Goal: Transaction & Acquisition: Purchase product/service

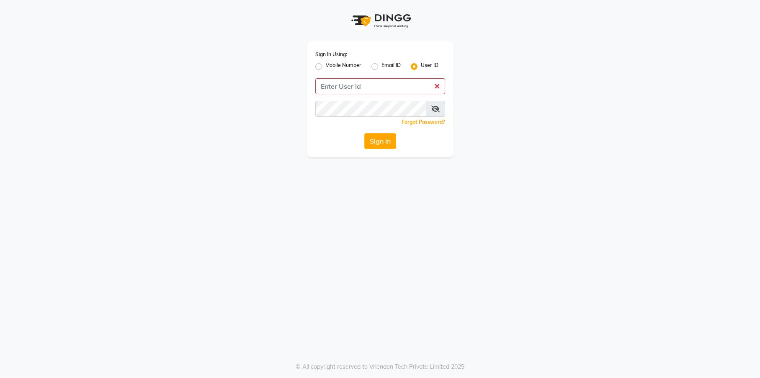
drag, startPoint x: 319, startPoint y: 65, endPoint x: 327, endPoint y: 71, distance: 9.6
click at [325, 64] on label "Mobile Number" at bounding box center [343, 67] width 36 height 10
click at [325, 64] on input "Mobile Number" at bounding box center [327, 64] width 5 height 5
radio input "true"
radio input "false"
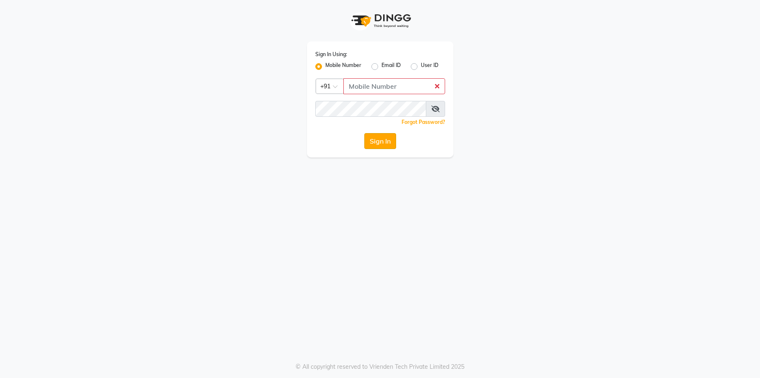
click at [383, 143] on button "Sign In" at bounding box center [380, 141] width 32 height 16
click at [386, 90] on input "Username" at bounding box center [394, 86] width 102 height 16
type input "9526010002"
click at [382, 139] on button "Sign In" at bounding box center [380, 141] width 32 height 16
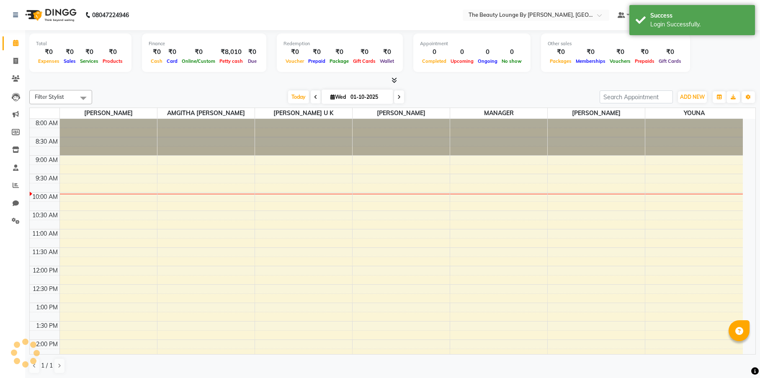
select select "en"
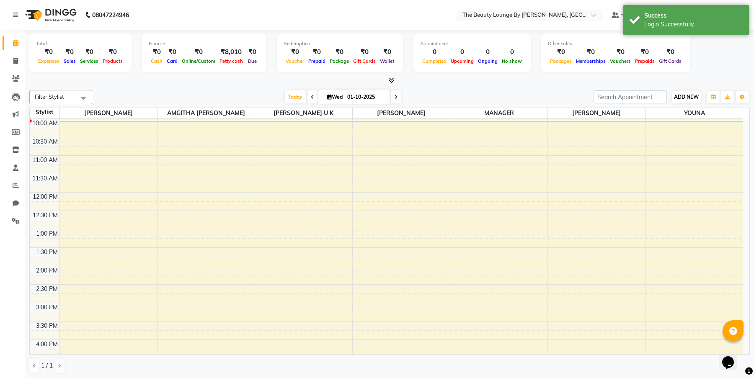
click at [686, 96] on span "ADD NEW" at bounding box center [686, 97] width 25 height 6
click at [724, 142] on link "Add Attendance" at bounding box center [734, 145] width 66 height 11
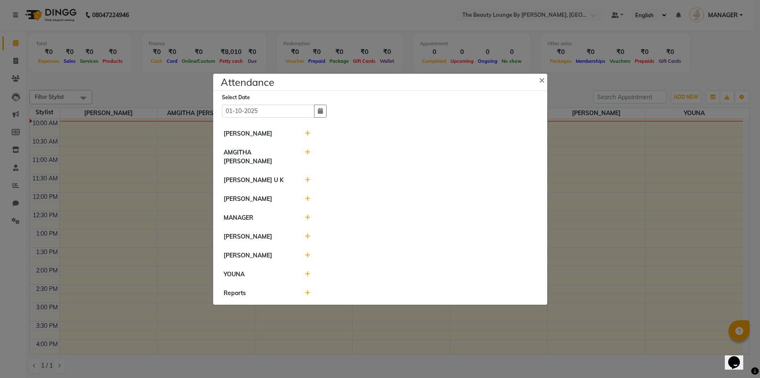
click at [307, 155] on icon at bounding box center [307, 153] width 5 height 6
select select "W"
click at [355, 159] on button "Save" at bounding box center [358, 157] width 16 height 12
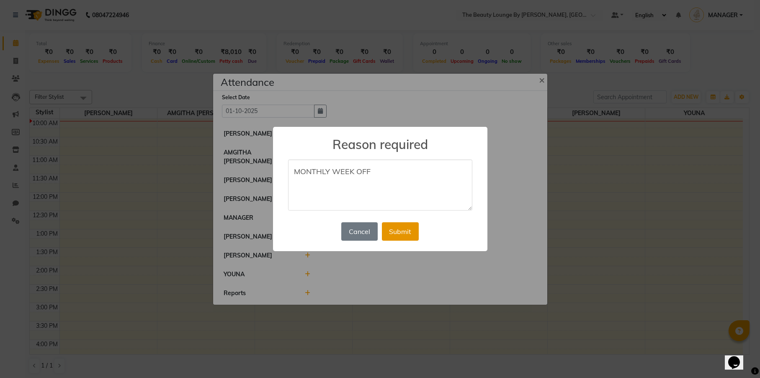
type textarea "MONTHLY WEEK OFF"
click at [417, 228] on button "Submit" at bounding box center [400, 231] width 37 height 18
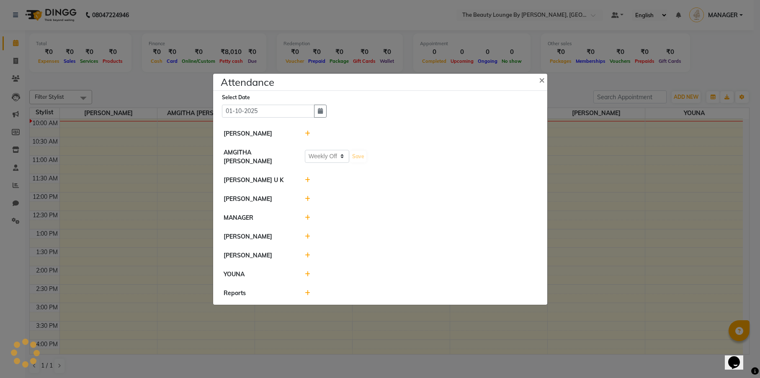
select select "W"
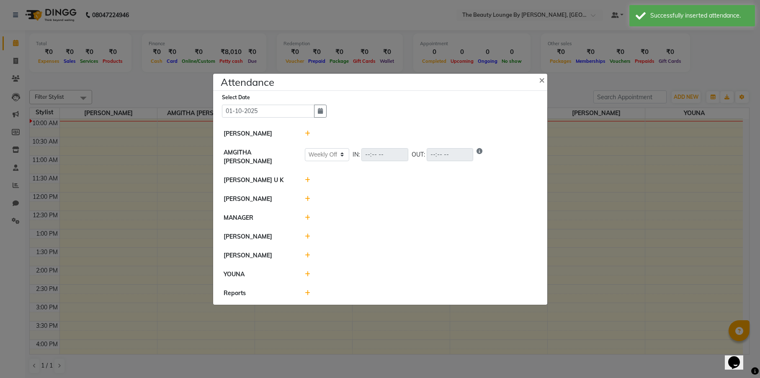
click at [309, 177] on icon at bounding box center [307, 180] width 5 height 6
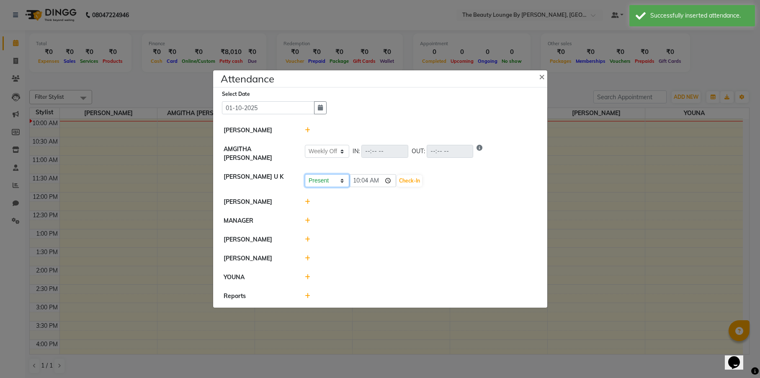
select select "W"
click at [353, 179] on button "Save" at bounding box center [358, 181] width 16 height 12
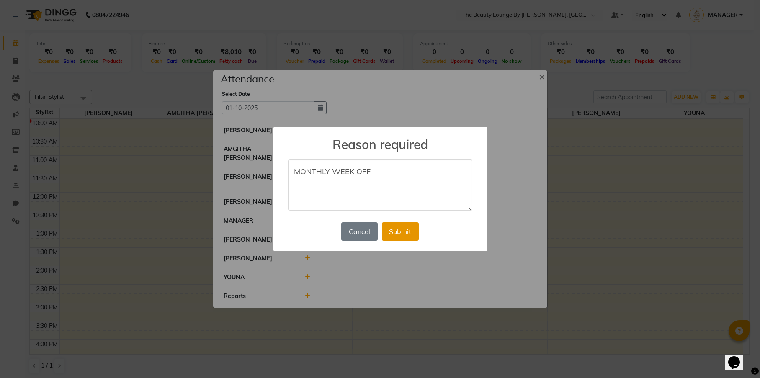
type textarea "MONTHLY WEEK OFF"
click at [397, 231] on button "Submit" at bounding box center [400, 231] width 37 height 18
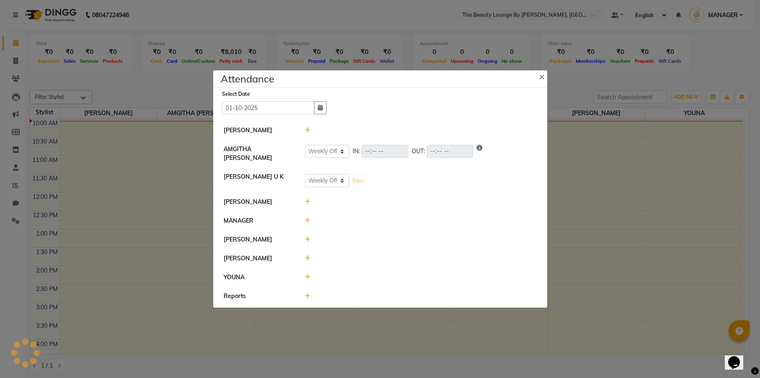
select select "W"
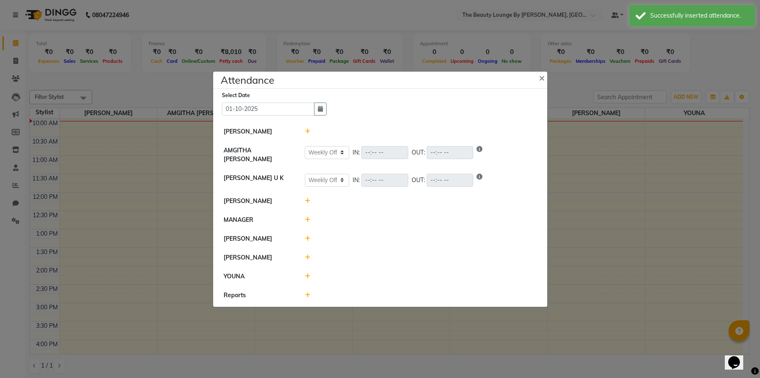
click at [307, 199] on icon at bounding box center [307, 201] width 5 height 6
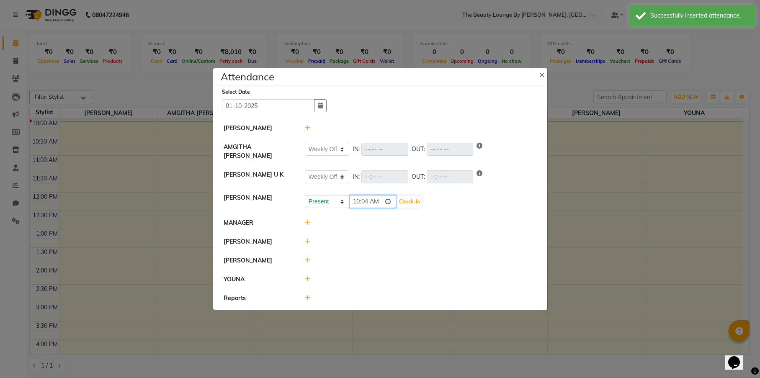
click at [354, 201] on input "10:04" at bounding box center [372, 201] width 47 height 13
click at [367, 199] on input "09:04" at bounding box center [372, 201] width 47 height 13
type input "09:00"
click at [397, 198] on button "Check-In" at bounding box center [409, 202] width 25 height 12
select select "W"
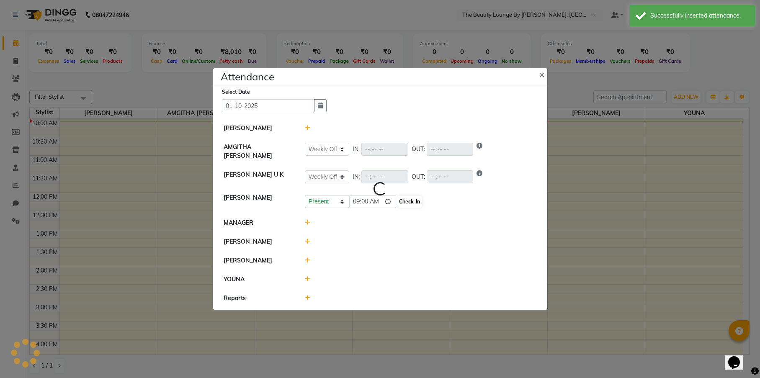
select select "W"
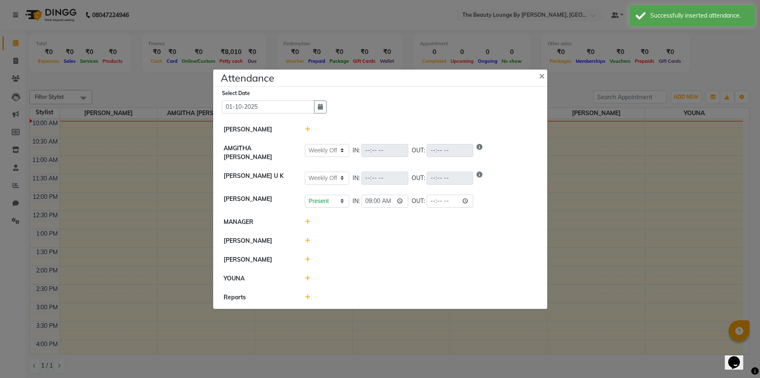
click at [307, 238] on icon at bounding box center [307, 241] width 5 height 6
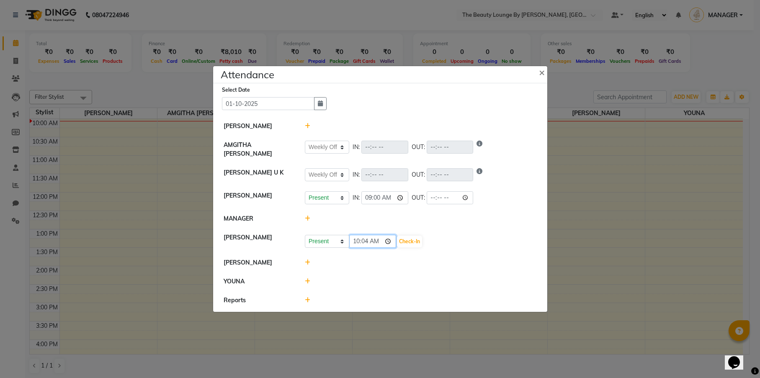
click at [357, 241] on input "10:04" at bounding box center [372, 241] width 47 height 13
drag, startPoint x: 368, startPoint y: 245, endPoint x: 369, endPoint y: 241, distance: 4.4
click at [368, 244] on input "08:04" at bounding box center [372, 241] width 47 height 13
click at [369, 241] on input "08:04" at bounding box center [372, 241] width 47 height 13
type input "08:50"
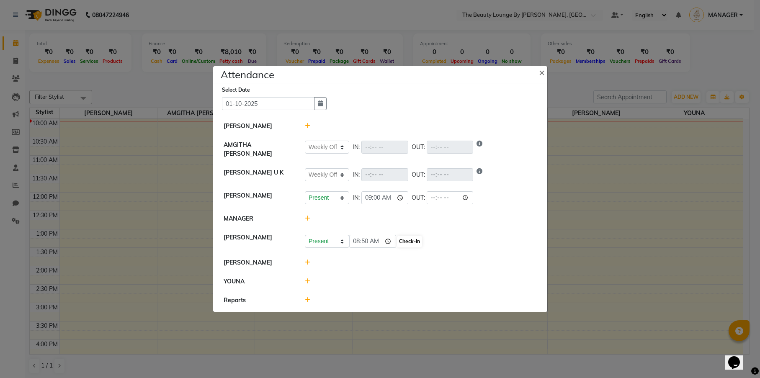
click at [397, 240] on button "Check-In" at bounding box center [409, 242] width 25 height 12
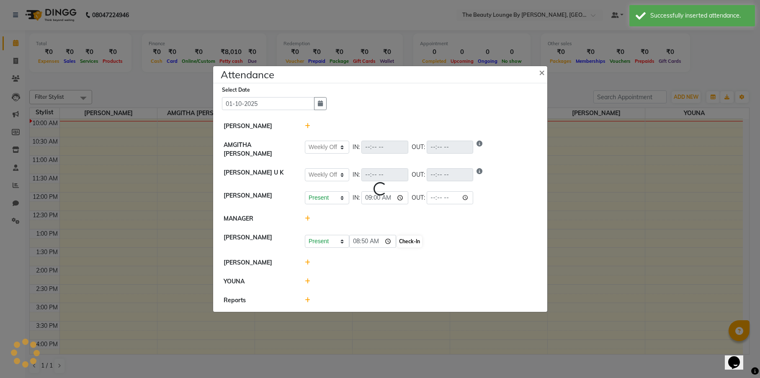
select select "W"
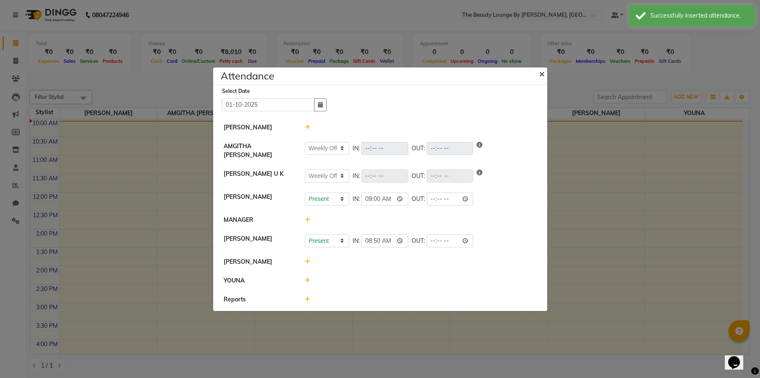
click at [541, 75] on span "×" at bounding box center [542, 73] width 6 height 13
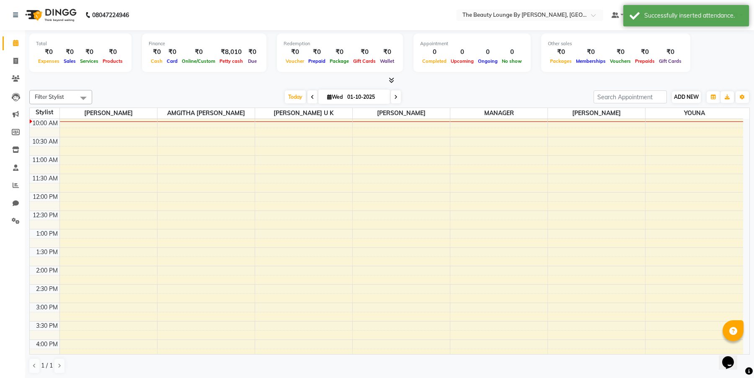
click at [681, 95] on span "ADD NEW" at bounding box center [686, 97] width 25 height 6
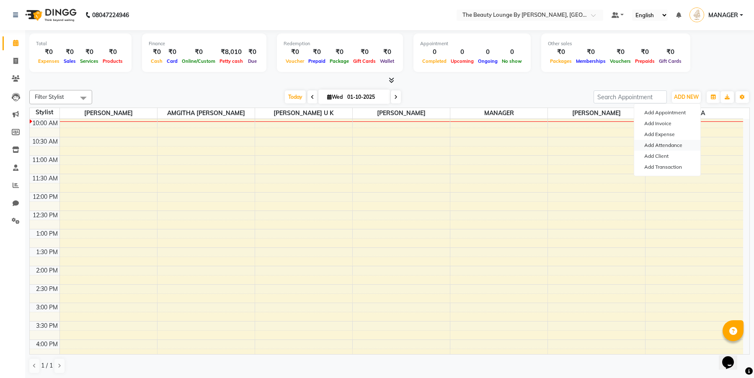
click at [678, 143] on link "Add Attendance" at bounding box center [667, 145] width 66 height 11
select select "W"
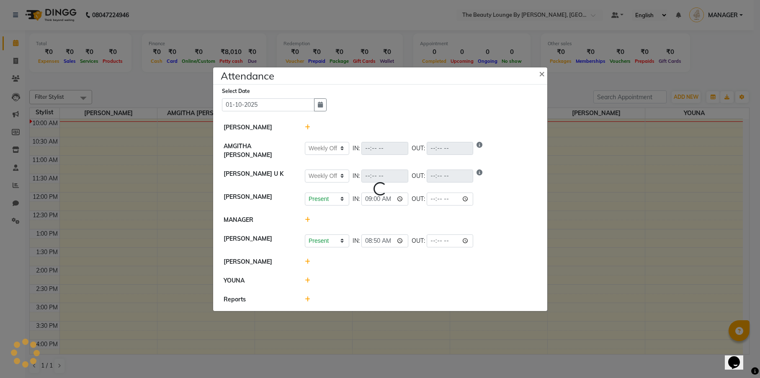
select select "W"
click at [542, 75] on span "×" at bounding box center [542, 73] width 6 height 13
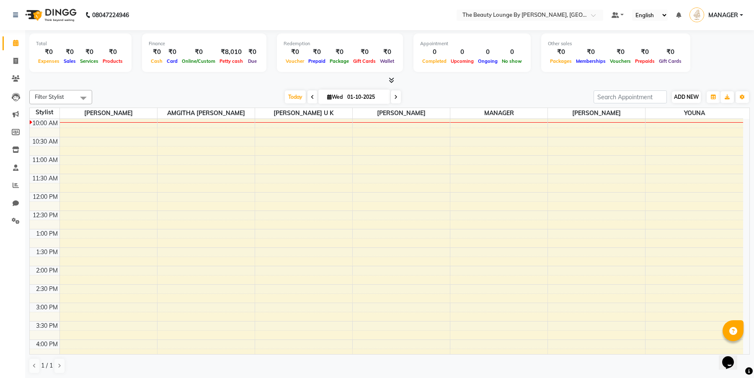
click at [688, 96] on span "ADD NEW" at bounding box center [686, 97] width 25 height 6
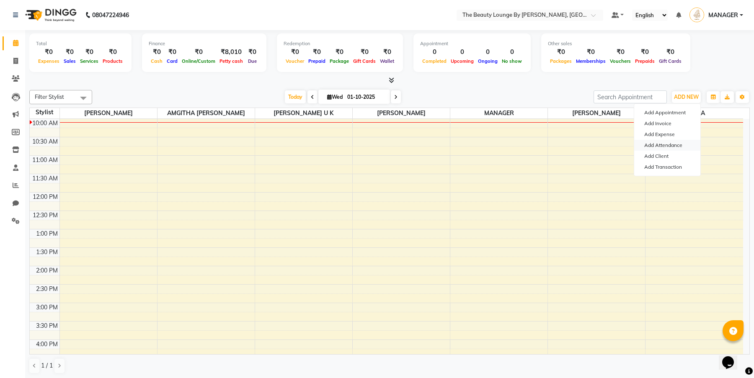
click at [683, 144] on link "Add Attendance" at bounding box center [667, 145] width 66 height 11
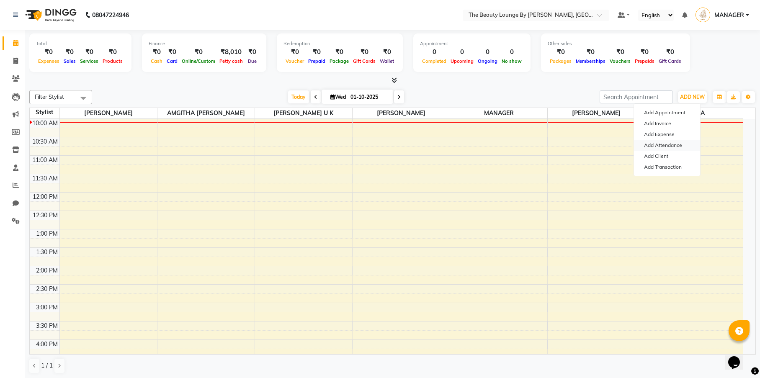
select select "W"
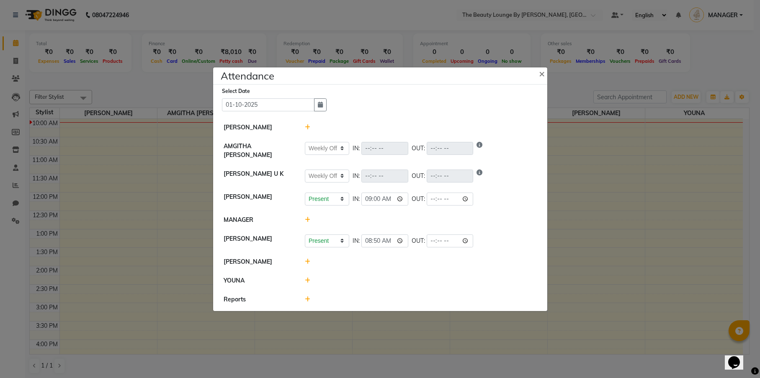
click at [305, 260] on icon at bounding box center [307, 262] width 5 height 6
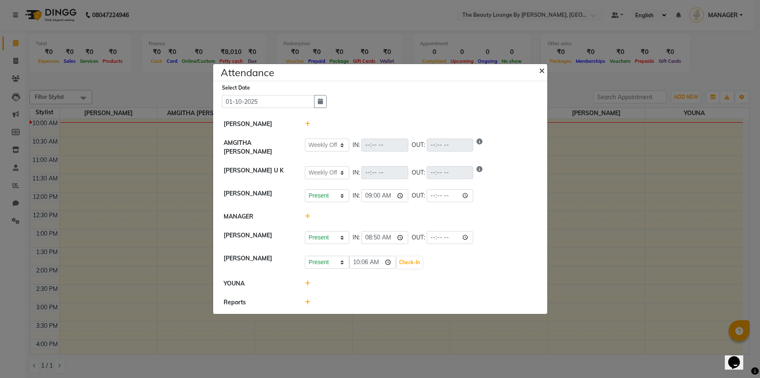
click at [541, 72] on span "×" at bounding box center [542, 70] width 6 height 13
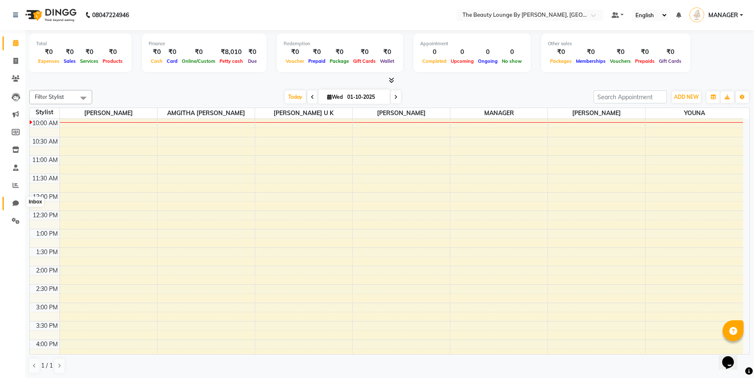
click at [17, 201] on icon at bounding box center [16, 203] width 6 height 6
select select "100"
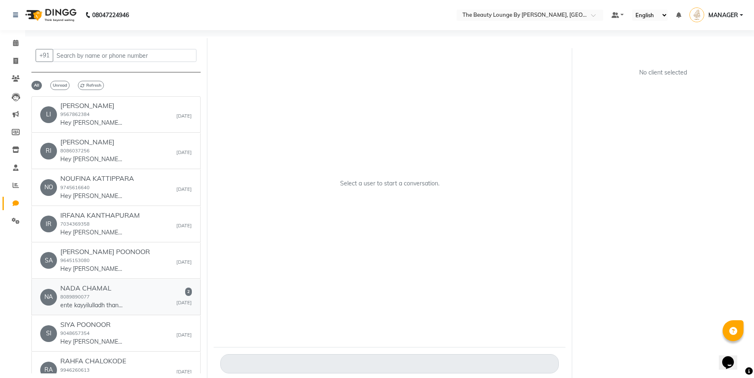
click at [159, 301] on div "NA NADA CHAMAL 8089890077 ente kayyilulladh thanneyanonn nokkana 2 Yesterday" at bounding box center [116, 297] width 152 height 26
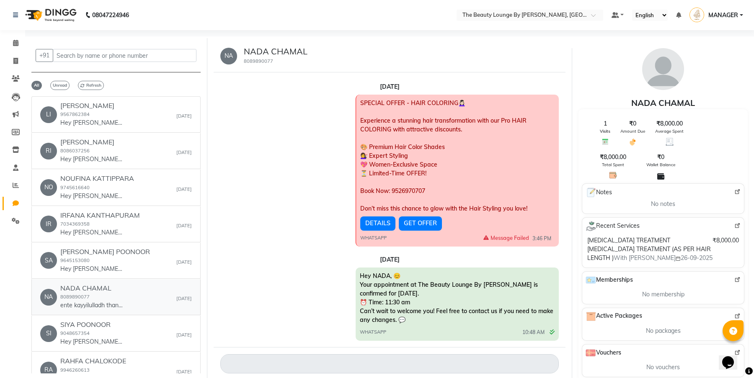
scroll to position [410, 0]
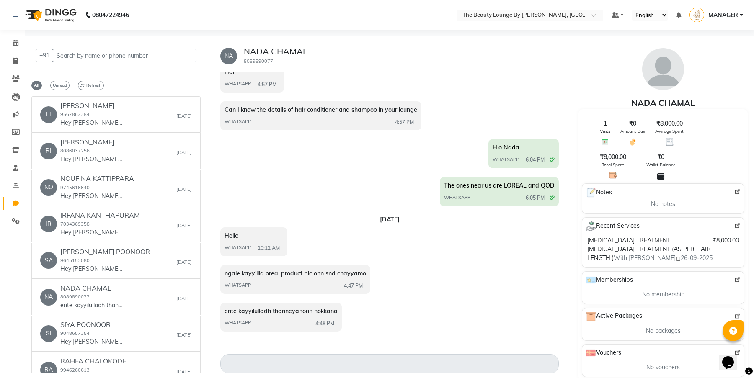
click at [331, 363] on textarea at bounding box center [389, 363] width 338 height 19
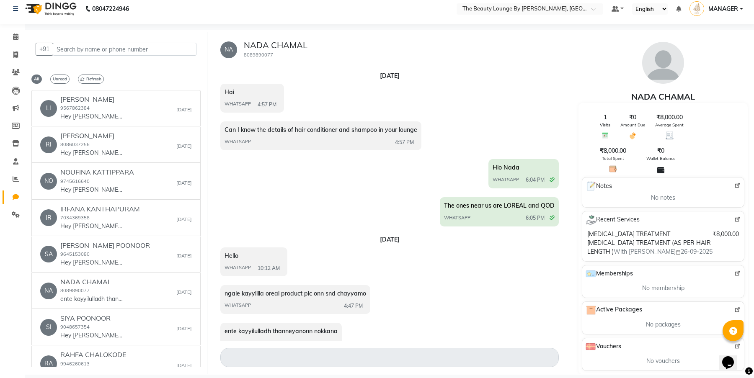
scroll to position [424, 0]
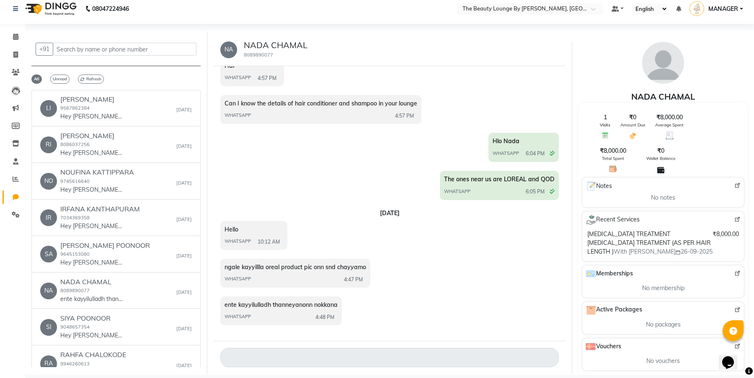
click at [326, 361] on textarea at bounding box center [389, 357] width 338 height 19
drag, startPoint x: 13, startPoint y: 53, endPoint x: 14, endPoint y: 44, distance: 9.7
click at [13, 53] on icon at bounding box center [15, 55] width 5 height 6
select select "8577"
select select "service"
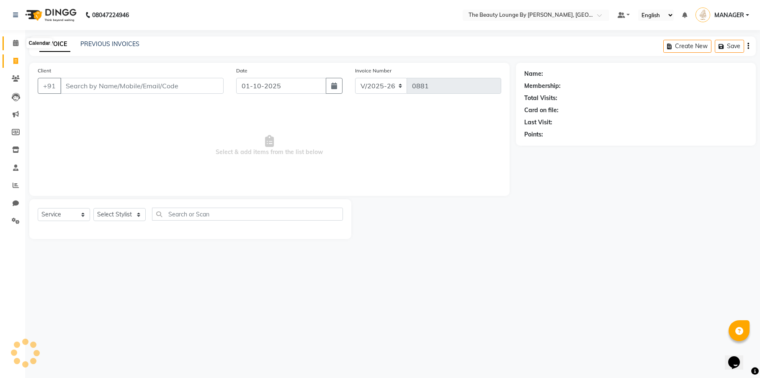
click at [14, 40] on icon at bounding box center [15, 43] width 5 height 6
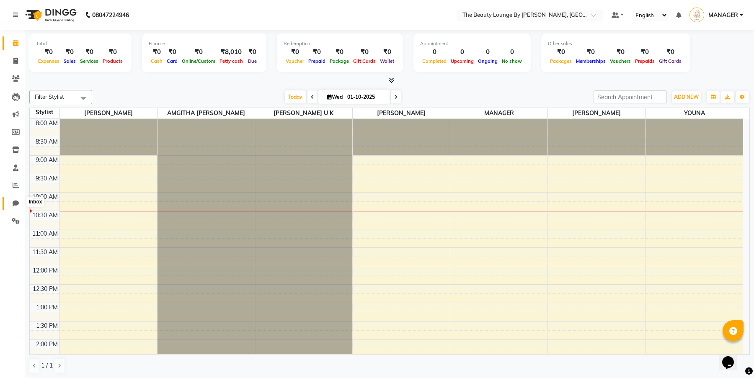
click at [15, 200] on icon at bounding box center [16, 203] width 6 height 6
select select "100"
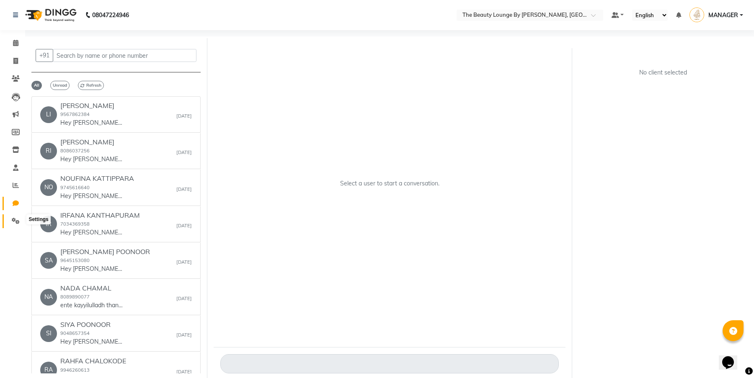
click at [15, 220] on icon at bounding box center [16, 221] width 8 height 6
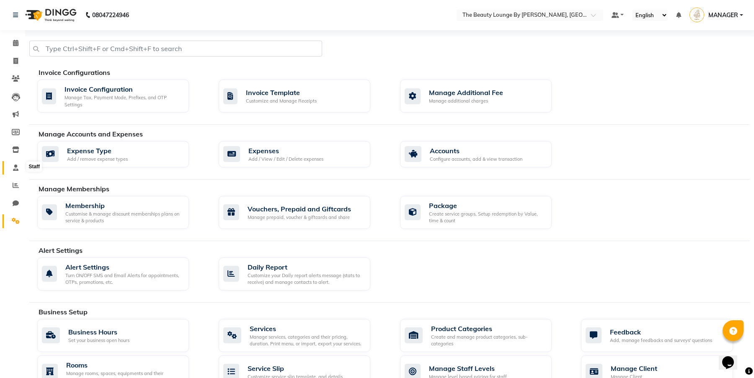
click at [17, 168] on icon at bounding box center [15, 168] width 5 height 6
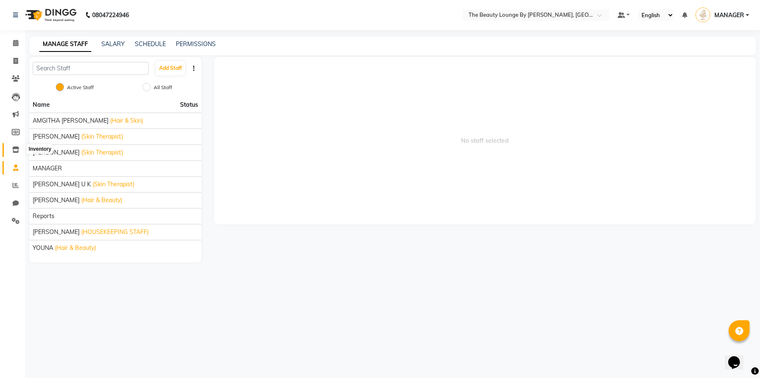
click at [17, 150] on icon at bounding box center [15, 150] width 7 height 6
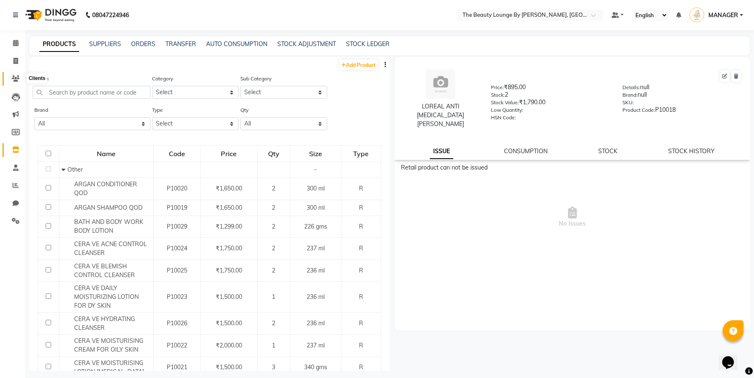
click at [15, 77] on icon at bounding box center [16, 78] width 8 height 6
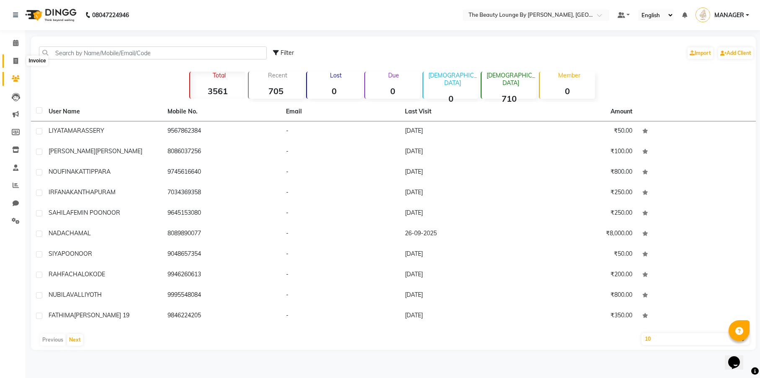
click at [19, 63] on span at bounding box center [15, 62] width 15 height 10
select select "8577"
select select "service"
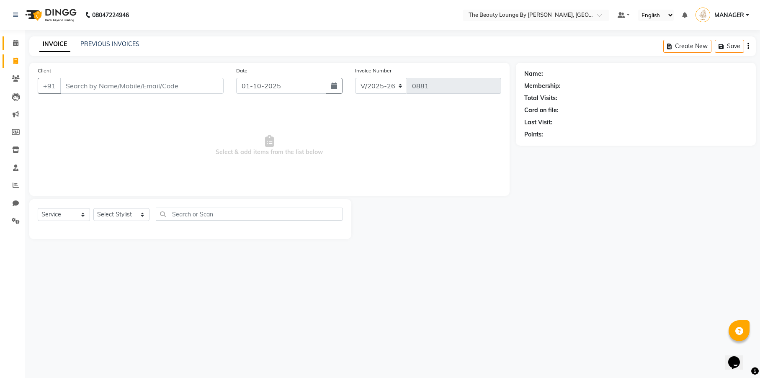
click at [17, 48] on link "Calendar" at bounding box center [13, 43] width 20 height 14
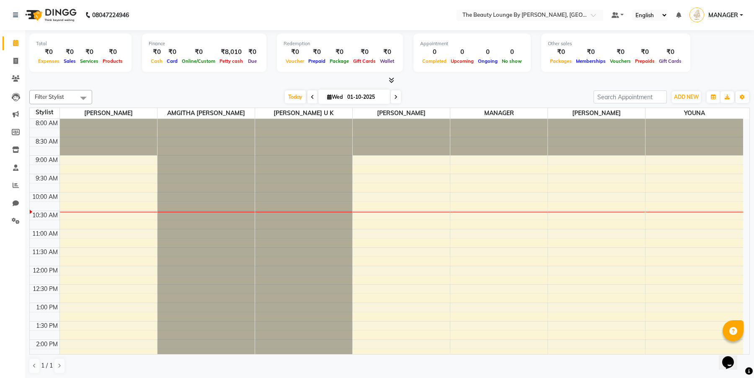
scroll to position [74, 0]
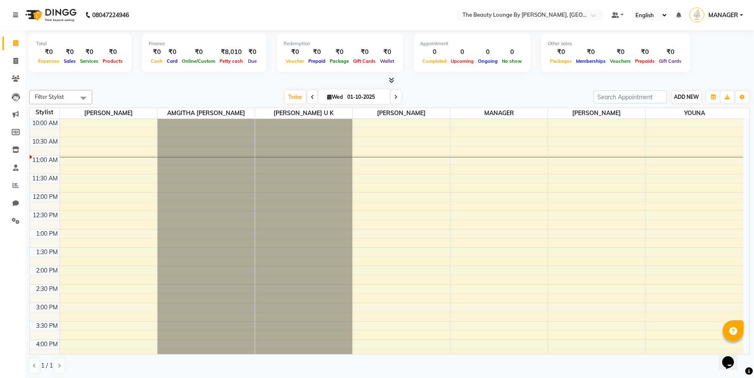
click at [684, 97] on span "ADD NEW" at bounding box center [686, 97] width 25 height 6
click at [724, 111] on button "Add Appointment" at bounding box center [734, 112] width 66 height 11
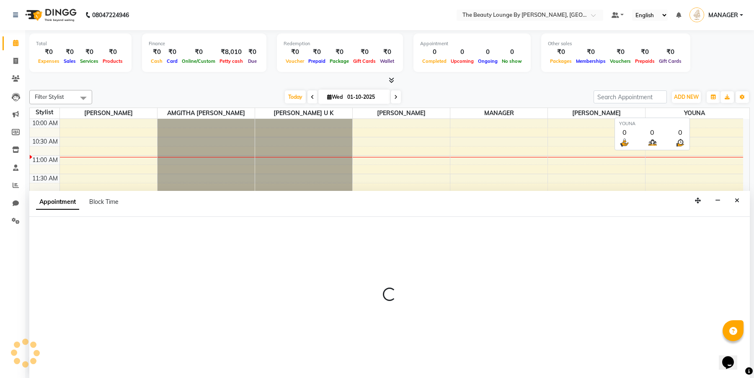
scroll to position [0, 0]
select select "540"
select select "tentative"
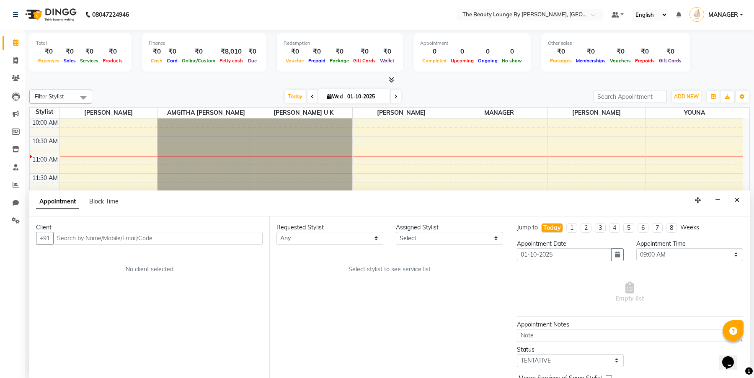
click at [202, 237] on input "text" at bounding box center [157, 238] width 209 height 13
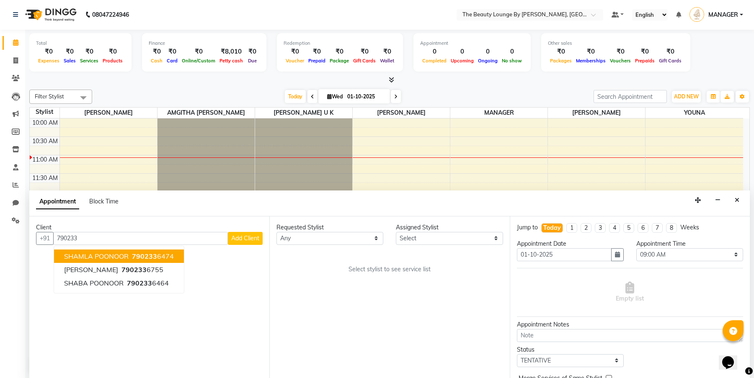
click at [135, 253] on span "790233" at bounding box center [144, 256] width 25 height 8
type input "7902336474"
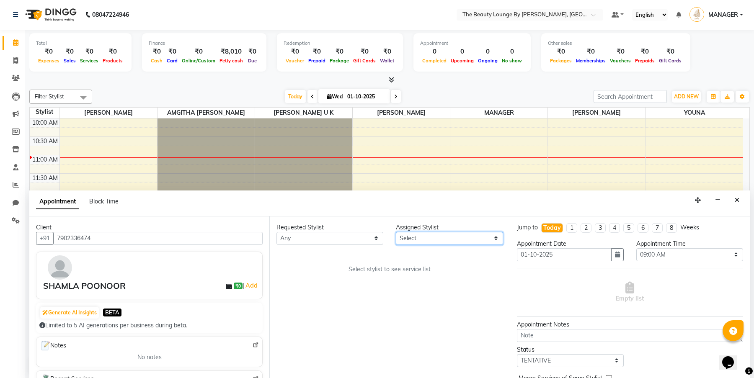
select select "85823"
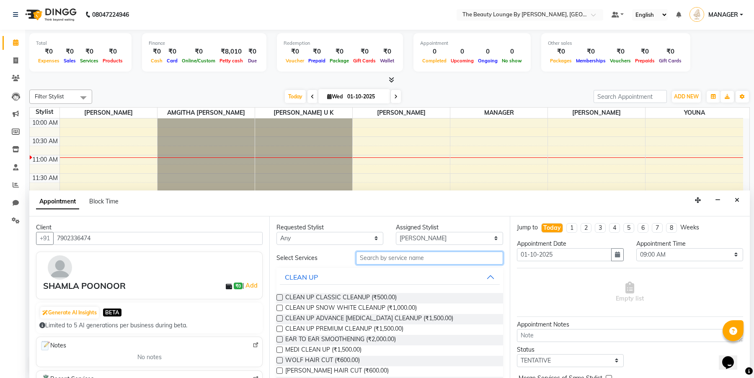
click at [426, 257] on input "text" at bounding box center [429, 258] width 147 height 13
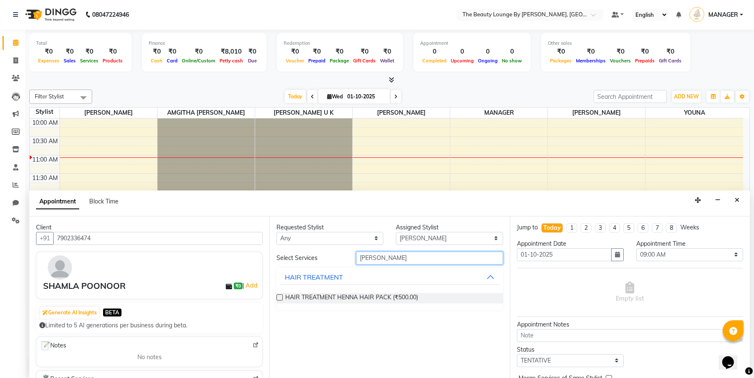
type input "[PERSON_NAME]"
click at [279, 296] on label at bounding box center [279, 297] width 6 height 6
click at [279, 296] on input "checkbox" at bounding box center [278, 298] width 5 height 5
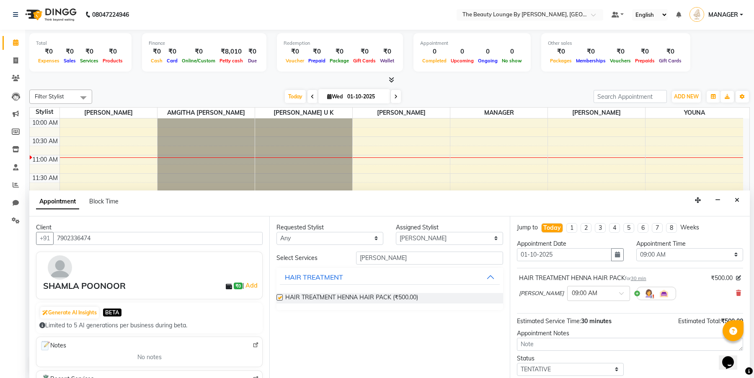
checkbox input "false"
select select "675"
select select "confirm booking"
click at [279, 295] on label at bounding box center [279, 297] width 6 height 6
click at [279, 296] on input "checkbox" at bounding box center [278, 298] width 5 height 5
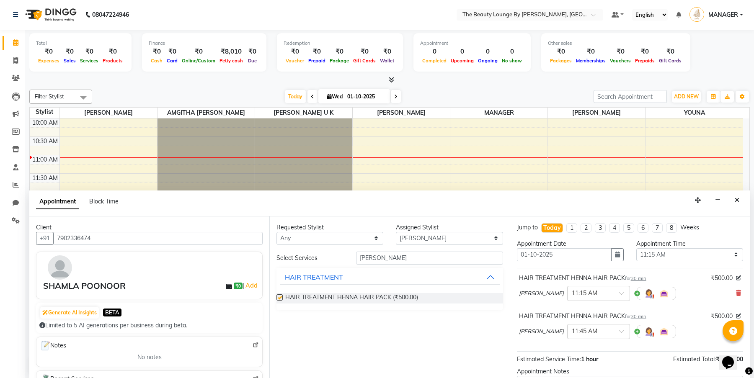
checkbox input "false"
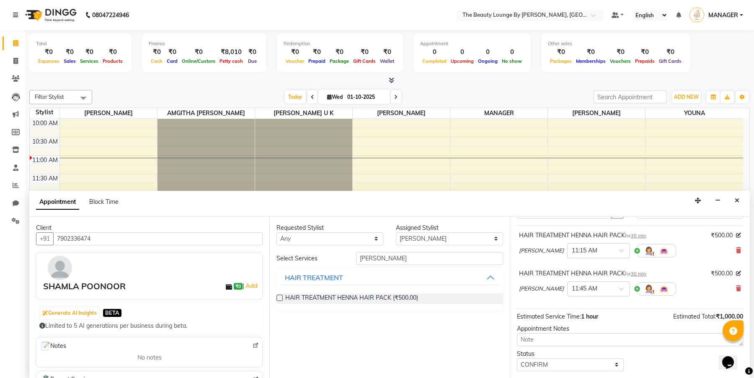
scroll to position [57, 0]
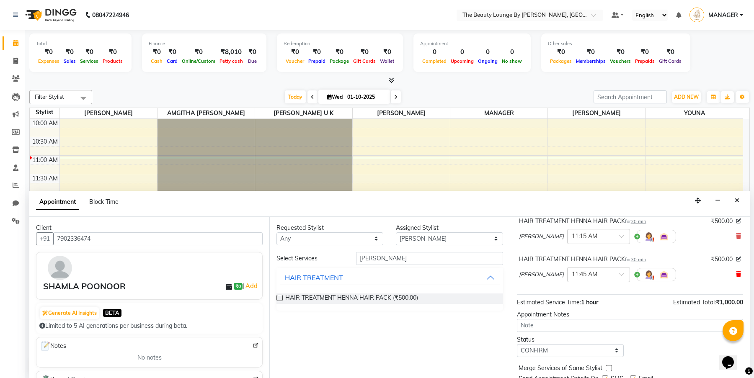
click at [736, 271] on icon at bounding box center [738, 274] width 5 height 6
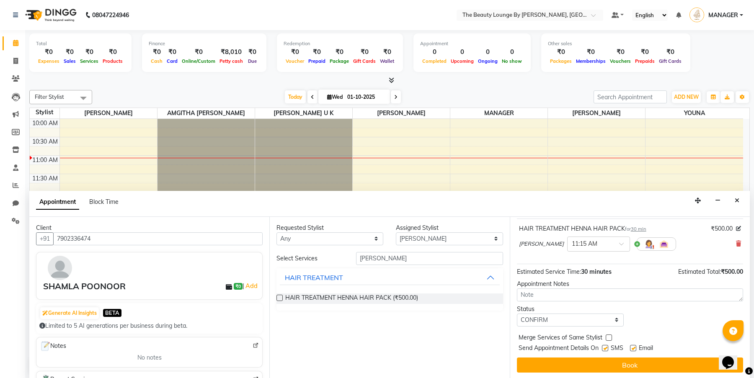
scroll to position [50, 0]
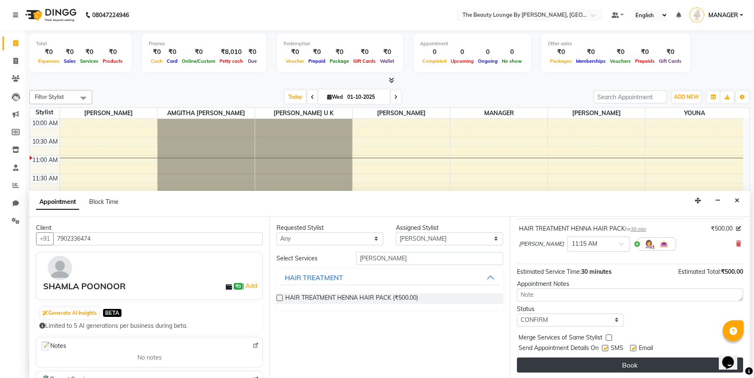
click at [644, 365] on button "Book" at bounding box center [630, 365] width 226 height 15
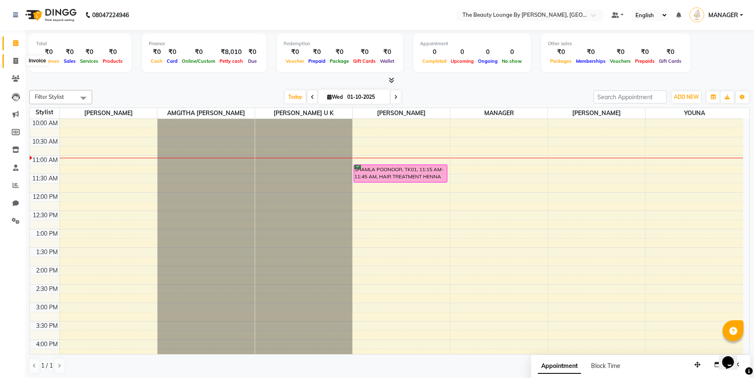
click at [21, 59] on span at bounding box center [15, 62] width 15 height 10
select select "service"
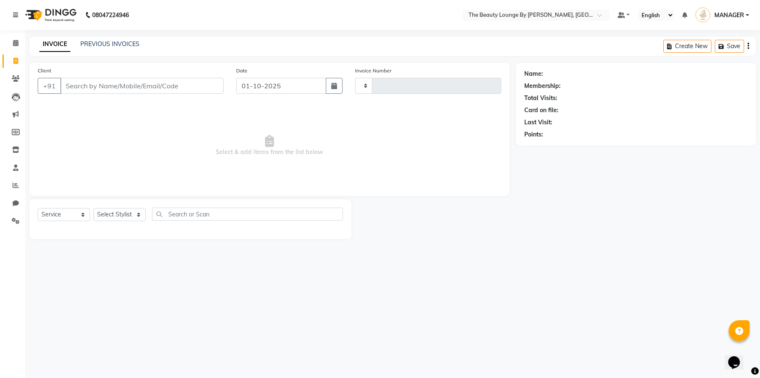
type input "0881"
select select "8577"
click at [15, 43] on icon at bounding box center [15, 43] width 5 height 6
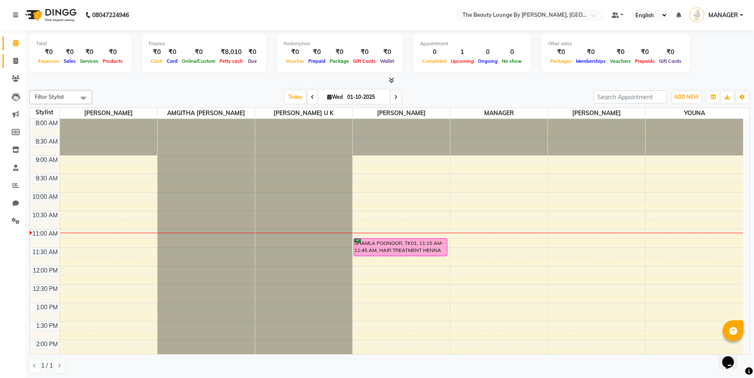
click at [17, 57] on span at bounding box center [15, 62] width 15 height 10
select select "service"
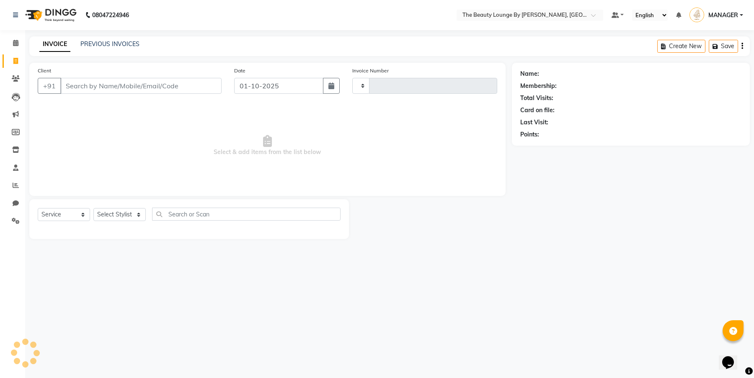
type input "0881"
select select "8577"
select select "product"
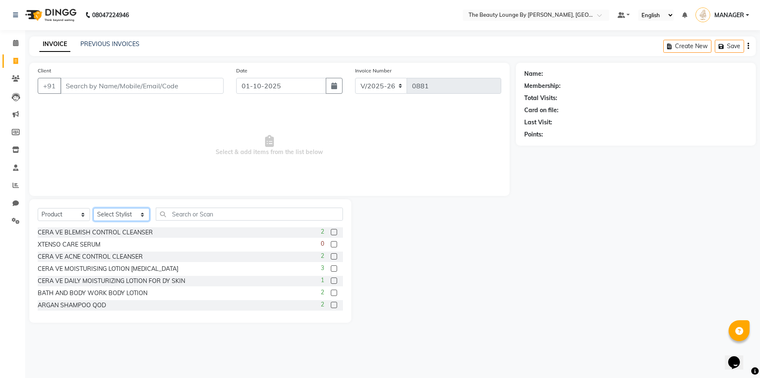
select select "85829"
click at [213, 211] on input "text" at bounding box center [249, 214] width 187 height 13
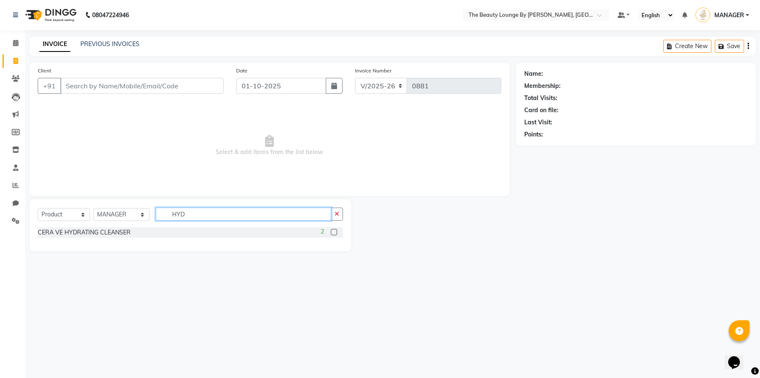
type input "HYD"
click at [333, 232] on label at bounding box center [334, 232] width 6 height 6
click at [333, 232] on input "checkbox" at bounding box center [333, 232] width 5 height 5
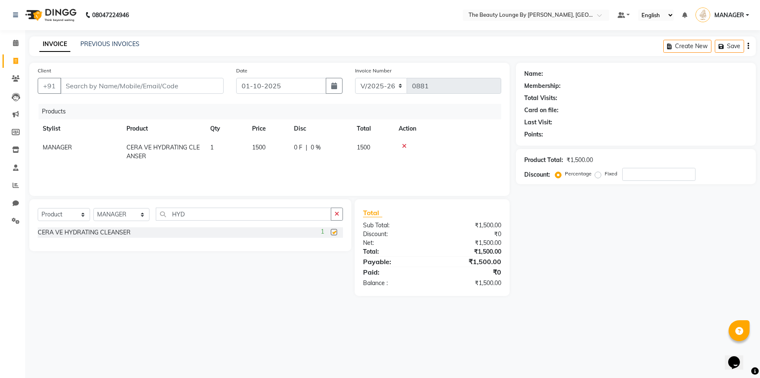
checkbox input "false"
click at [346, 159] on td "0 F | 0 %" at bounding box center [320, 152] width 63 height 28
select select "85829"
click at [188, 83] on input "Client" at bounding box center [141, 86] width 163 height 16
type input "7"
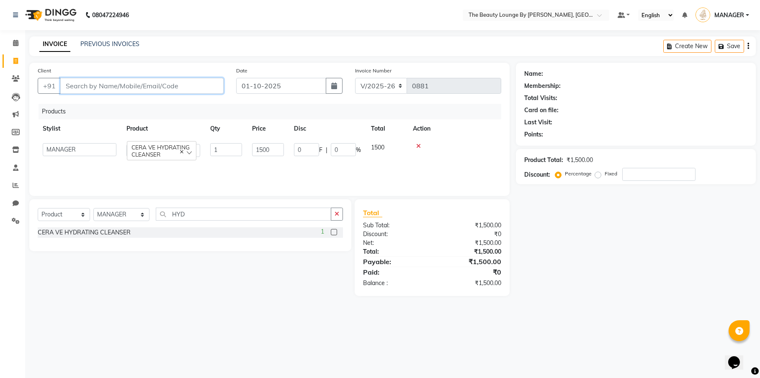
type input "0"
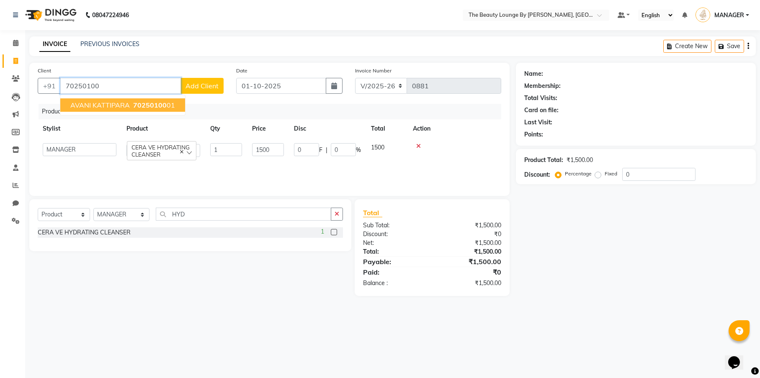
click at [162, 103] on span "70250100" at bounding box center [150, 105] width 34 height 8
type input "7025010001"
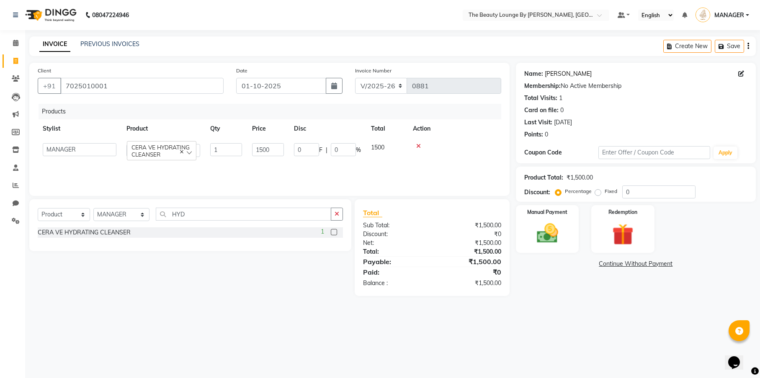
click at [560, 72] on link "Avani Kattipara" at bounding box center [568, 74] width 47 height 9
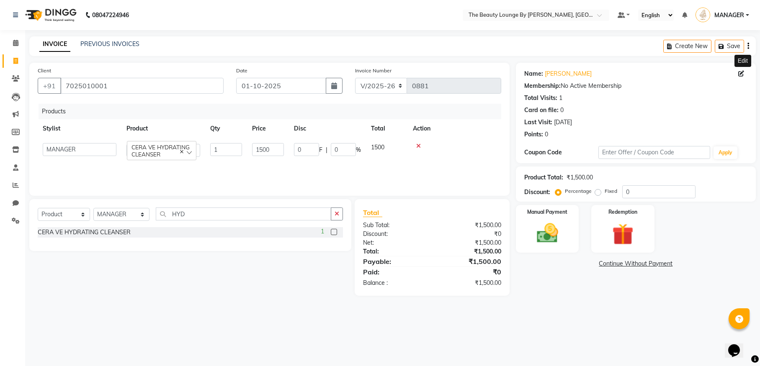
click at [741, 75] on icon at bounding box center [741, 74] width 6 height 6
select select "[DEMOGRAPHIC_DATA]"
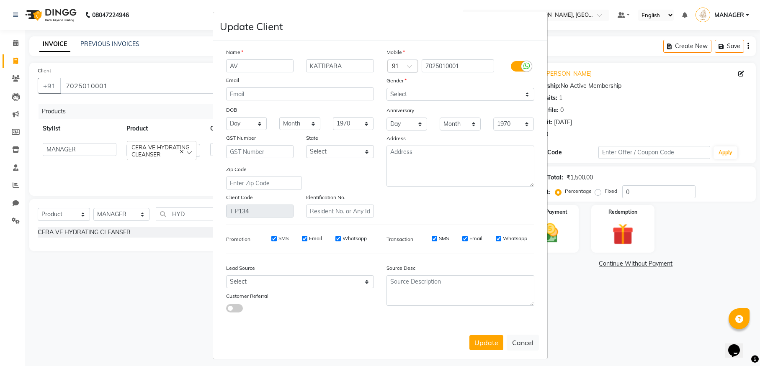
type input "A"
type input "SALMA"
click at [486, 342] on button "Update" at bounding box center [486, 342] width 34 height 15
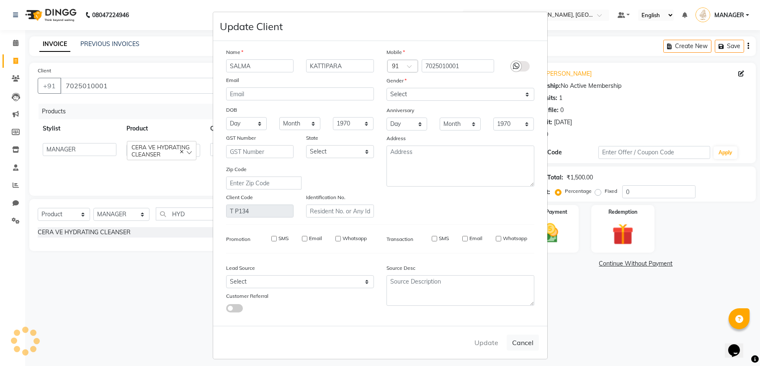
select select
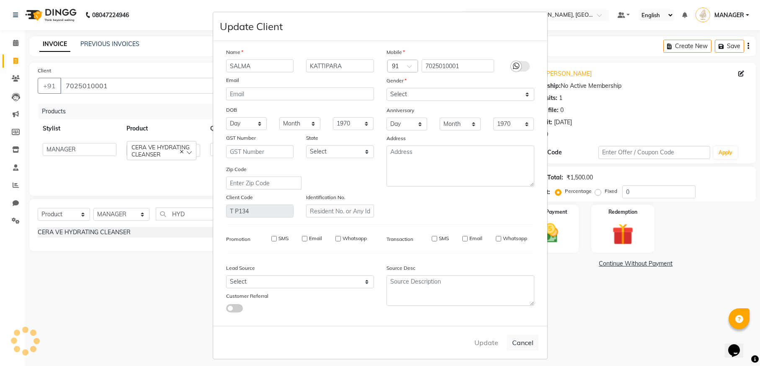
select select
checkbox input "false"
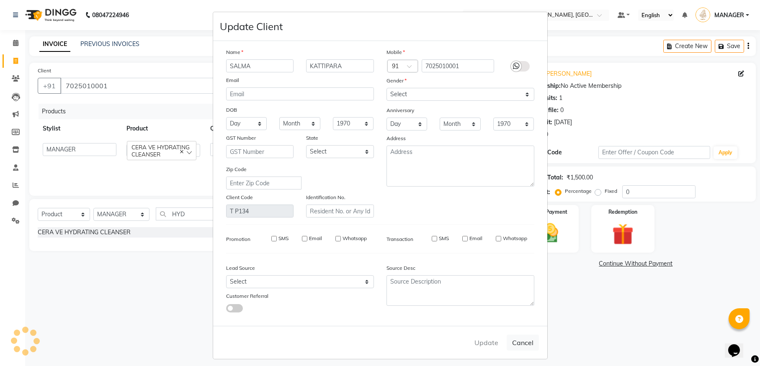
checkbox input "false"
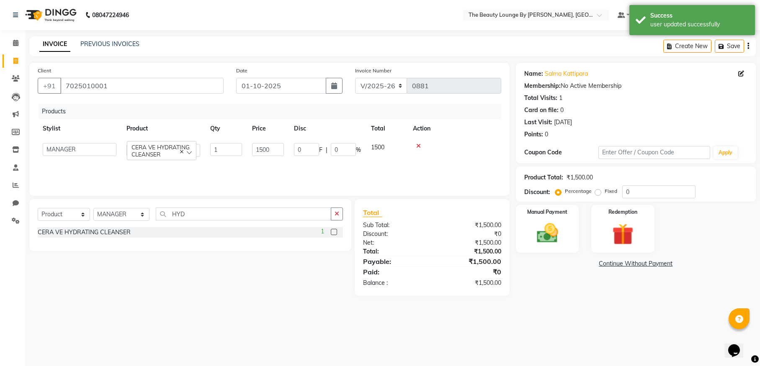
click at [391, 171] on div "Products Stylist Product Qty Price Disc Total Action AMGITHA SAJIL JILNA KAVYA …" at bounding box center [270, 146] width 464 height 84
click at [310, 150] on input "0" at bounding box center [306, 149] width 25 height 13
type input "1500"
click at [312, 168] on div "Products Stylist Product Qty Price Disc Total Action MANAGER CERA VE HYDRATING …" at bounding box center [270, 146] width 464 height 84
click at [567, 212] on label "Manual Payment" at bounding box center [547, 212] width 42 height 8
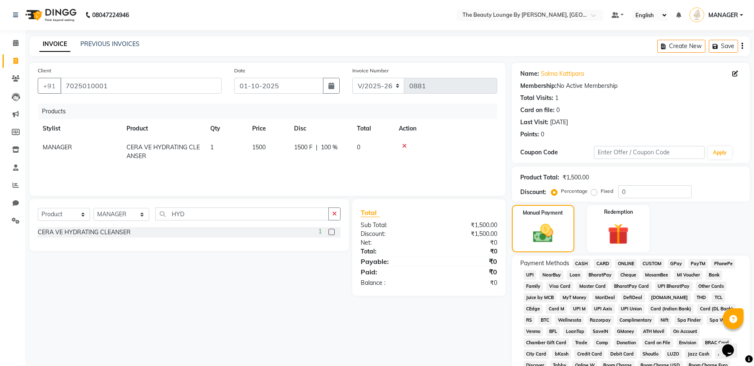
scroll to position [150, 0]
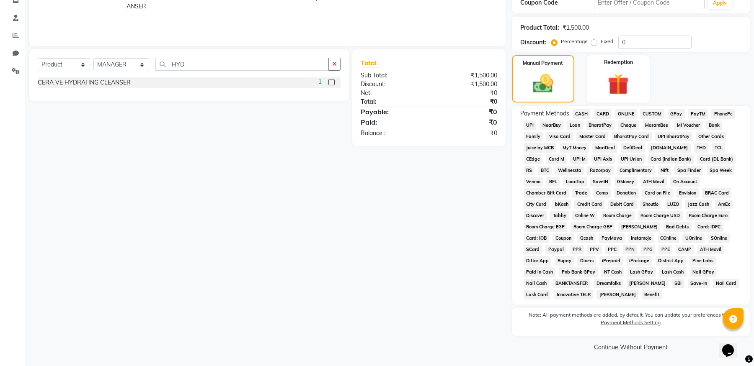
click at [583, 111] on span "CASH" at bounding box center [581, 114] width 18 height 10
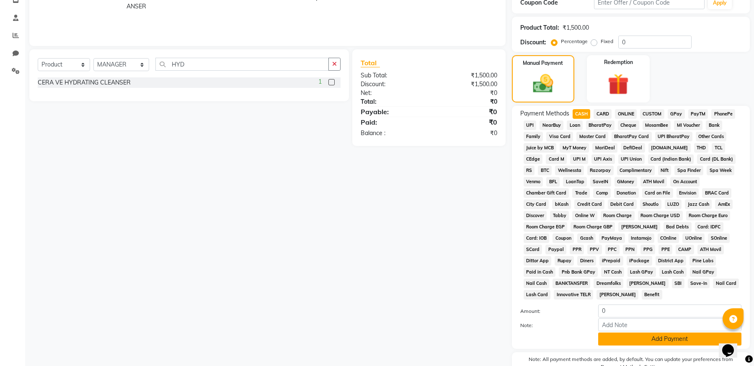
click at [648, 341] on button "Add Payment" at bounding box center [669, 339] width 143 height 13
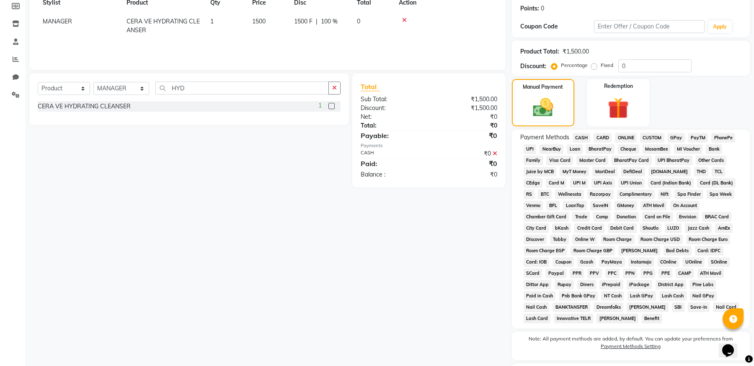
scroll to position [197, 0]
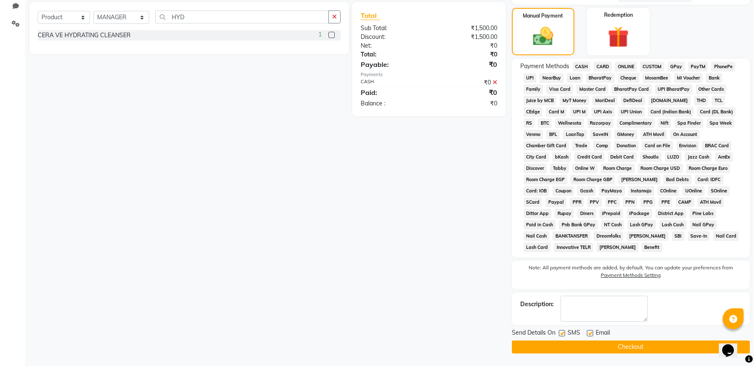
click at [637, 349] on button "Checkout" at bounding box center [631, 347] width 238 height 13
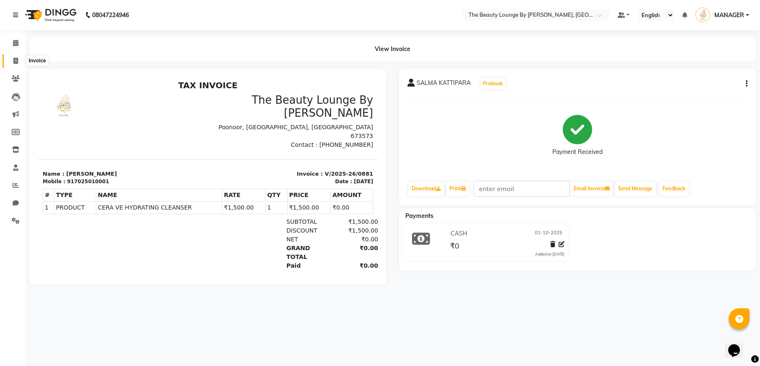
click at [13, 58] on icon at bounding box center [15, 61] width 5 height 6
select select "service"
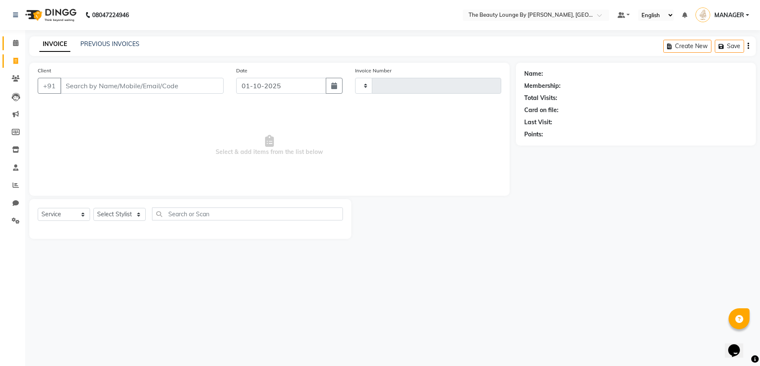
type input "0882"
select select "8577"
click at [14, 40] on icon at bounding box center [15, 43] width 5 height 6
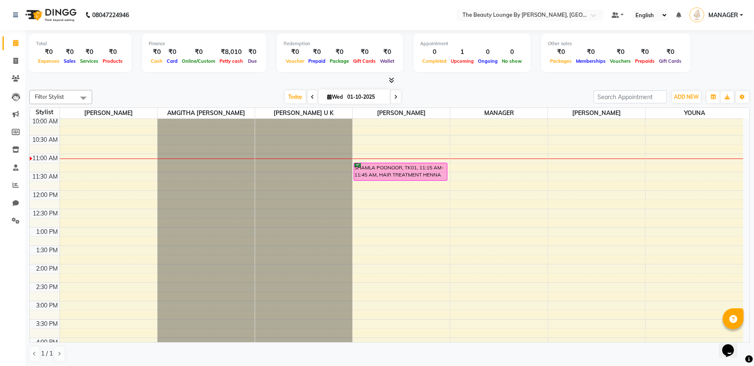
scroll to position [74, 0]
click at [18, 131] on icon at bounding box center [16, 132] width 8 height 6
select select
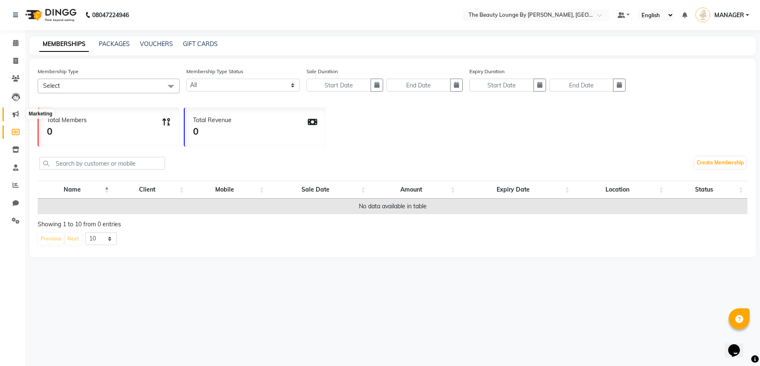
click at [14, 115] on icon at bounding box center [16, 114] width 6 height 6
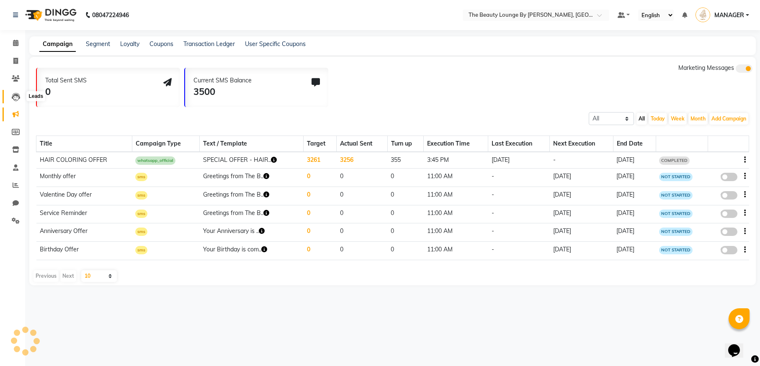
click at [17, 96] on icon at bounding box center [16, 97] width 8 height 8
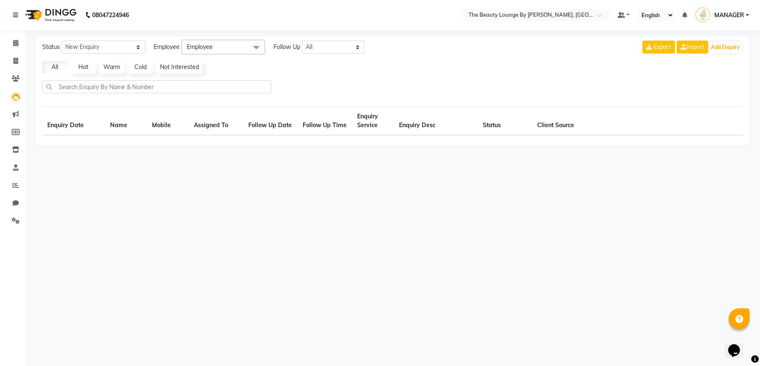
select select "10"
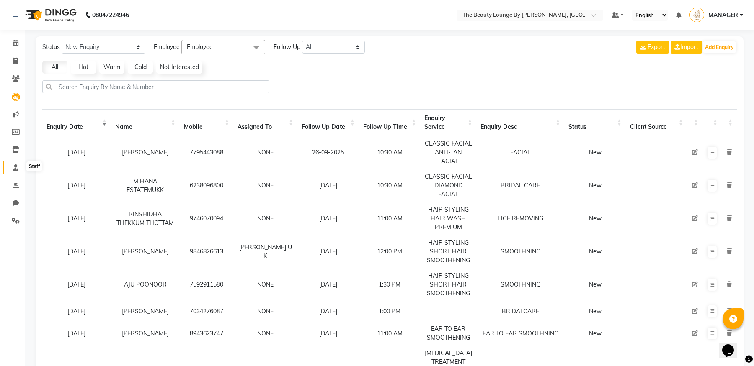
click at [16, 167] on icon at bounding box center [15, 168] width 5 height 6
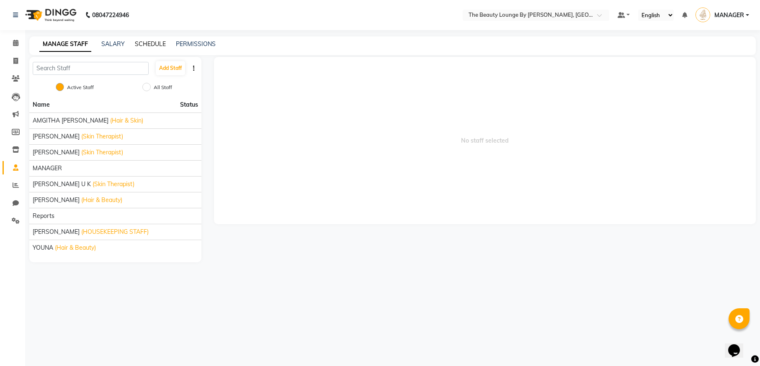
click at [152, 41] on link "SCHEDULE" at bounding box center [150, 44] width 31 height 8
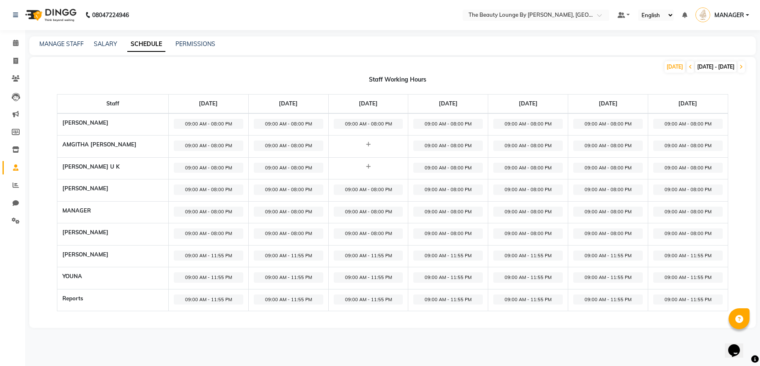
click at [107, 131] on th "[PERSON_NAME]" at bounding box center [112, 124] width 111 height 22
click at [111, 126] on th "[PERSON_NAME]" at bounding box center [112, 124] width 111 height 22
click at [192, 122] on span "09:00 AM - 08:00 PM" at bounding box center [209, 124] width 70 height 10
select select "09:00 AM"
select select "08:00 PM"
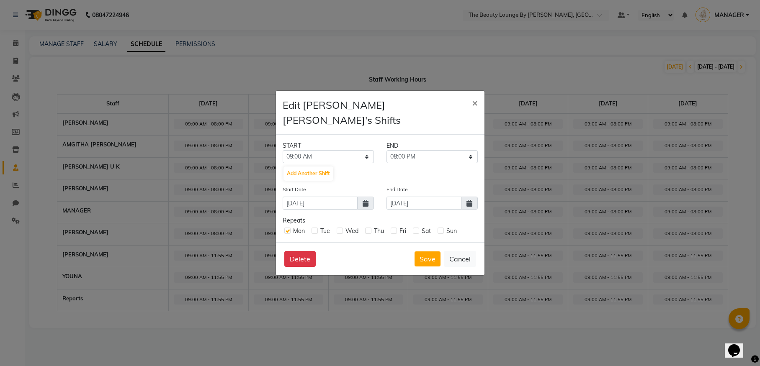
click at [192, 122] on ngb-modal-window "Edit KAVYA G JYOTHI's Shifts × START END 12:00 AM 12:15 AM 12:30 AM 12:45 AM 01…" at bounding box center [380, 183] width 760 height 366
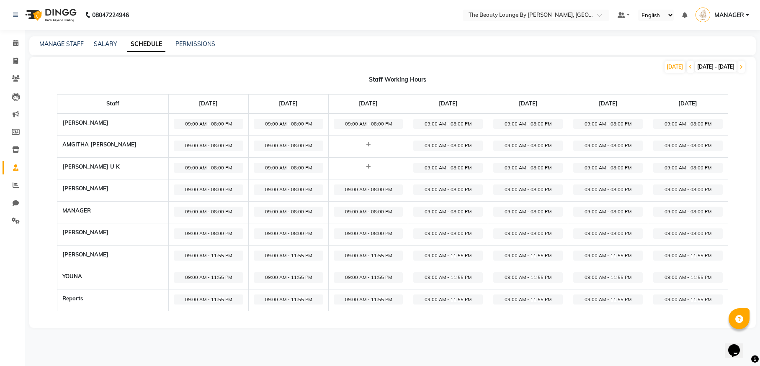
click at [219, 120] on span "09:00 AM - 08:00 PM" at bounding box center [209, 124] width 70 height 10
select select "09:00 AM"
select select "08:00 PM"
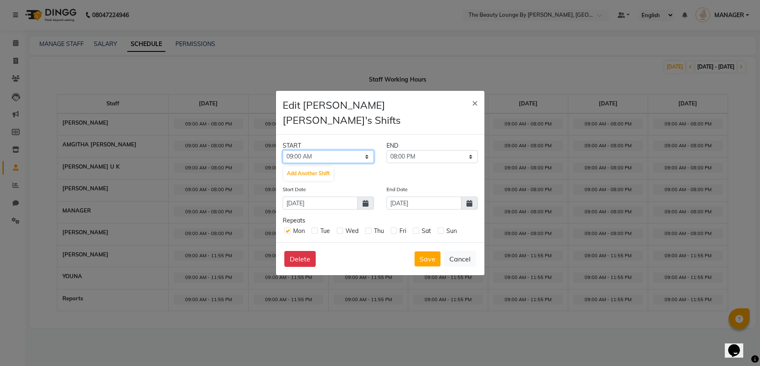
select select "12:00 PM"
select select "10:00 PM"
click at [426, 253] on button "Save" at bounding box center [428, 259] width 26 height 15
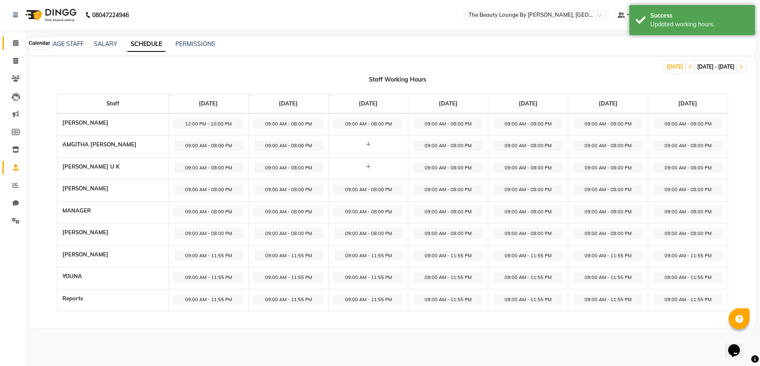
click at [18, 42] on icon at bounding box center [15, 43] width 5 height 6
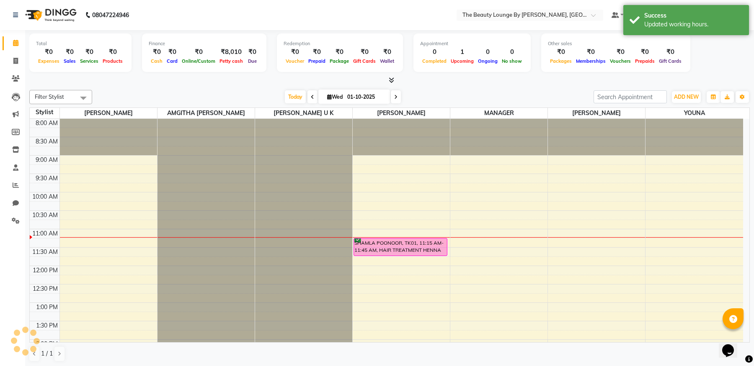
scroll to position [111, 0]
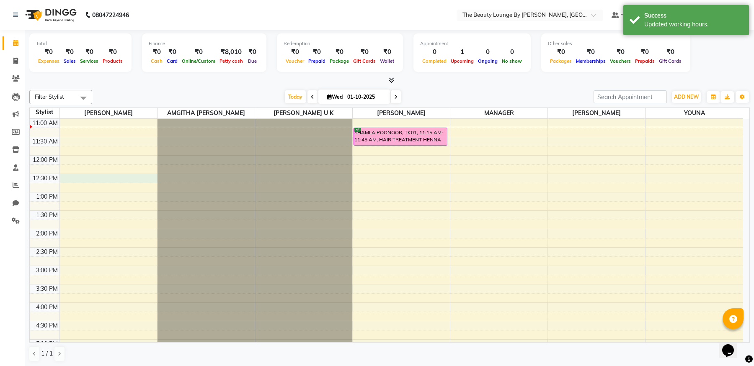
click at [128, 177] on div "8:00 AM 8:30 AM 9:00 AM 9:30 AM 10:00 AM 10:30 AM 11:00 AM 11:30 AM 12:00 PM 12…" at bounding box center [386, 302] width 713 height 589
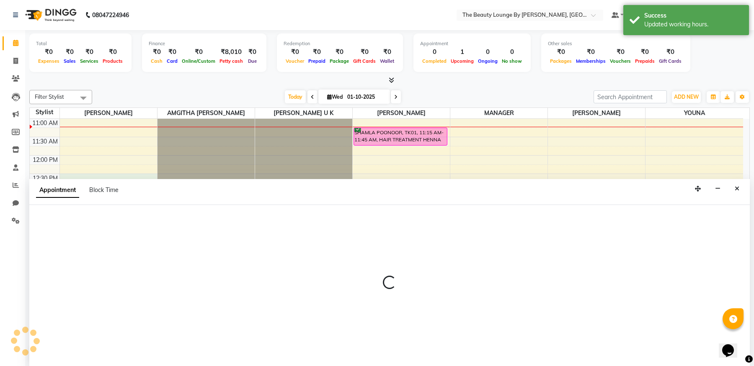
scroll to position [0, 0]
select select "85820"
select select "750"
select select "tentative"
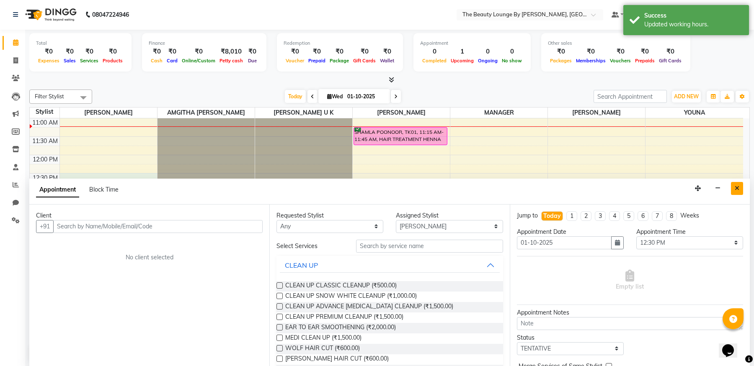
click at [733, 185] on button "Close" at bounding box center [737, 188] width 12 height 13
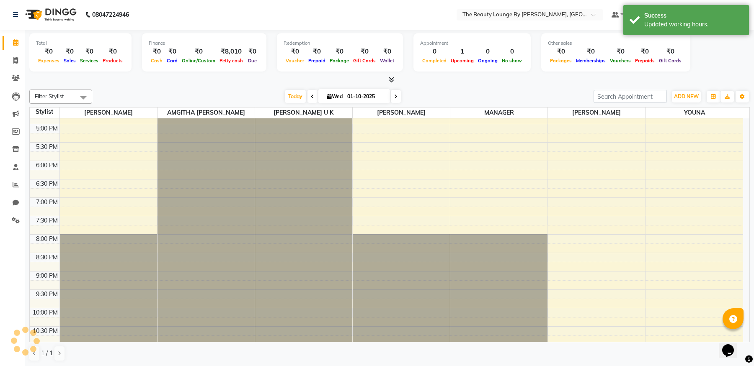
scroll to position [369, 0]
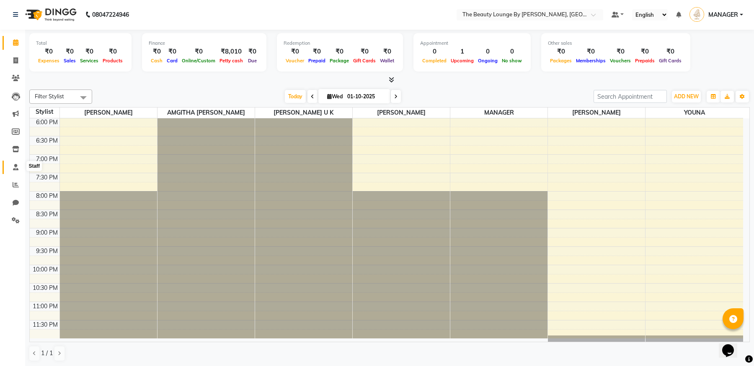
click at [17, 170] on span at bounding box center [15, 168] width 15 height 10
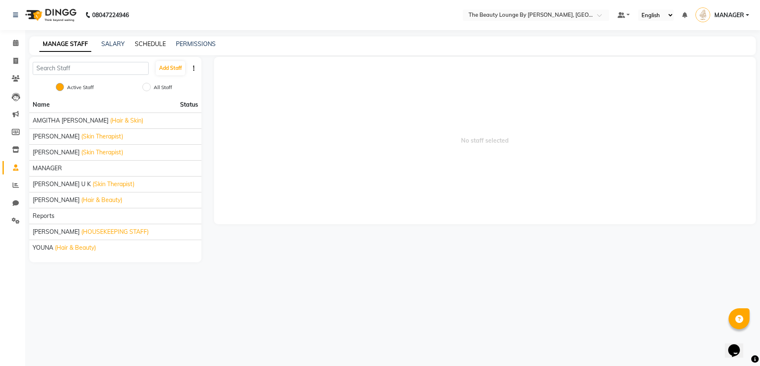
click at [150, 44] on link "SCHEDULE" at bounding box center [150, 44] width 31 height 8
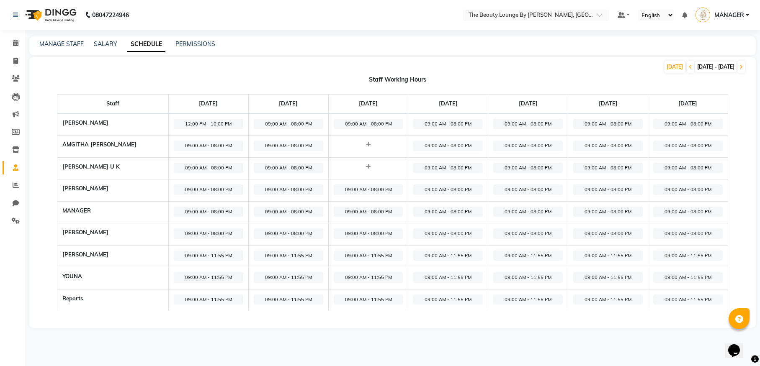
click at [203, 124] on span "12:00 PM - 10:00 PM" at bounding box center [209, 124] width 70 height 10
select select "12:00 PM"
select select "10:00 PM"
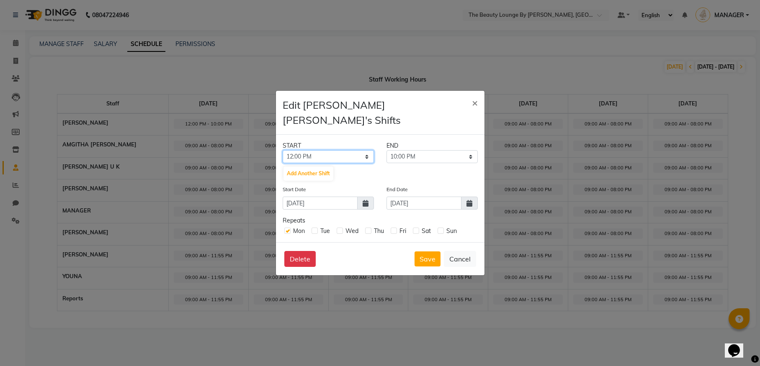
select select "09:00 AM"
select select "07:00 PM"
click at [430, 253] on button "Save" at bounding box center [428, 259] width 26 height 15
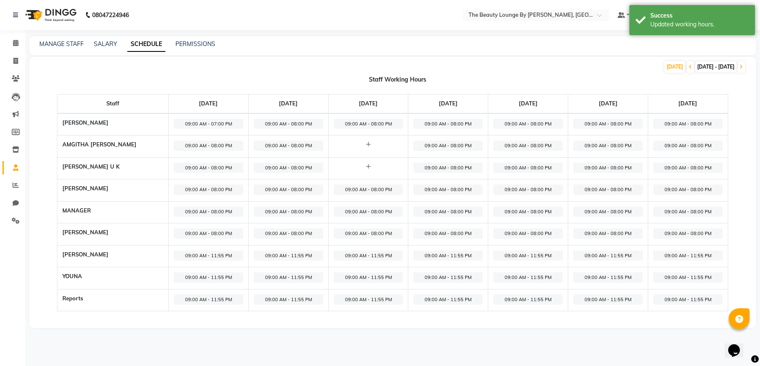
click at [366, 142] on icon at bounding box center [368, 144] width 5 height 5
select select "09:00 AM"
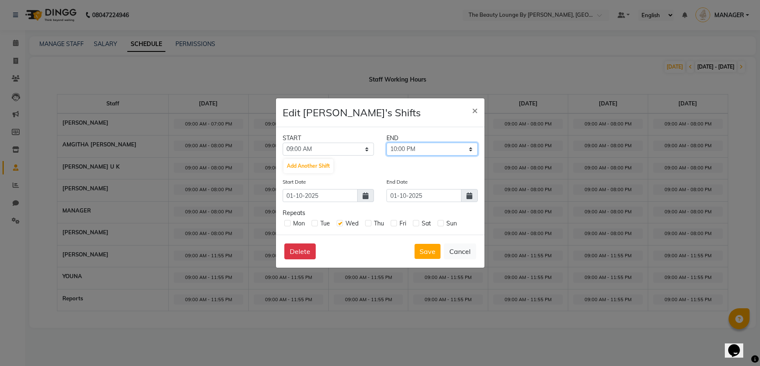
select select "07:00 PM"
click at [434, 252] on button "Save" at bounding box center [428, 251] width 26 height 15
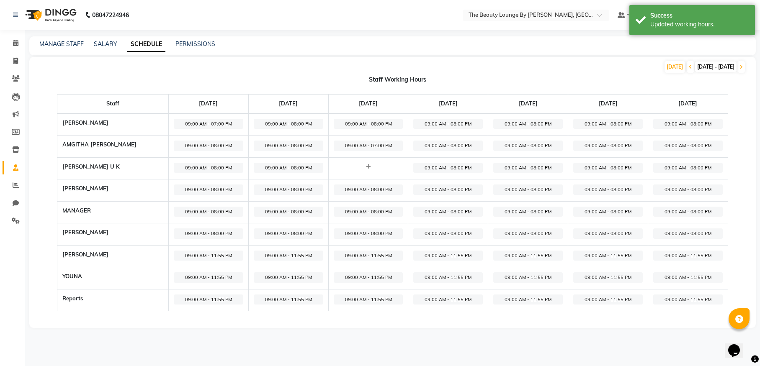
click at [377, 144] on span "09:00 AM - 07:00 PM" at bounding box center [369, 146] width 70 height 10
select select "09:00 AM"
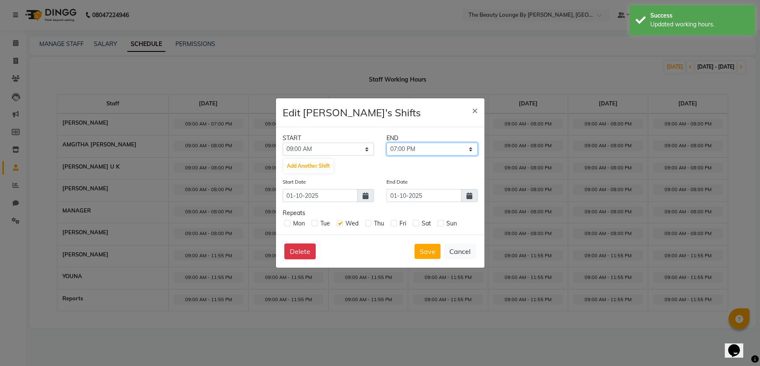
select select "08:00 PM"
click at [434, 250] on button "Save" at bounding box center [428, 251] width 26 height 15
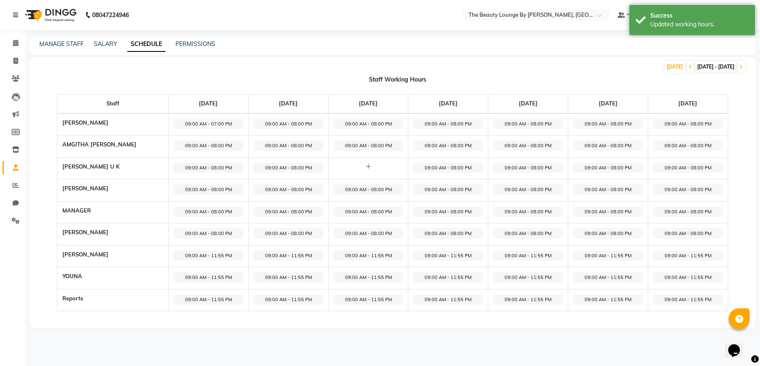
click at [366, 164] on icon at bounding box center [368, 166] width 5 height 5
select select "09:00 AM"
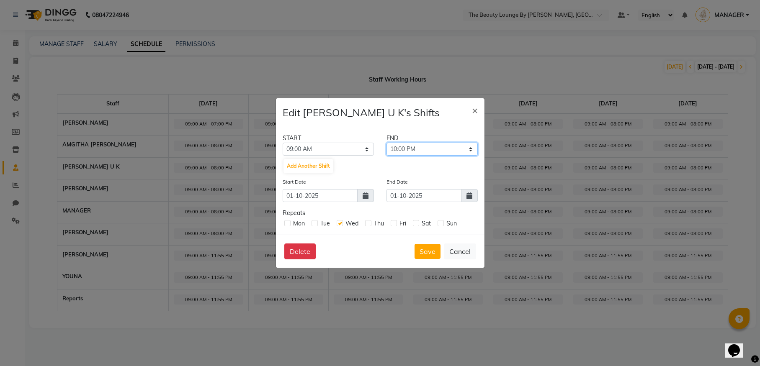
select select "08:00 PM"
click at [433, 255] on button "Save" at bounding box center [428, 251] width 26 height 15
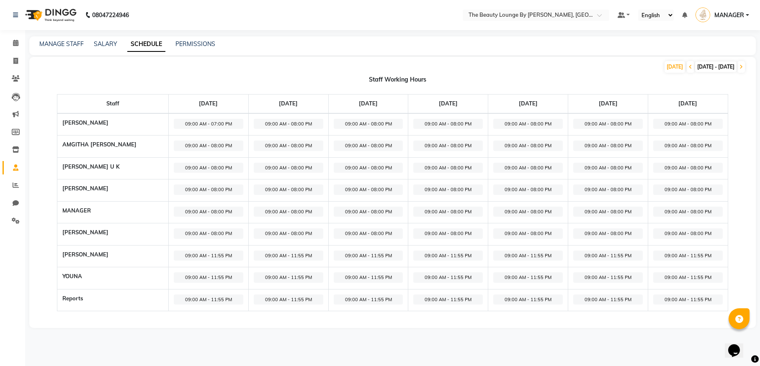
click at [373, 144] on span "09:00 AM - 08:00 PM" at bounding box center [369, 146] width 70 height 10
select select "09:00 AM"
select select "08:00 PM"
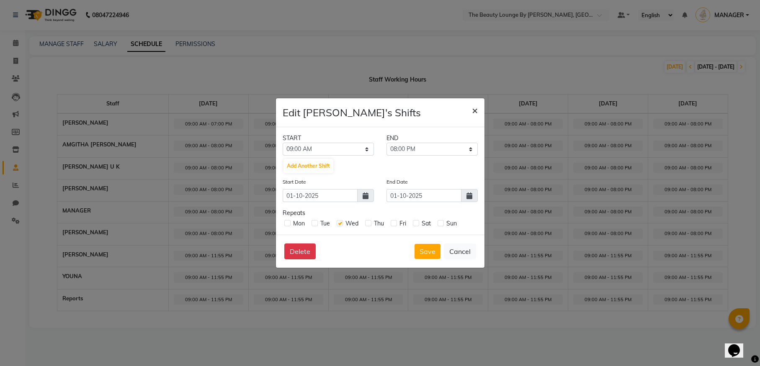
click at [478, 114] on button "×" at bounding box center [474, 109] width 19 height 23
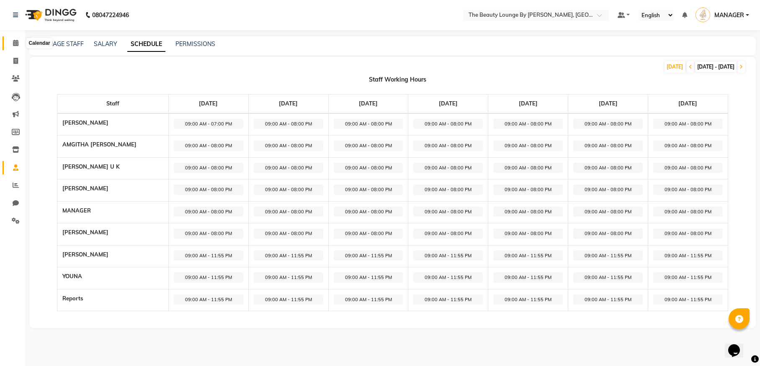
click at [15, 39] on span at bounding box center [15, 44] width 15 height 10
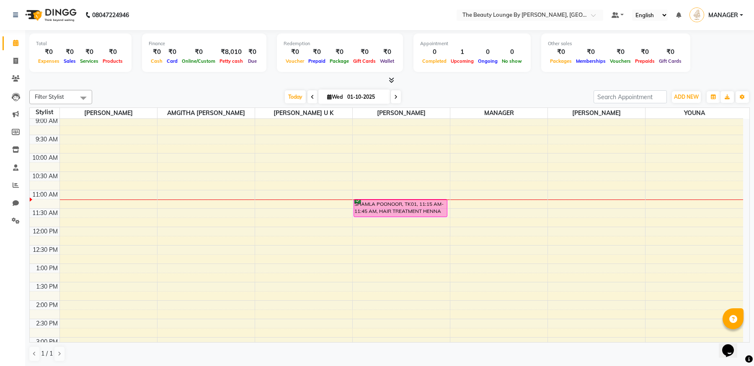
scroll to position [37, 0]
click at [691, 95] on span "ADD NEW" at bounding box center [686, 97] width 25 height 6
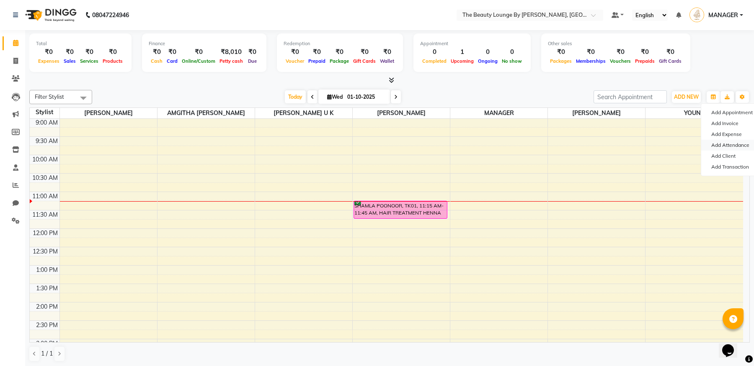
click at [730, 143] on link "Add Attendance" at bounding box center [734, 145] width 66 height 11
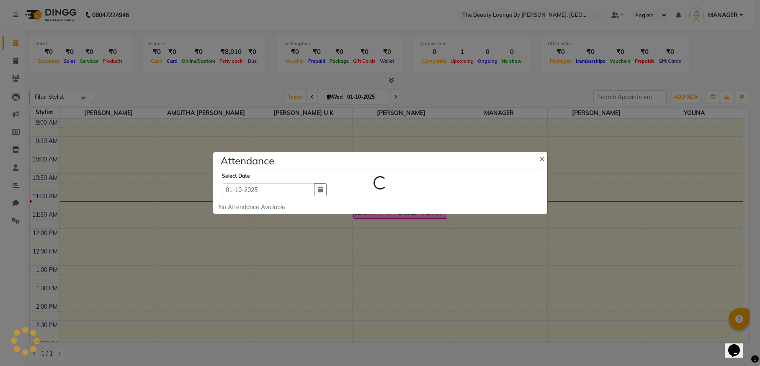
select select "W"
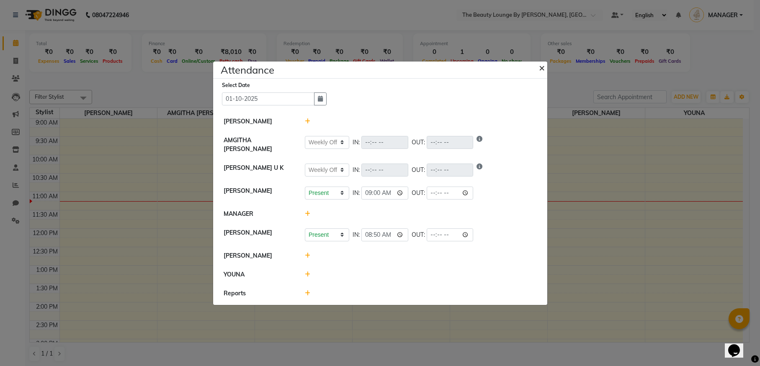
click at [541, 68] on span "×" at bounding box center [542, 67] width 6 height 13
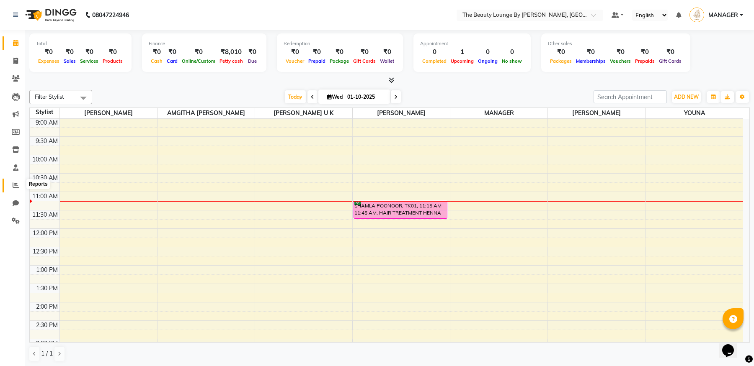
click at [15, 182] on icon at bounding box center [16, 185] width 6 height 6
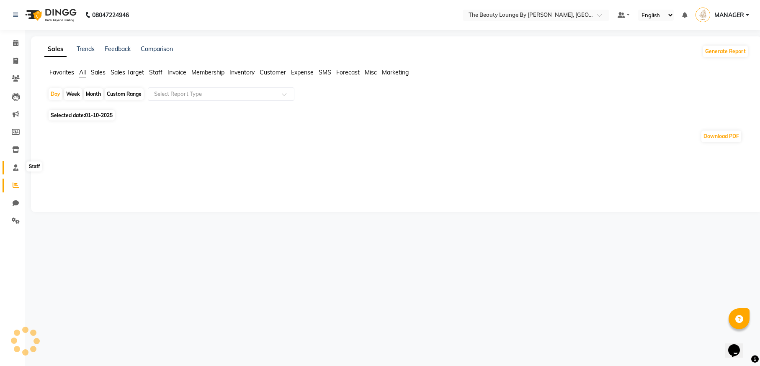
click at [16, 168] on icon at bounding box center [15, 168] width 5 height 6
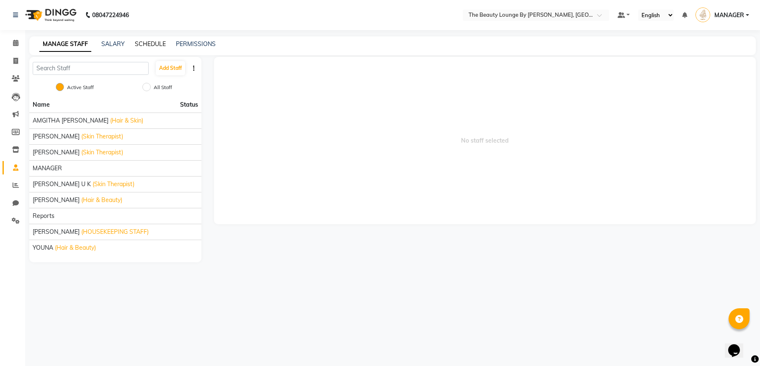
click at [150, 43] on link "SCHEDULE" at bounding box center [150, 44] width 31 height 8
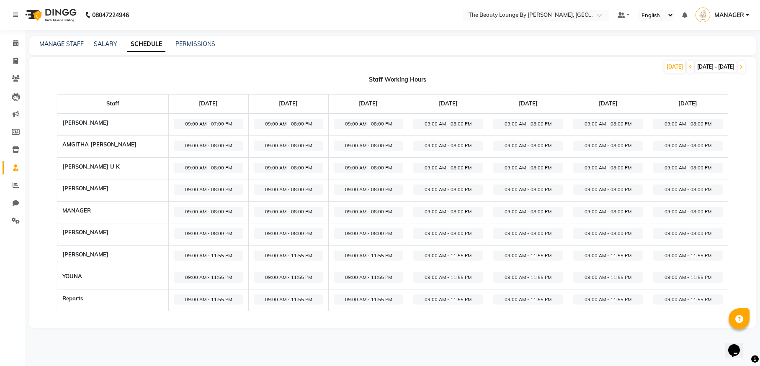
click at [289, 145] on span "09:00 AM - 08:00 PM" at bounding box center [289, 146] width 70 height 10
select select "09:00 AM"
select select "08:00 PM"
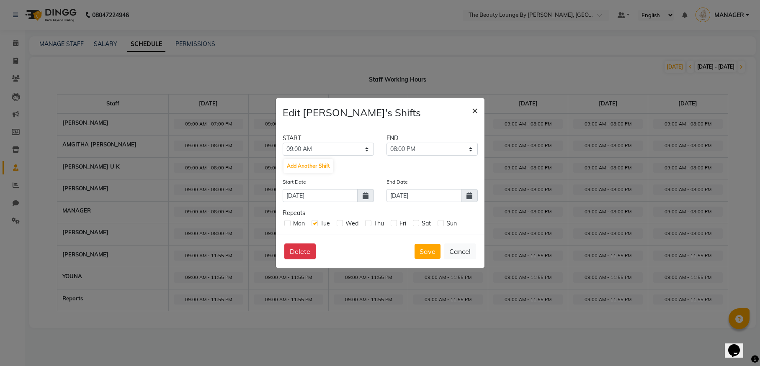
click at [474, 111] on span "×" at bounding box center [475, 110] width 6 height 13
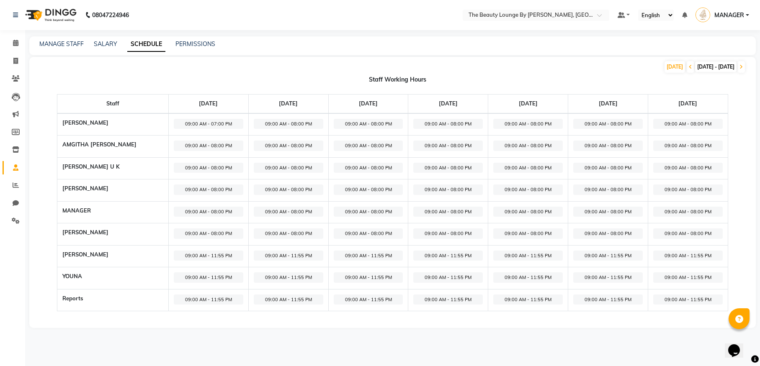
click at [374, 142] on span "09:00 AM - 08:00 PM" at bounding box center [369, 146] width 70 height 10
select select "09:00 AM"
select select "08:00 PM"
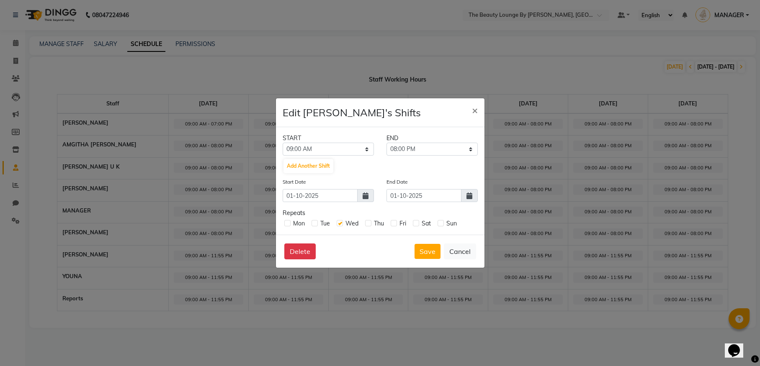
click at [338, 222] on label at bounding box center [340, 223] width 6 height 6
click at [338, 222] on input "checkbox" at bounding box center [339, 222] width 5 height 5
checkbox input "false"
click at [423, 251] on button "Save" at bounding box center [428, 251] width 26 height 15
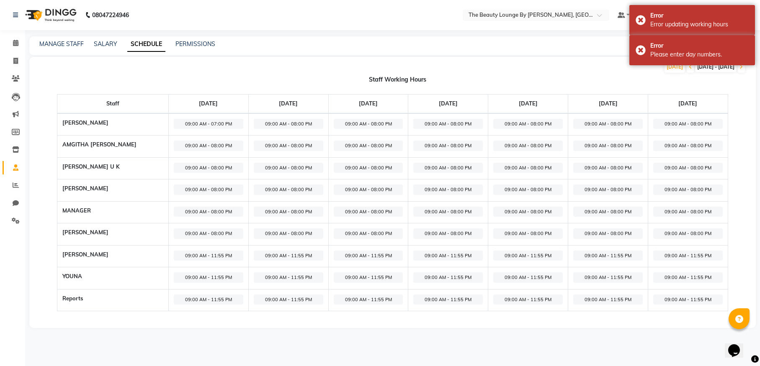
click at [362, 145] on span "09:00 AM - 08:00 PM" at bounding box center [369, 146] width 70 height 10
select select "09:00 AM"
select select "08:00 PM"
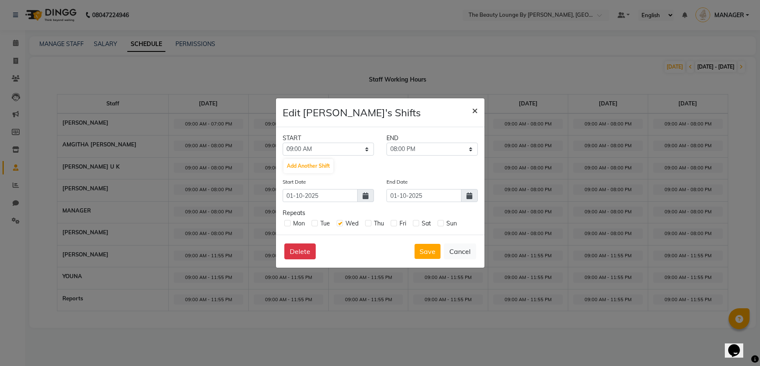
click at [475, 108] on span "×" at bounding box center [475, 110] width 6 height 13
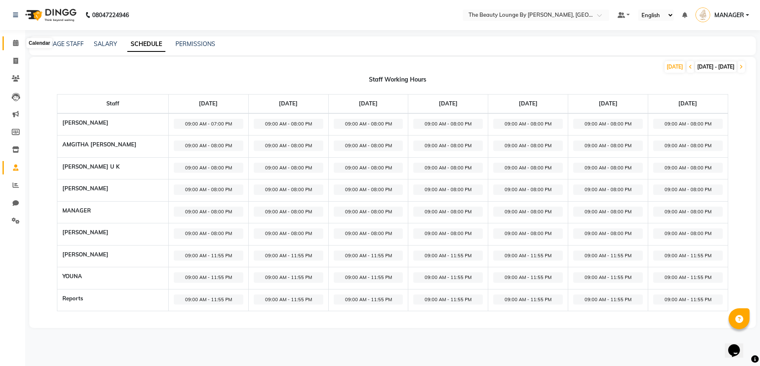
click at [20, 44] on span at bounding box center [15, 44] width 15 height 10
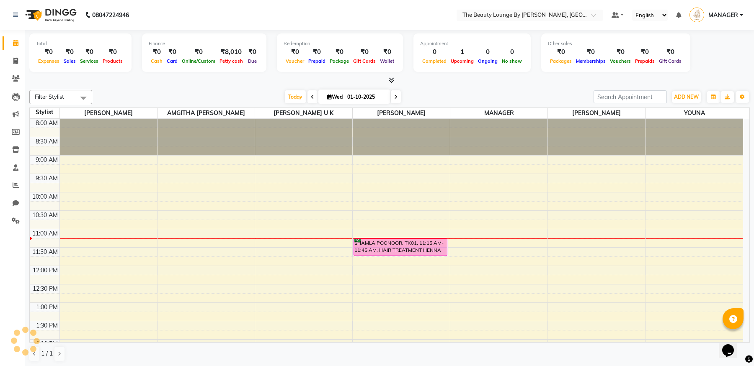
scroll to position [111, 0]
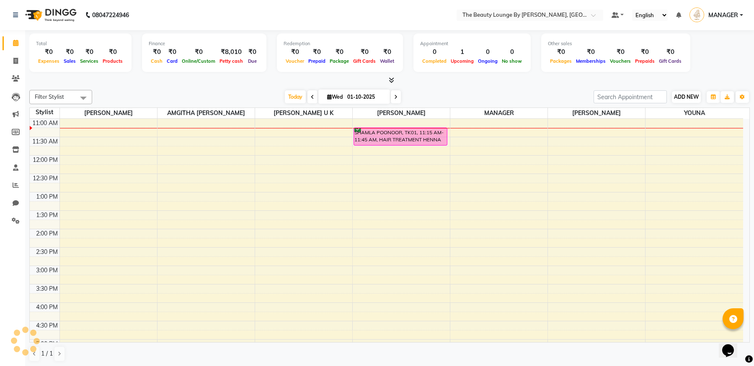
click at [682, 96] on span "ADD NEW" at bounding box center [686, 97] width 25 height 6
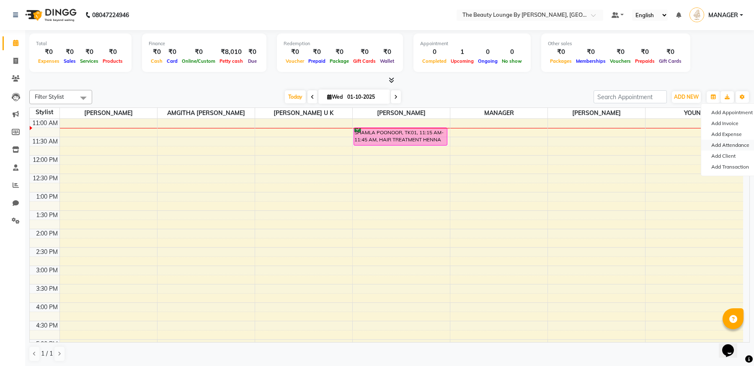
click at [719, 144] on link "Add Attendance" at bounding box center [734, 145] width 66 height 11
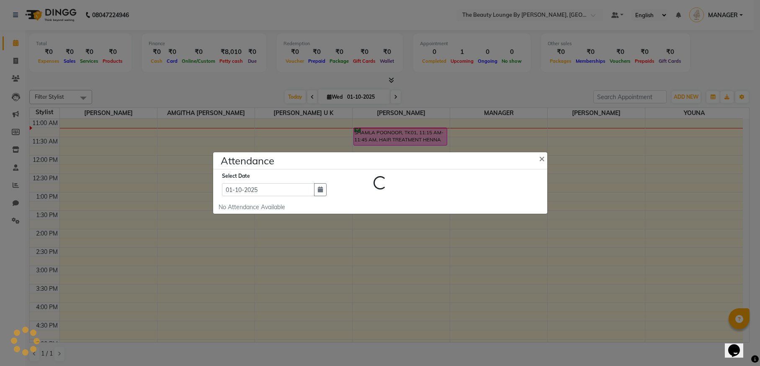
select select "W"
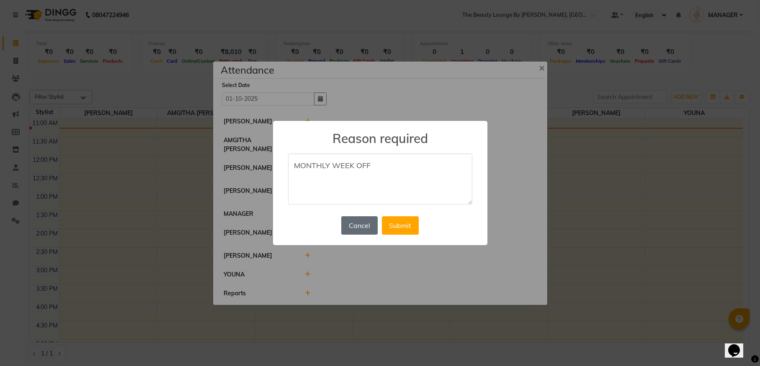
click at [366, 227] on button "Cancel" at bounding box center [359, 226] width 36 height 18
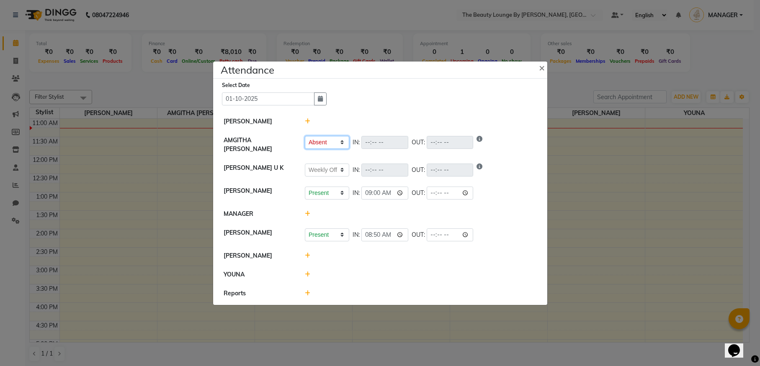
select select "P"
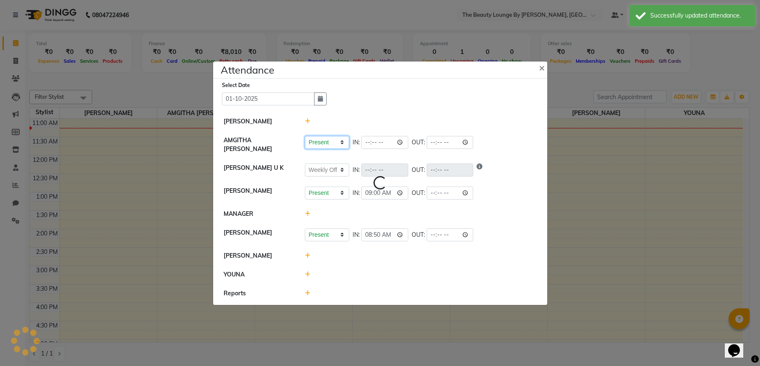
select select "W"
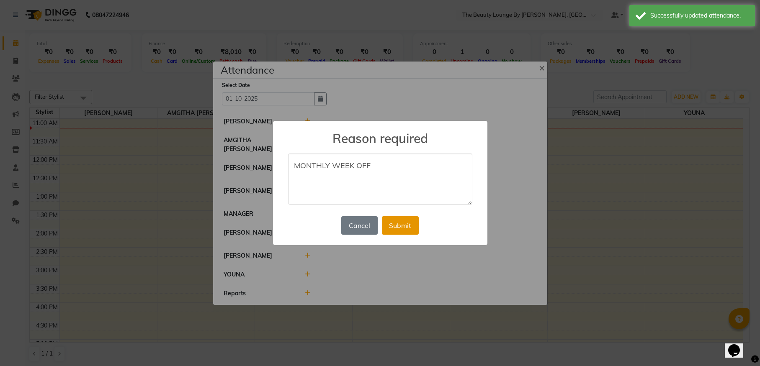
click at [404, 228] on button "Submit" at bounding box center [400, 226] width 37 height 18
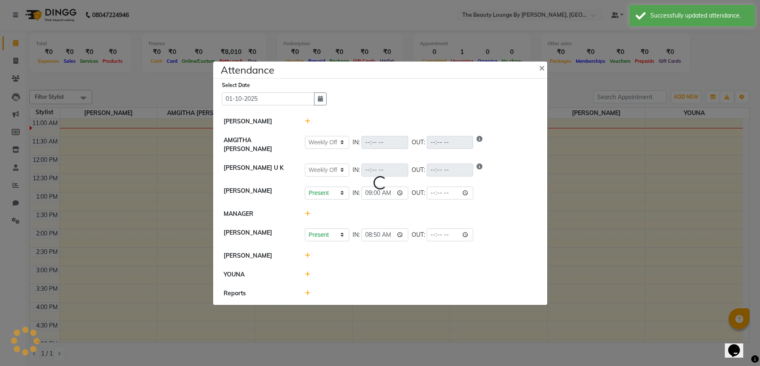
select select "W"
select select "P"
select select "W"
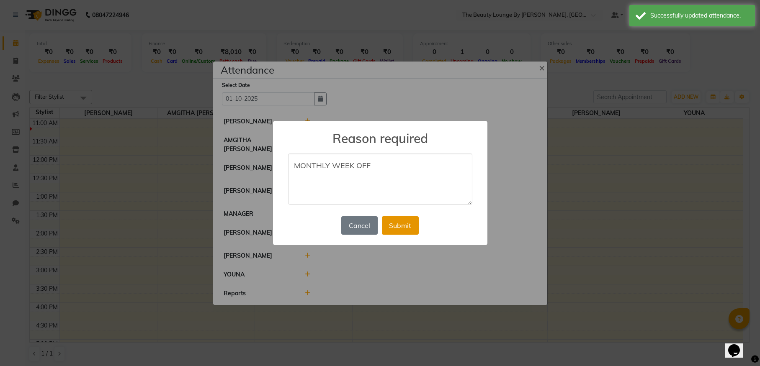
click at [398, 225] on button "Submit" at bounding box center [400, 226] width 37 height 18
select select "W"
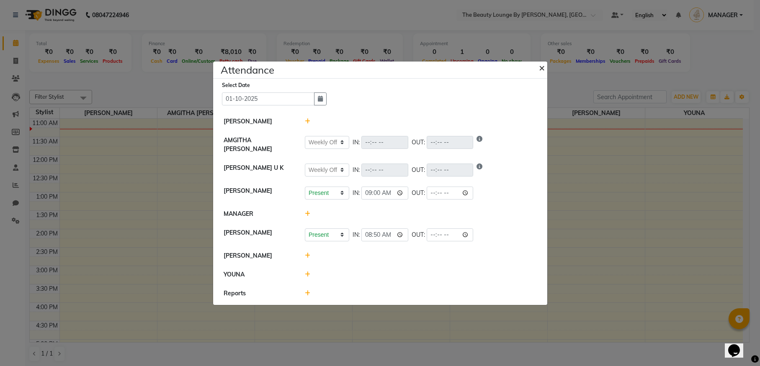
click at [541, 69] on span "×" at bounding box center [542, 67] width 6 height 13
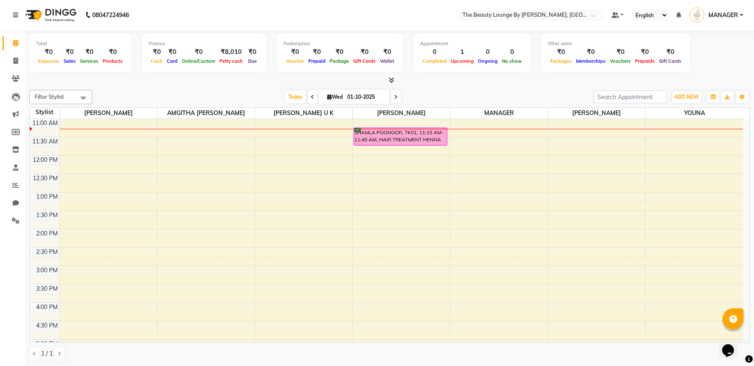
scroll to position [93, 0]
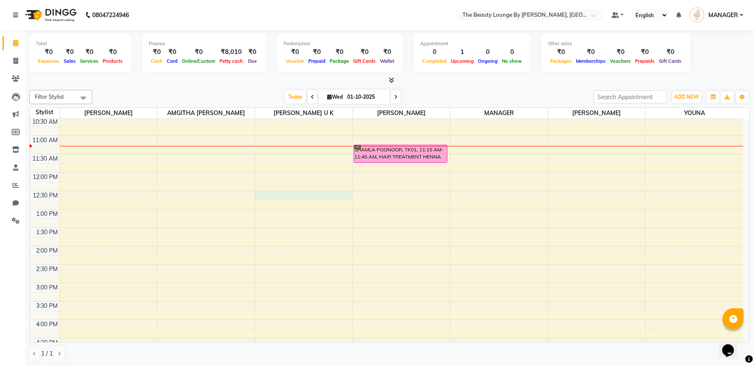
click at [287, 192] on div "8:00 AM 8:30 AM 9:00 AM 9:30 AM 10:00 AM 10:30 AM 11:00 AM 11:30 AM 12:00 PM 12…" at bounding box center [386, 320] width 713 height 589
select select "85822"
select select "tentative"
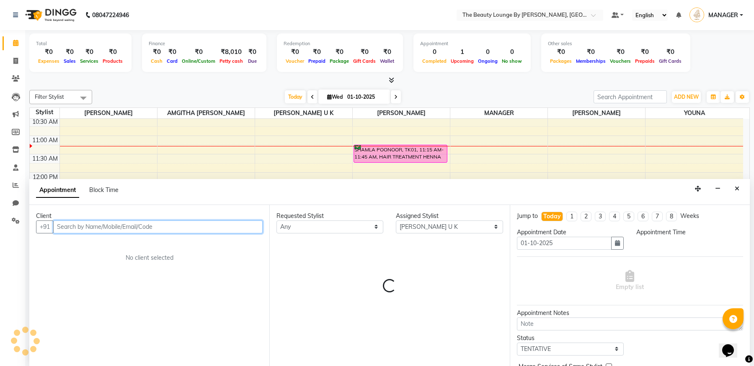
scroll to position [0, 0]
select select "750"
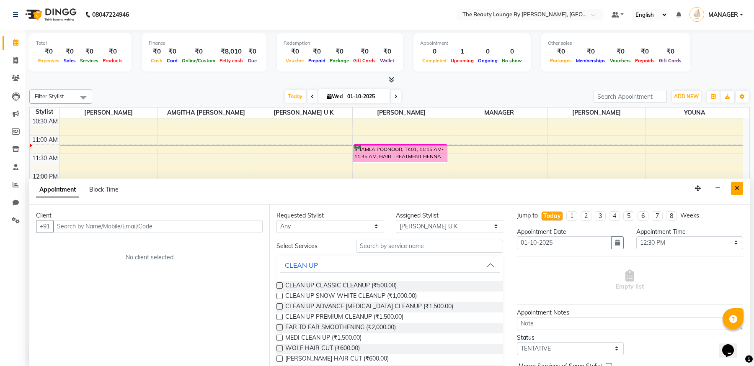
click at [735, 189] on icon "Close" at bounding box center [737, 189] width 5 height 6
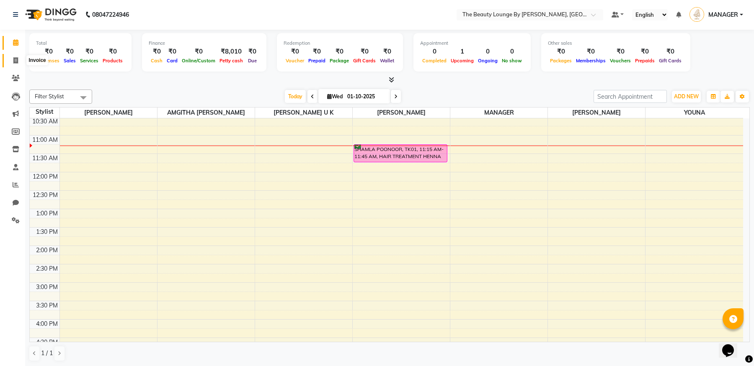
click at [18, 59] on icon at bounding box center [15, 60] width 5 height 6
select select "service"
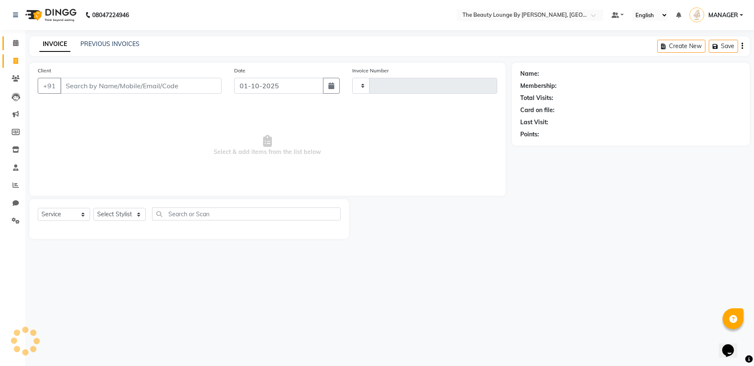
type input "0882"
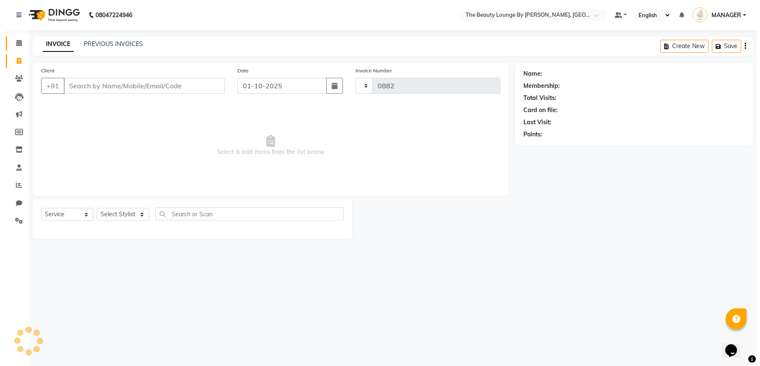
select select "8577"
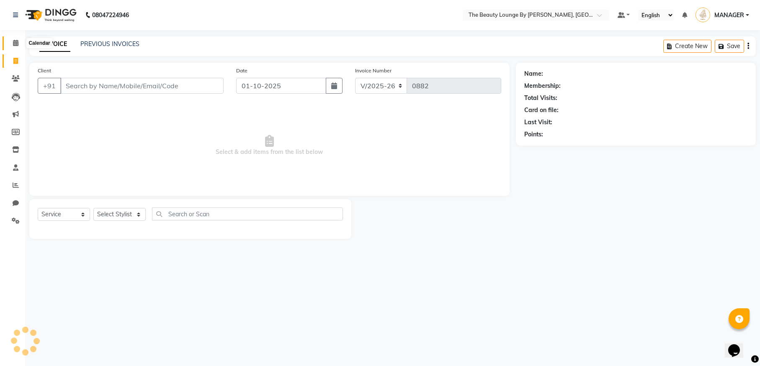
click at [13, 40] on icon at bounding box center [15, 43] width 5 height 6
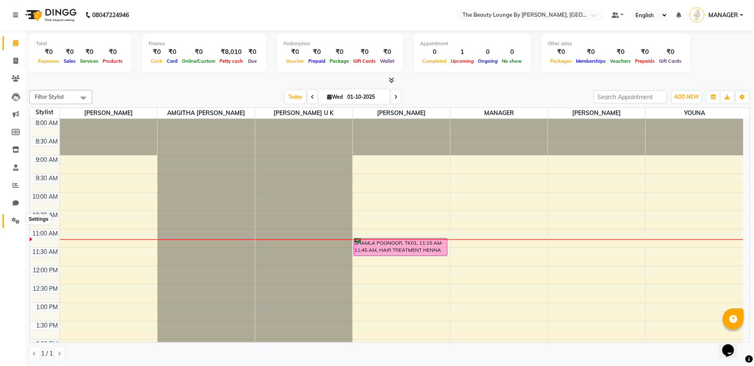
click at [19, 218] on icon at bounding box center [16, 221] width 8 height 6
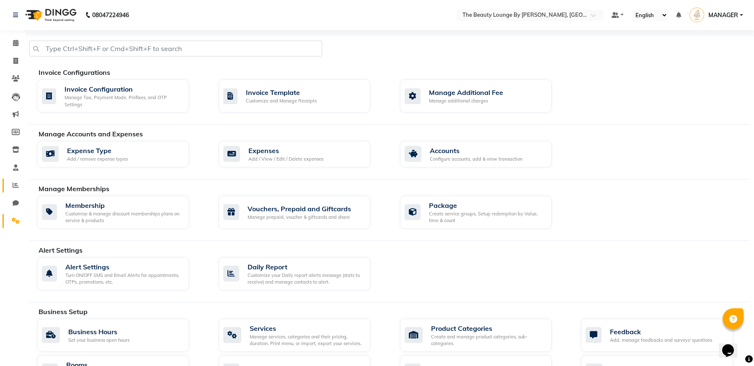
click at [18, 181] on span at bounding box center [15, 186] width 15 height 10
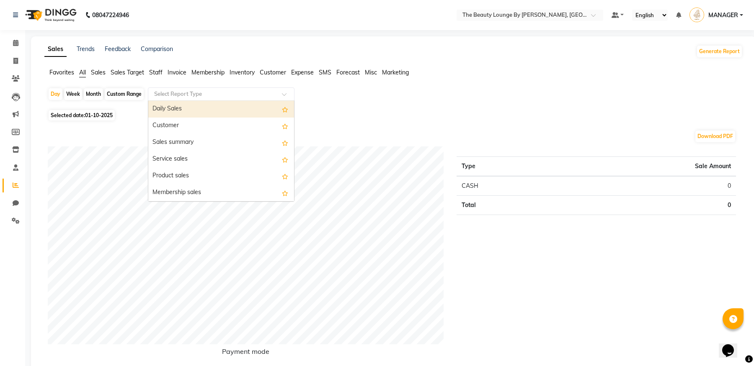
click at [196, 97] on input "text" at bounding box center [212, 94] width 121 height 8
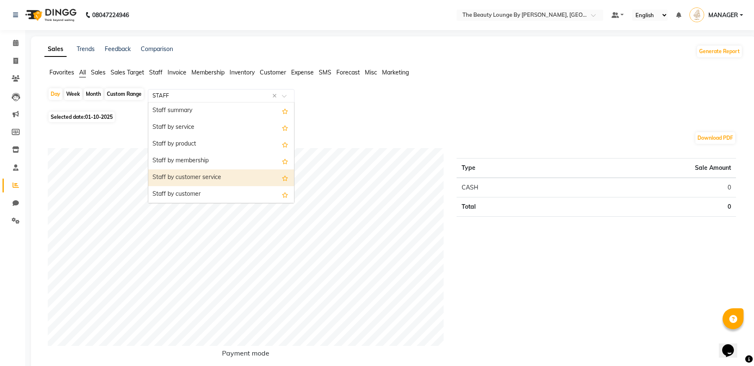
type input "STAFF S"
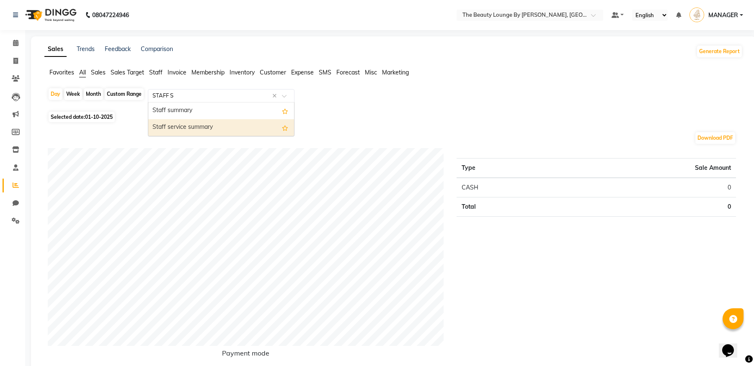
click at [211, 124] on div "Staff service summary" at bounding box center [221, 127] width 146 height 17
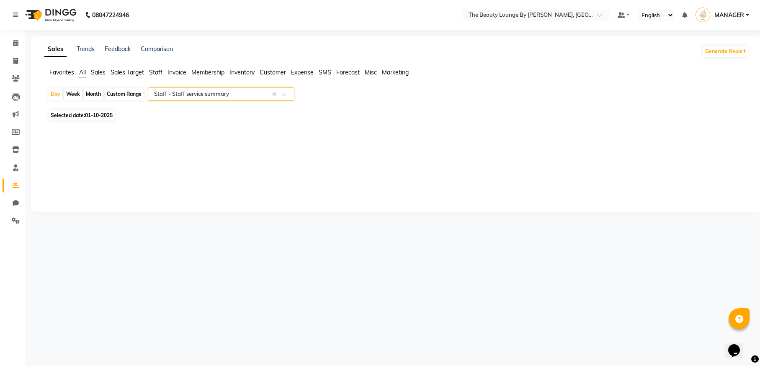
click at [93, 93] on div "Month" at bounding box center [93, 94] width 19 height 12
select select "10"
select select "2025"
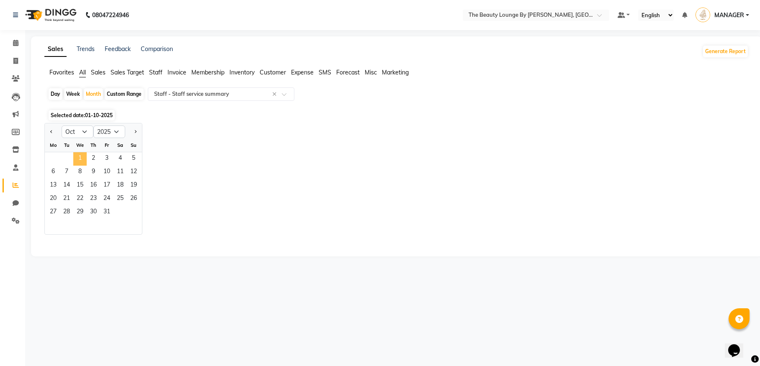
click at [81, 158] on span "1" at bounding box center [79, 158] width 13 height 13
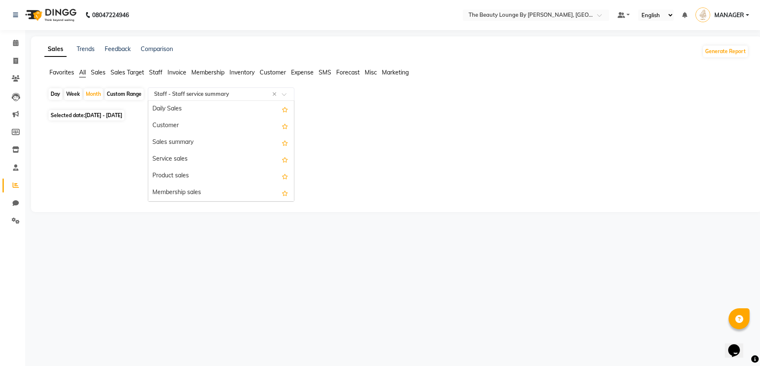
click at [249, 94] on input "text" at bounding box center [212, 94] width 121 height 8
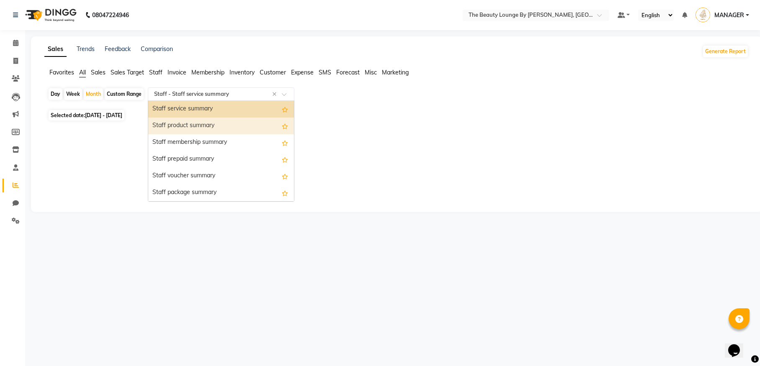
click at [241, 121] on div "Staff product summary" at bounding box center [221, 126] width 146 height 17
select select "full_report"
select select "csv"
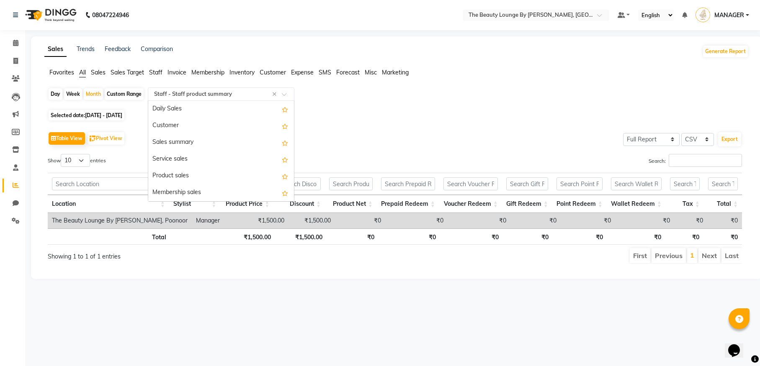
click at [236, 93] on input "text" at bounding box center [212, 94] width 121 height 8
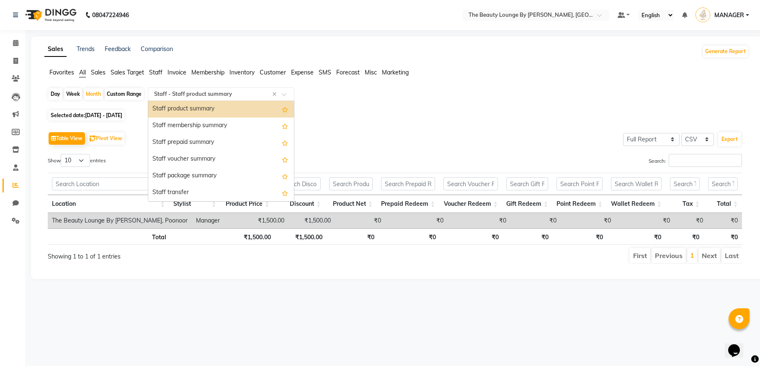
click at [199, 111] on div "Staff product summary" at bounding box center [221, 109] width 146 height 17
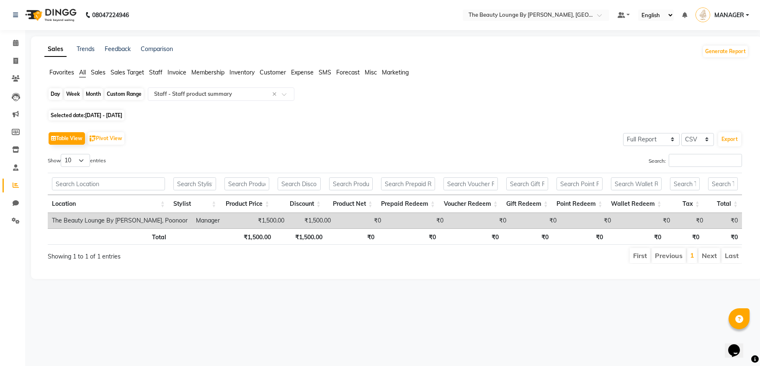
click at [99, 96] on div "Month" at bounding box center [93, 94] width 19 height 12
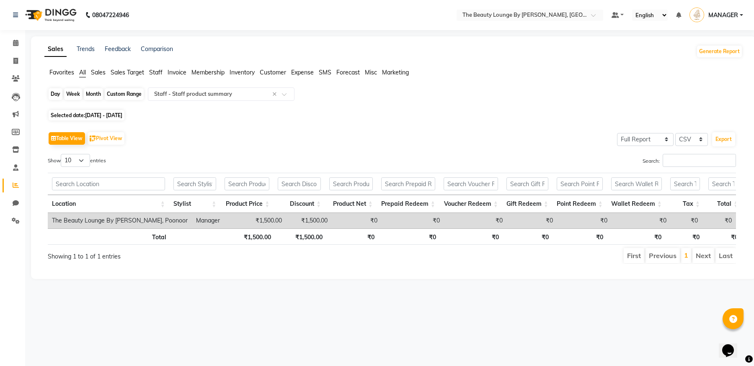
select select "10"
select select "2025"
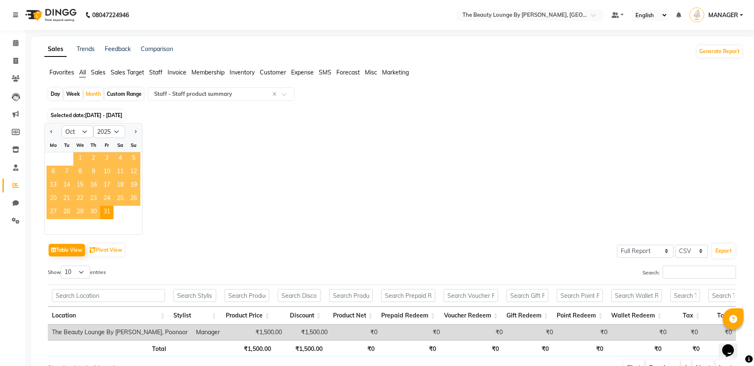
click at [82, 155] on span "1" at bounding box center [79, 158] width 13 height 13
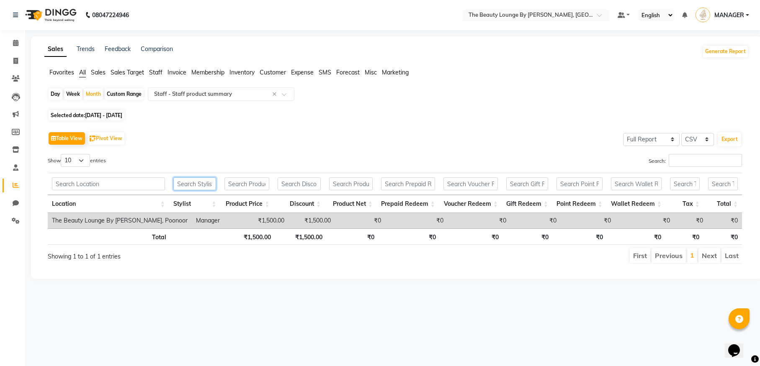
click at [211, 185] on input "text" at bounding box center [194, 184] width 43 height 13
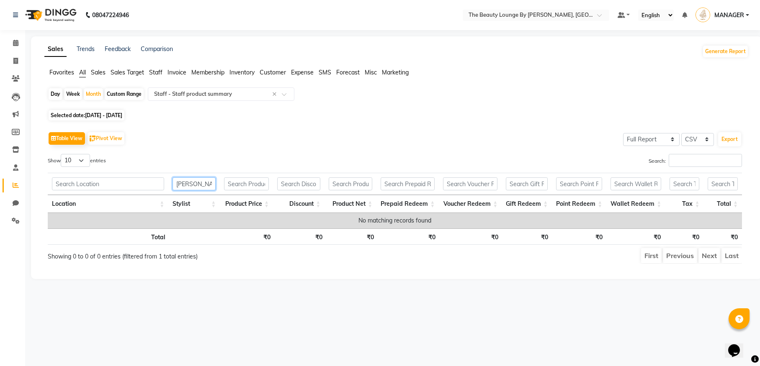
type input "[PERSON_NAME]"
click at [257, 142] on div "Table View Pivot View Select Full Report Filtered Report Select CSV PDF Export" at bounding box center [395, 139] width 694 height 18
select select "100"
click at [209, 187] on input "[PERSON_NAME]" at bounding box center [194, 184] width 43 height 13
type input "J"
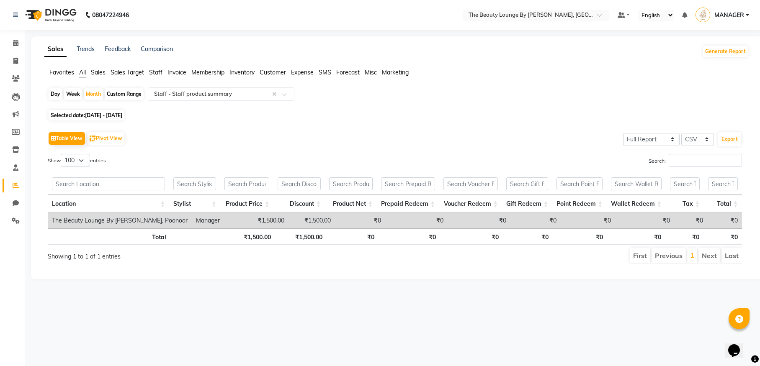
click at [256, 155] on div "Show 10 25 50 100 entries" at bounding box center [218, 162] width 341 height 16
click at [95, 91] on div "Month" at bounding box center [93, 94] width 19 height 12
select select "10"
select select "2025"
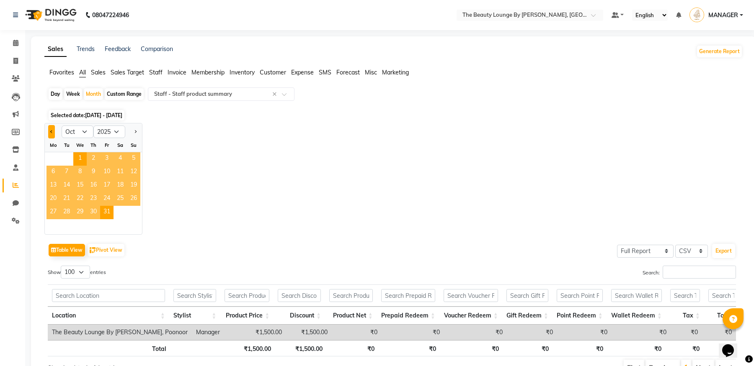
click at [53, 129] on button "Previous month" at bounding box center [51, 131] width 7 height 13
select select "9"
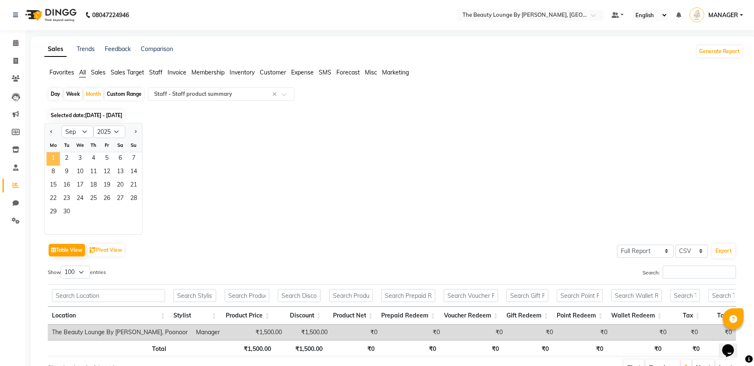
click at [54, 158] on span "1" at bounding box center [52, 158] width 13 height 13
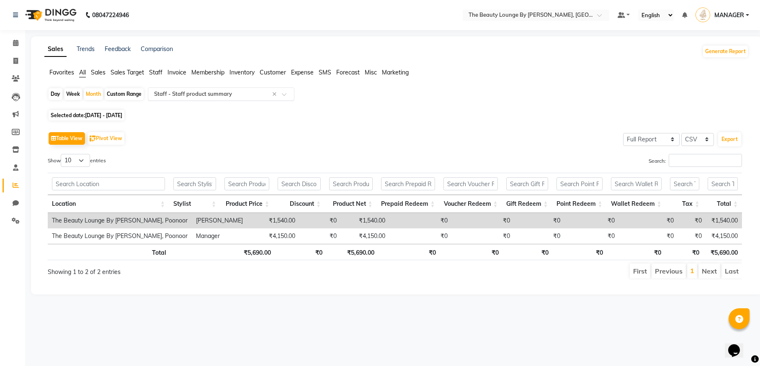
click at [237, 95] on input "text" at bounding box center [212, 94] width 121 height 8
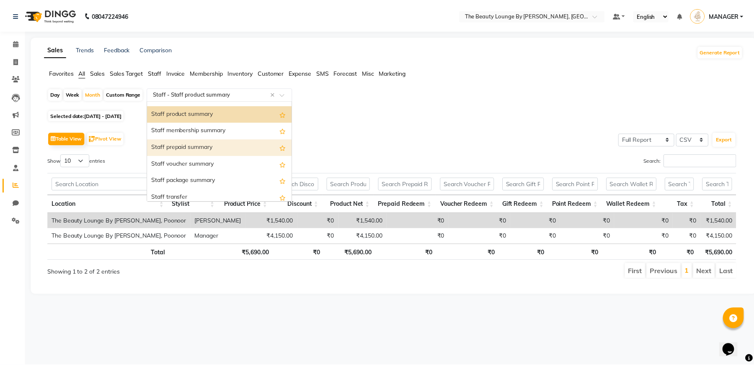
scroll to position [499, 0]
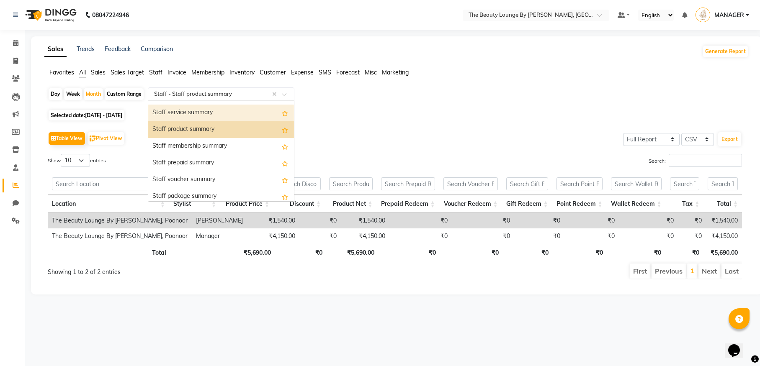
click at [211, 113] on div "Staff service summary" at bounding box center [221, 113] width 146 height 17
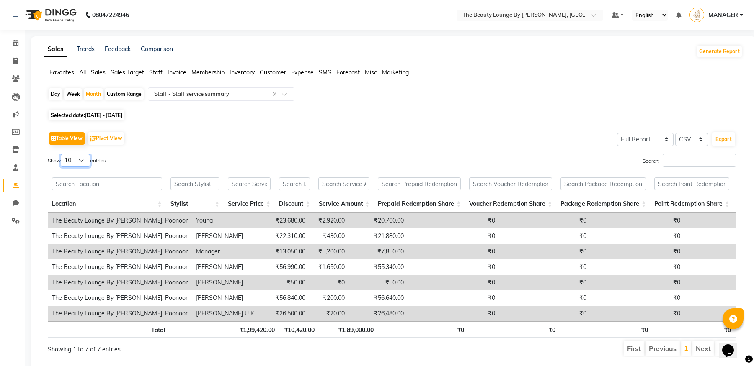
select select "100"
click at [95, 92] on div "Month" at bounding box center [93, 94] width 19 height 12
select select "9"
select select "2025"
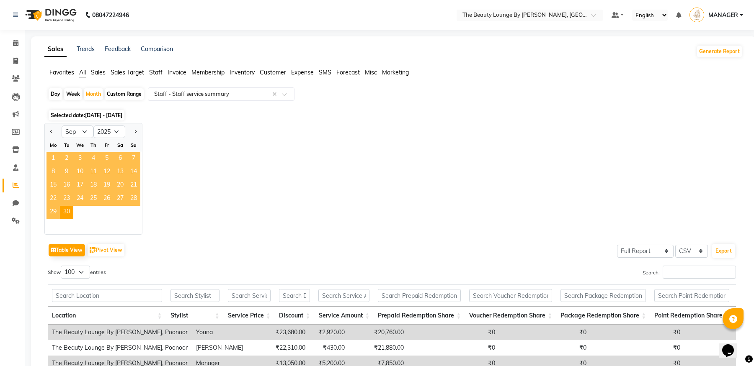
click at [54, 156] on span "1" at bounding box center [52, 158] width 13 height 13
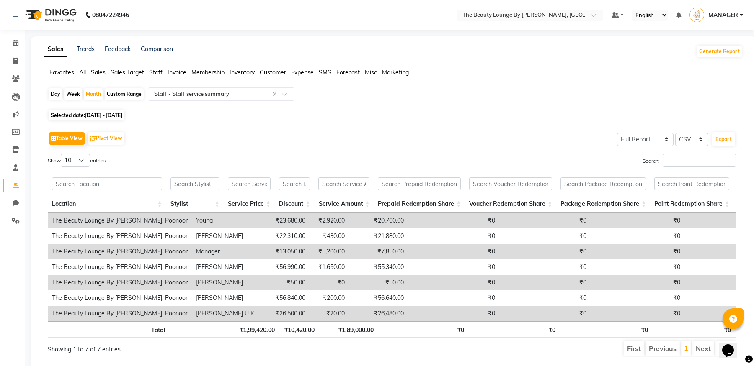
scroll to position [31, 0]
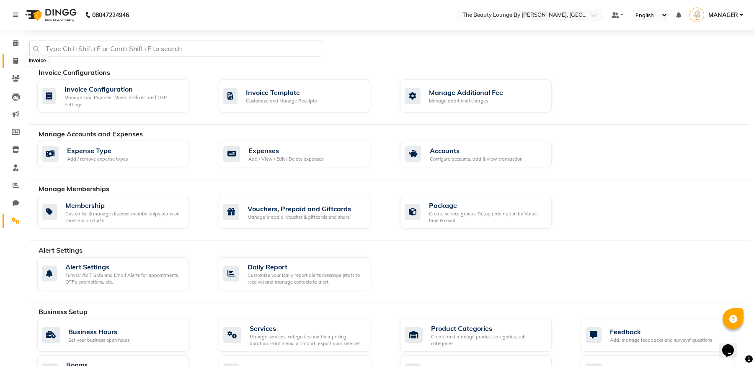
click at [13, 59] on icon at bounding box center [15, 61] width 5 height 6
select select "service"
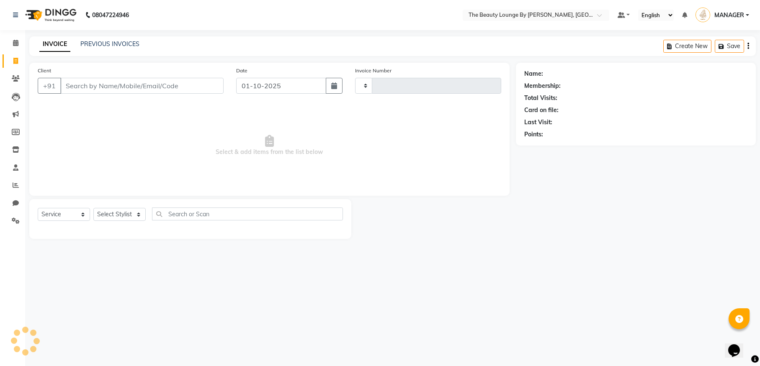
type input "0882"
select select "8577"
click at [16, 49] on link "Calendar" at bounding box center [13, 43] width 20 height 14
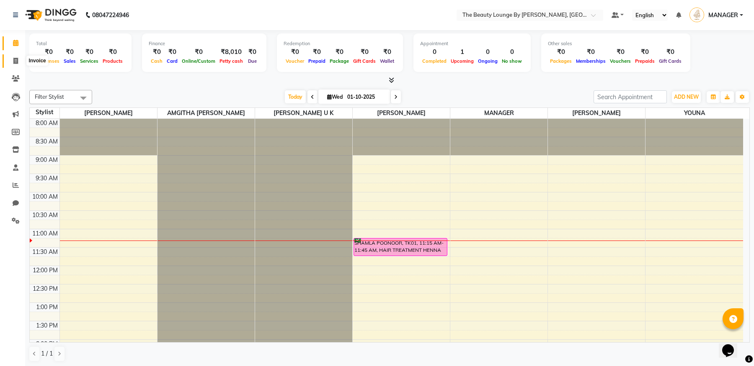
click at [15, 57] on span at bounding box center [15, 62] width 15 height 10
select select "8577"
select select "service"
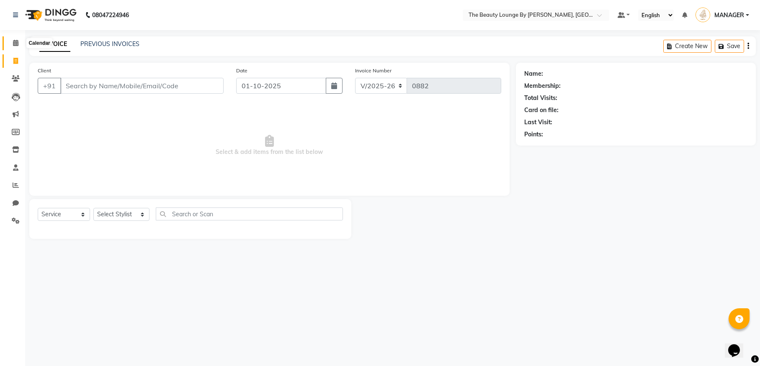
click at [16, 39] on span at bounding box center [15, 44] width 15 height 10
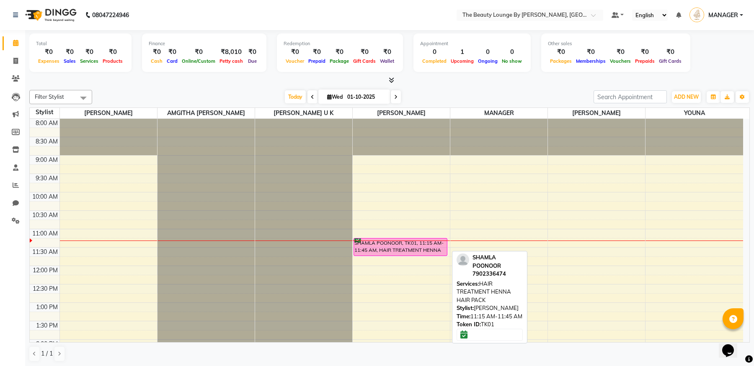
click at [403, 248] on div "SHAMLA POONOOR, TK01, 11:15 AM-11:45 AM, HAIR TREATMENT HENNA HAIR PACK" at bounding box center [400, 247] width 93 height 17
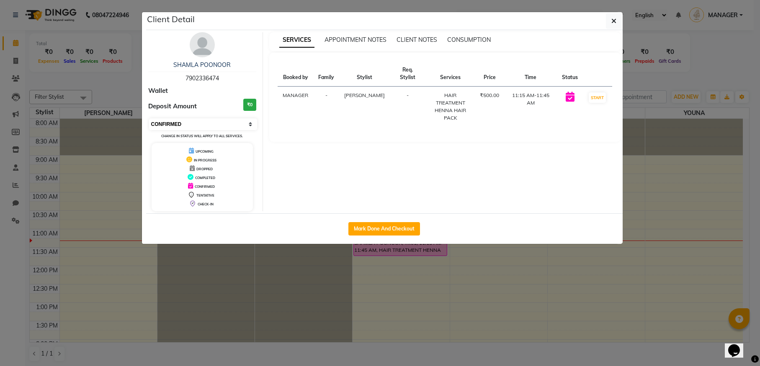
select select "1"
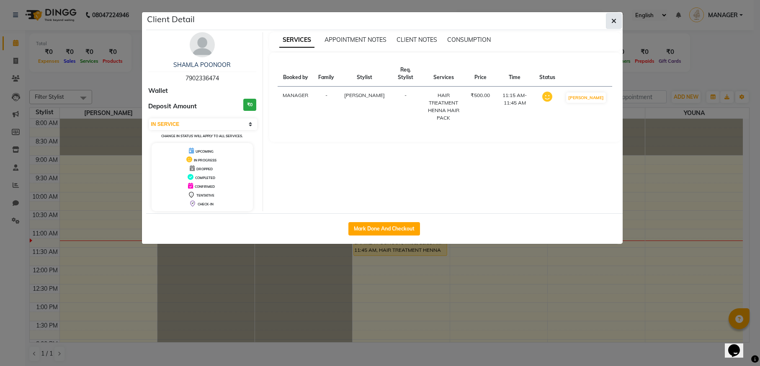
click at [614, 21] on icon "button" at bounding box center [613, 21] width 5 height 7
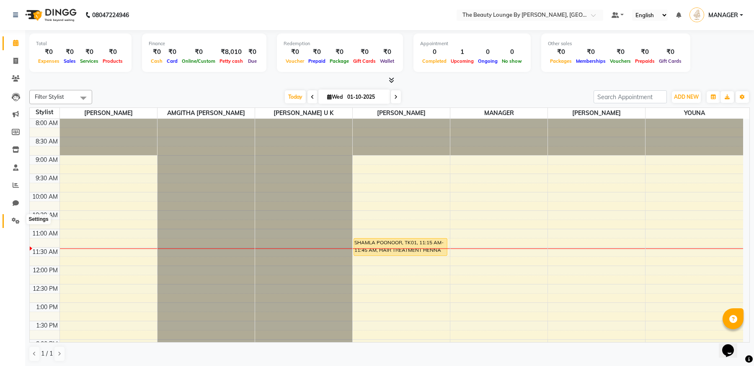
click at [16, 220] on icon at bounding box center [16, 221] width 8 height 6
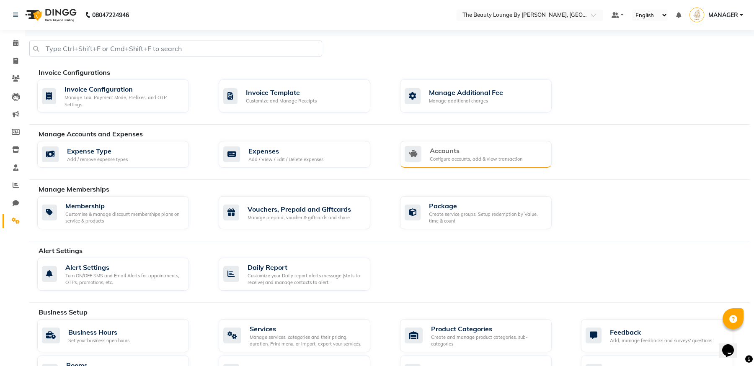
click at [507, 162] on div "Accounts Configure accounts, add & view transaction" at bounding box center [476, 154] width 152 height 27
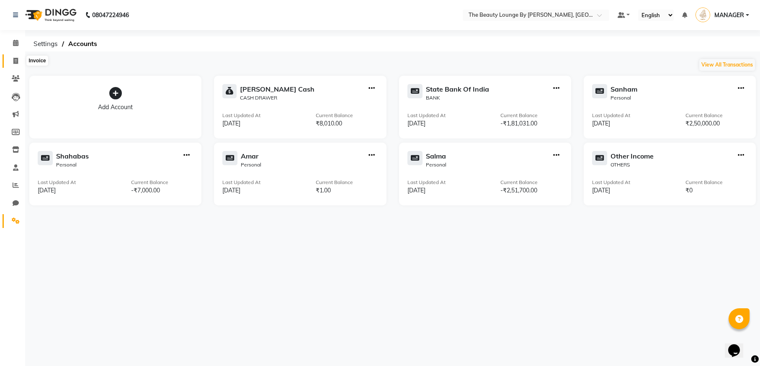
click at [14, 57] on span at bounding box center [15, 62] width 15 height 10
select select "service"
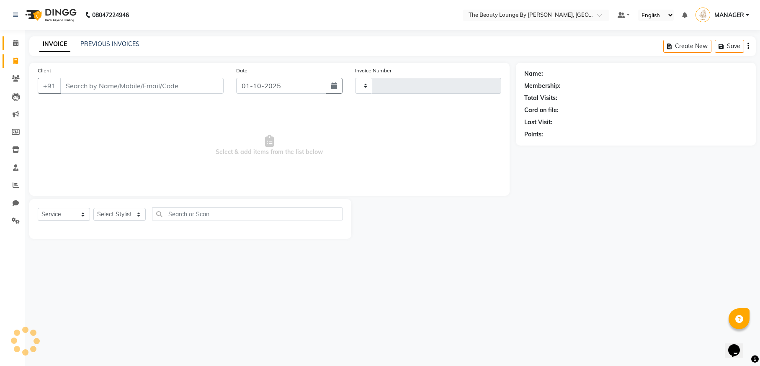
type input "0882"
select select "8577"
click at [18, 42] on icon at bounding box center [15, 43] width 5 height 6
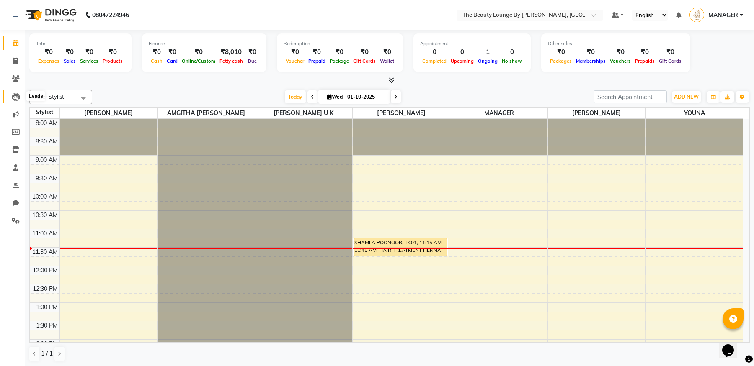
click at [18, 98] on icon at bounding box center [16, 97] width 8 height 8
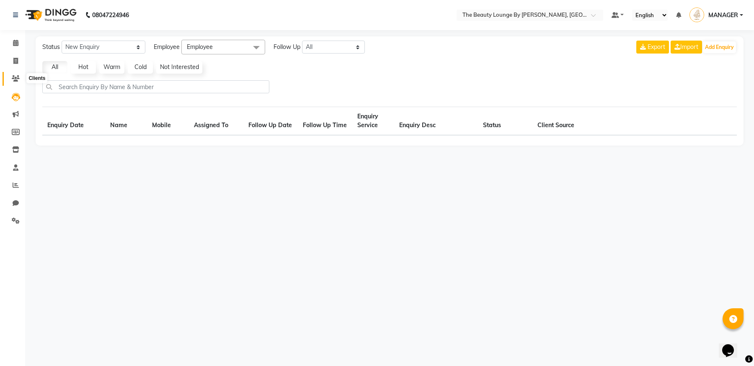
select select "10"
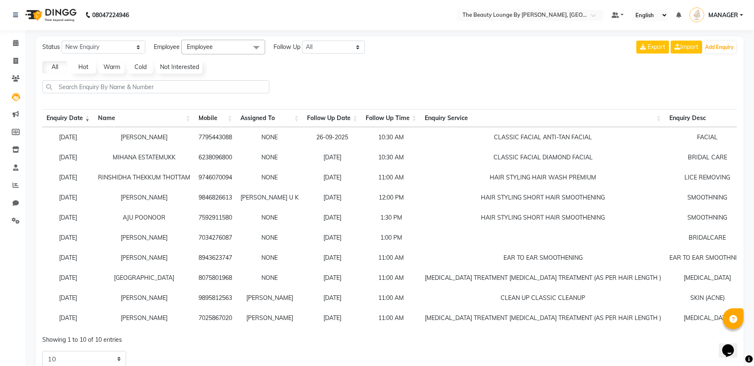
scroll to position [36, 0]
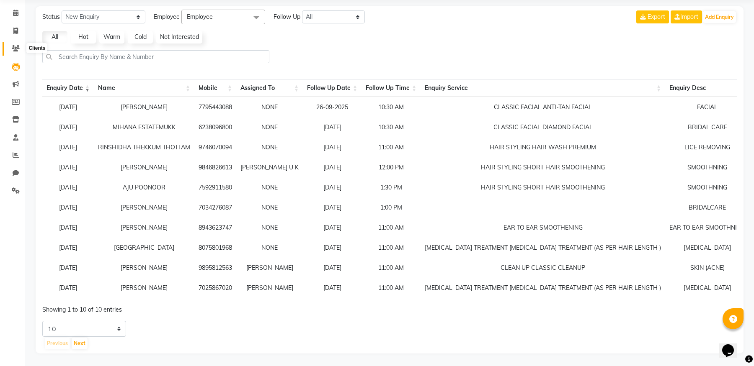
click at [14, 45] on icon at bounding box center [16, 48] width 8 height 6
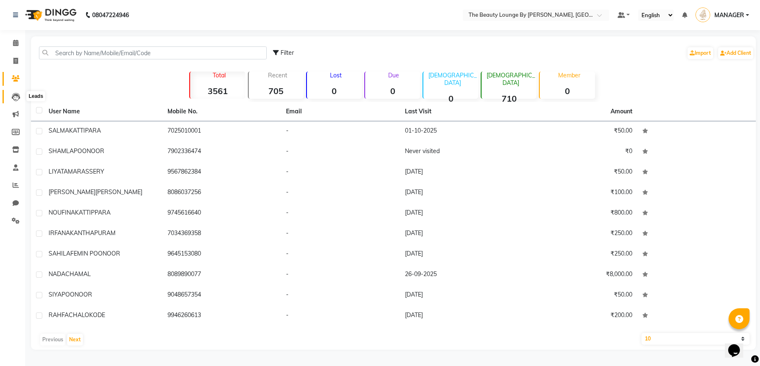
click at [15, 93] on icon at bounding box center [16, 97] width 8 height 8
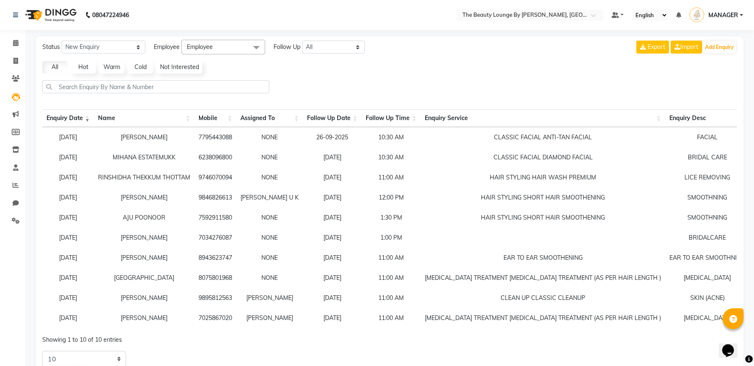
click at [83, 65] on link "Hot" at bounding box center [83, 67] width 25 height 13
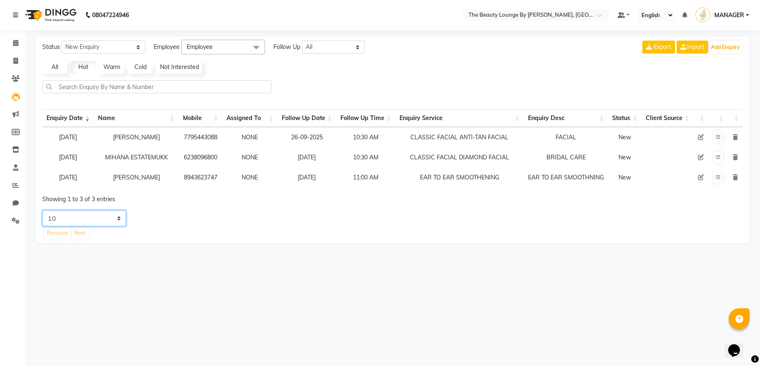
select select "50"
click at [700, 133] on td at bounding box center [700, 137] width 15 height 20
click at [701, 136] on icon at bounding box center [701, 137] width 6 height 6
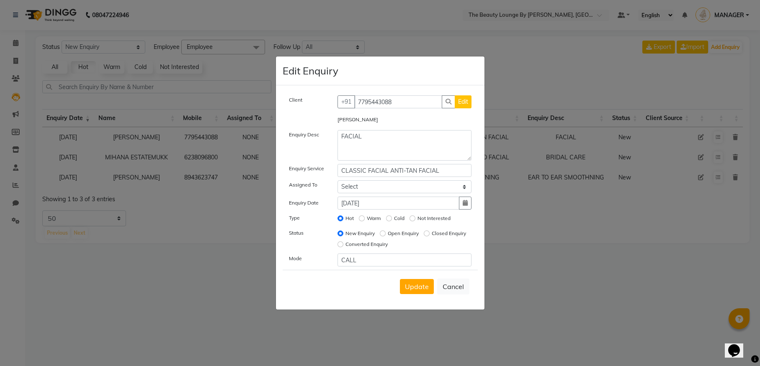
click at [424, 237] on input "Closed Enquiry" at bounding box center [427, 234] width 6 height 6
radio input "true"
radio input "false"
click at [421, 286] on span "Update" at bounding box center [417, 287] width 24 height 8
select select
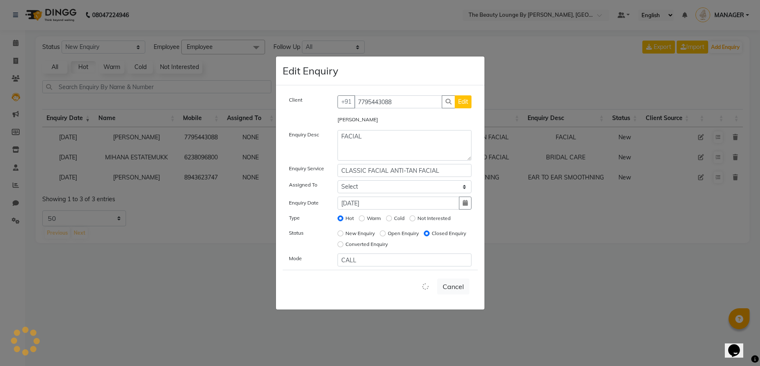
radio input "false"
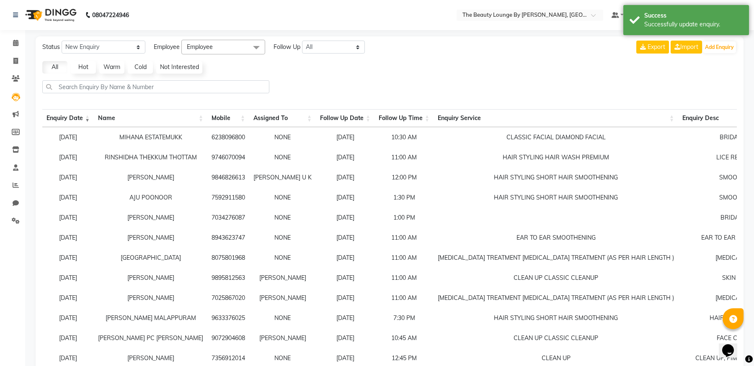
click at [113, 69] on link "Warm" at bounding box center [111, 67] width 25 height 13
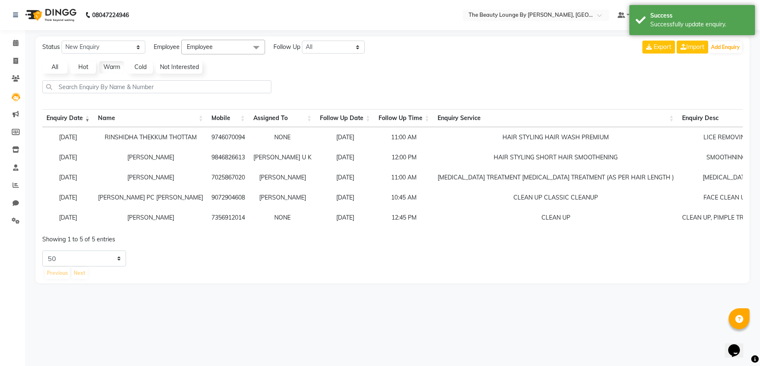
click at [175, 65] on link "Not Interested" at bounding box center [179, 67] width 46 height 13
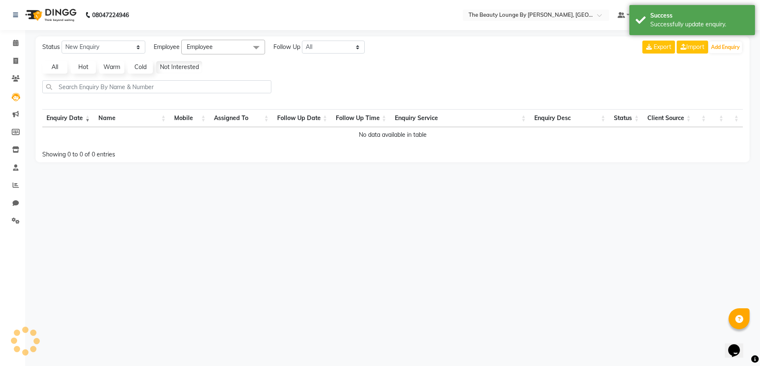
click at [224, 48] on span "Employee" at bounding box center [223, 47] width 84 height 15
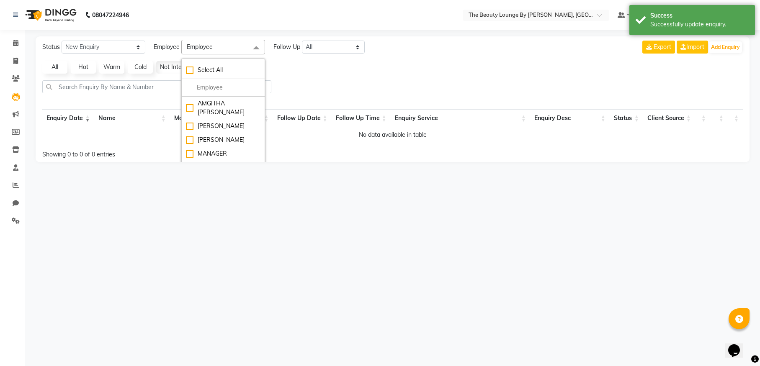
click at [300, 86] on div at bounding box center [392, 90] width 707 height 20
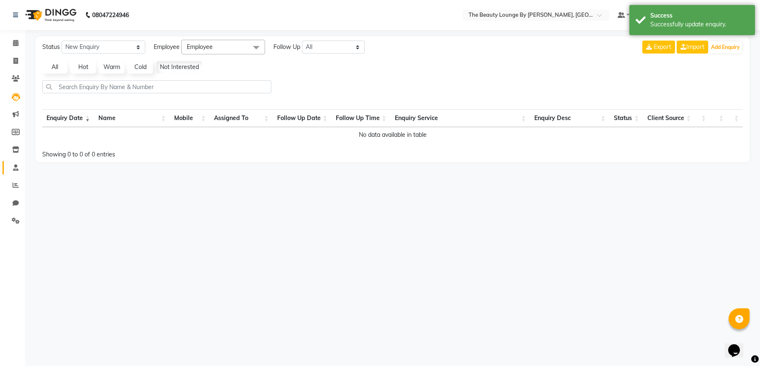
click at [15, 161] on link "Staff" at bounding box center [13, 168] width 20 height 14
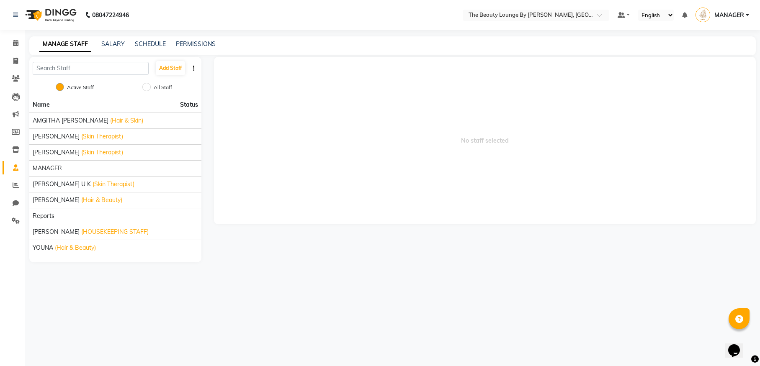
click at [192, 66] on button "button" at bounding box center [194, 68] width 8 height 9
click at [210, 86] on div "No staff selected" at bounding box center [485, 160] width 554 height 206
click at [119, 44] on link "SALARY" at bounding box center [112, 44] width 23 height 8
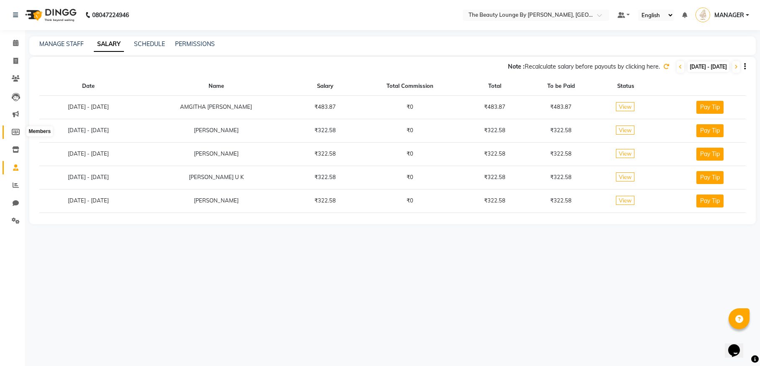
click at [18, 129] on icon at bounding box center [16, 132] width 8 height 6
select select
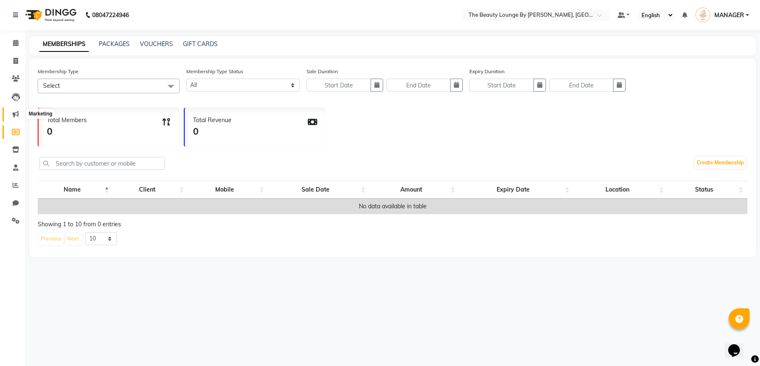
click at [13, 110] on span at bounding box center [15, 115] width 15 height 10
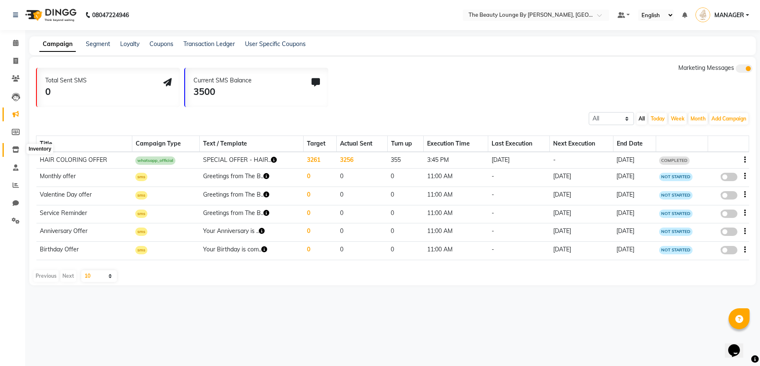
click at [16, 150] on icon at bounding box center [15, 150] width 7 height 6
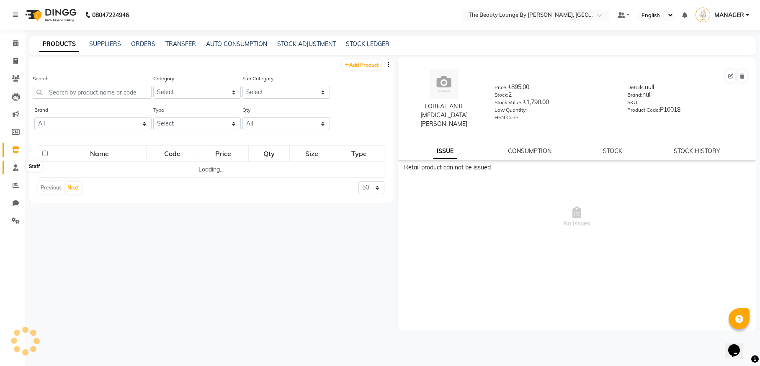
click at [15, 166] on icon at bounding box center [15, 168] width 5 height 6
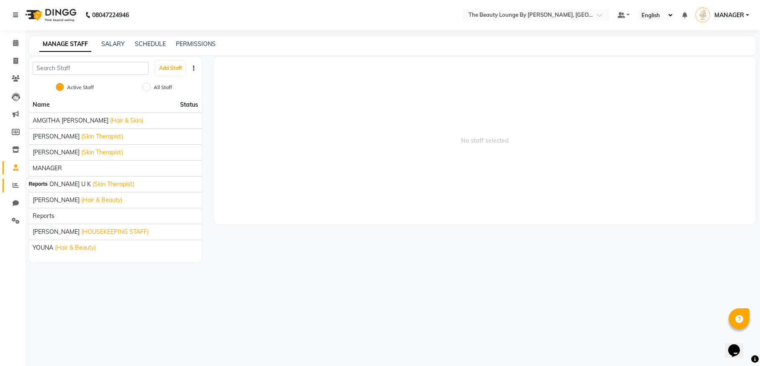
click at [20, 182] on span at bounding box center [15, 186] width 15 height 10
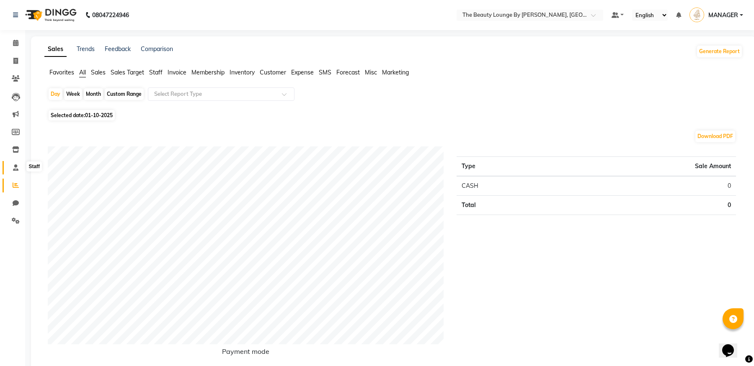
click at [15, 167] on icon at bounding box center [15, 168] width 5 height 6
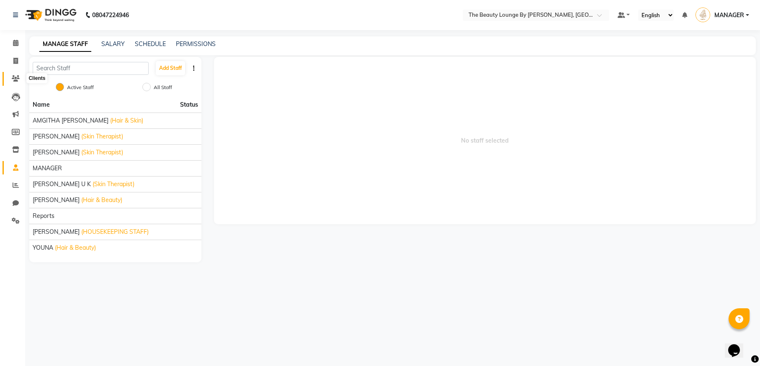
click at [15, 78] on icon at bounding box center [16, 78] width 8 height 6
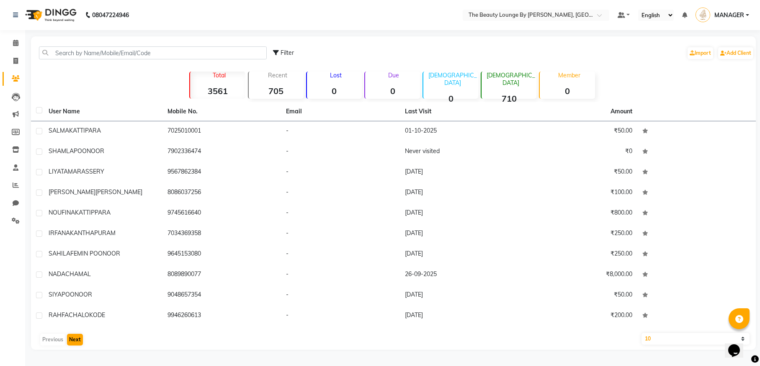
click at [80, 338] on button "Next" at bounding box center [75, 340] width 16 height 12
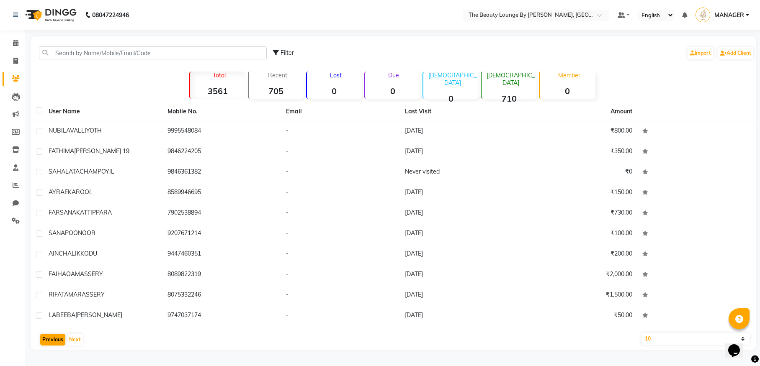
click at [58, 339] on button "Previous" at bounding box center [52, 340] width 25 height 12
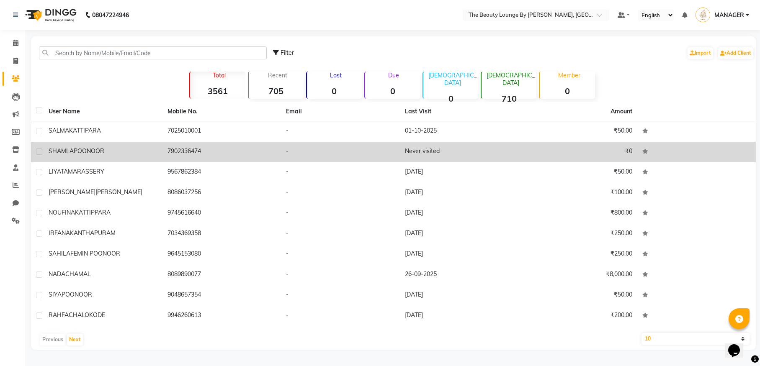
click at [530, 162] on td "₹0" at bounding box center [577, 152] width 119 height 21
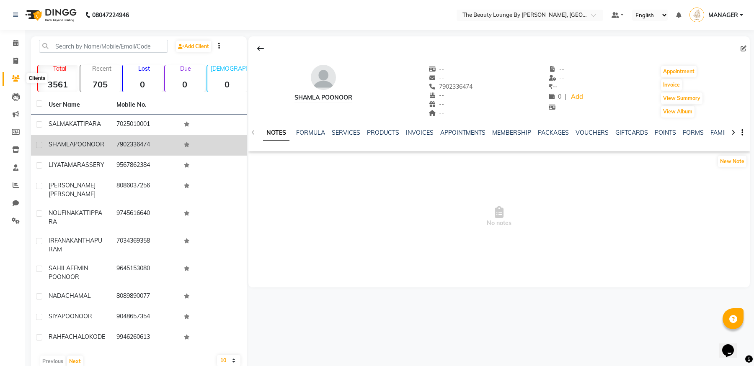
click at [16, 78] on icon at bounding box center [16, 78] width 8 height 6
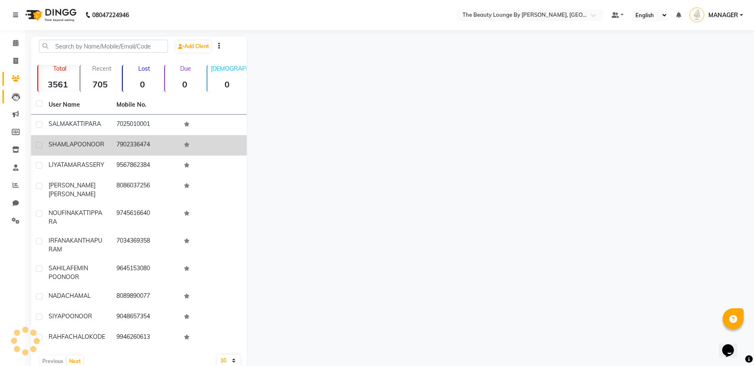
click at [15, 91] on link "Leads" at bounding box center [13, 97] width 20 height 14
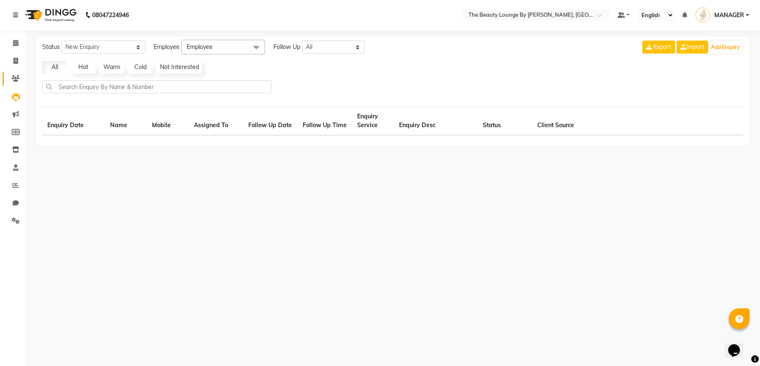
select select "10"
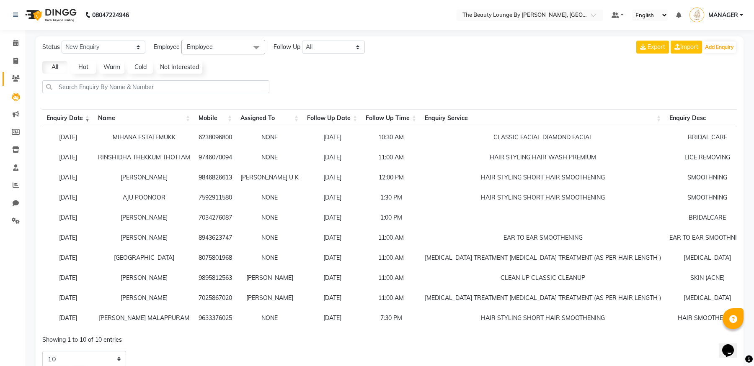
click at [15, 73] on link "Clients" at bounding box center [13, 79] width 20 height 14
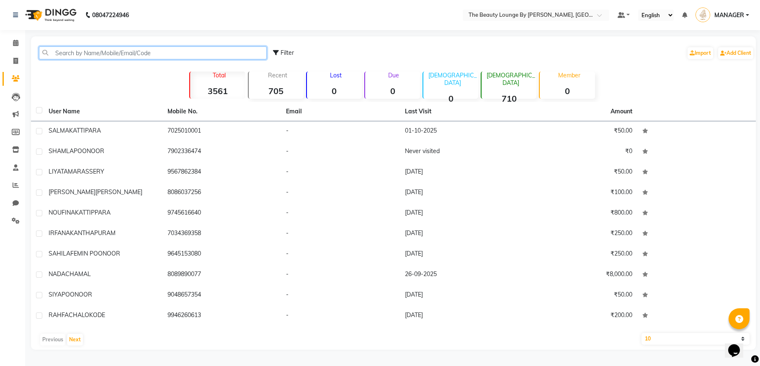
click at [232, 54] on input "text" at bounding box center [153, 52] width 228 height 13
click at [16, 162] on link "Staff" at bounding box center [13, 168] width 20 height 14
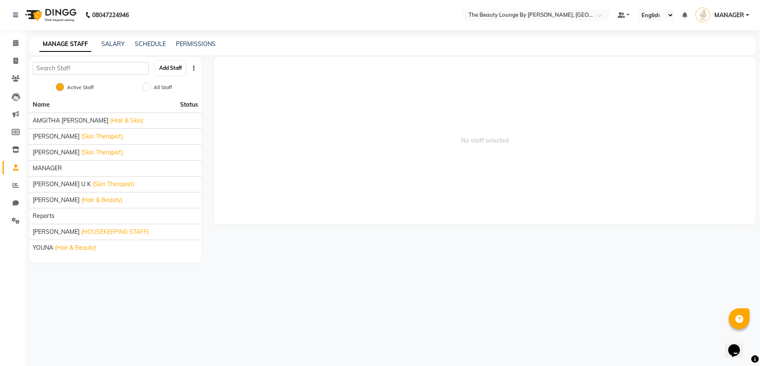
click at [176, 68] on button "Add Staff" at bounding box center [170, 68] width 29 height 14
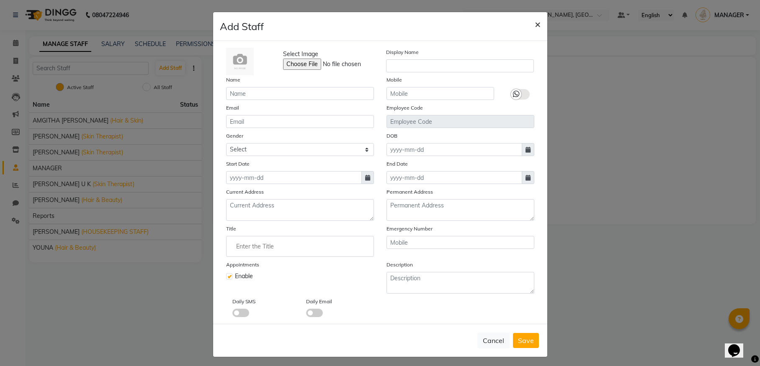
click at [535, 21] on span "×" at bounding box center [538, 24] width 6 height 13
checkbox input "false"
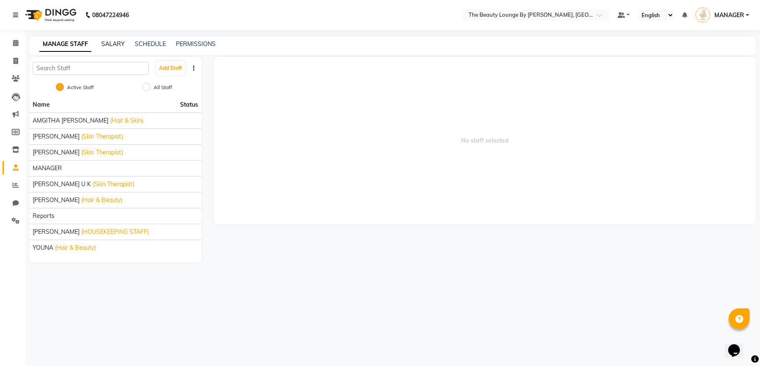
click at [113, 44] on link "SALARY" at bounding box center [112, 44] width 23 height 8
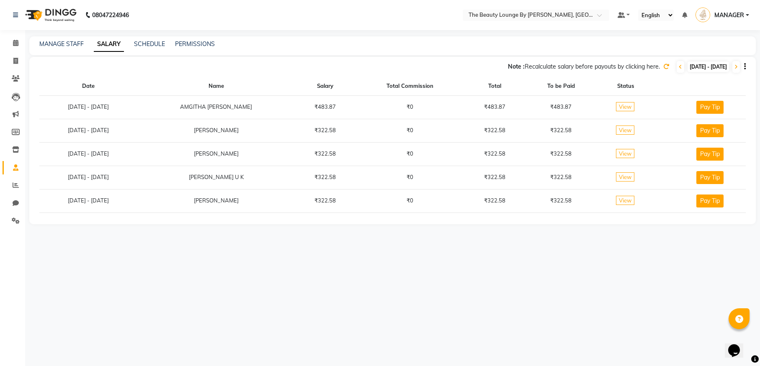
click at [620, 107] on span "View" at bounding box center [625, 106] width 18 height 9
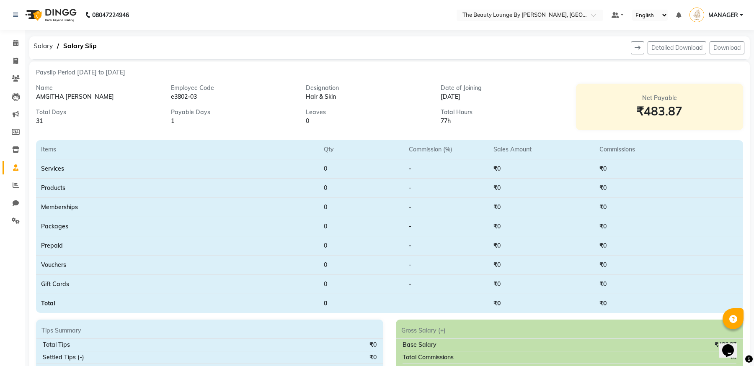
click at [667, 106] on div "₹483.87" at bounding box center [659, 112] width 147 height 18
click at [46, 46] on span "Salary" at bounding box center [43, 46] width 28 height 15
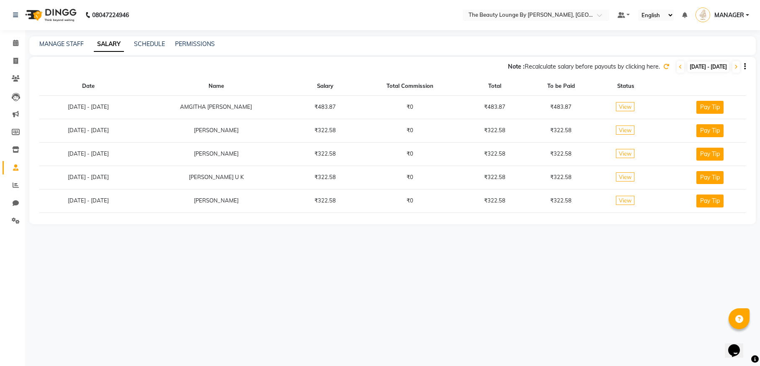
click at [744, 67] on icon "button" at bounding box center [745, 67] width 2 height 0
click at [743, 86] on th at bounding box center [710, 86] width 72 height 18
click at [19, 166] on span at bounding box center [15, 168] width 15 height 10
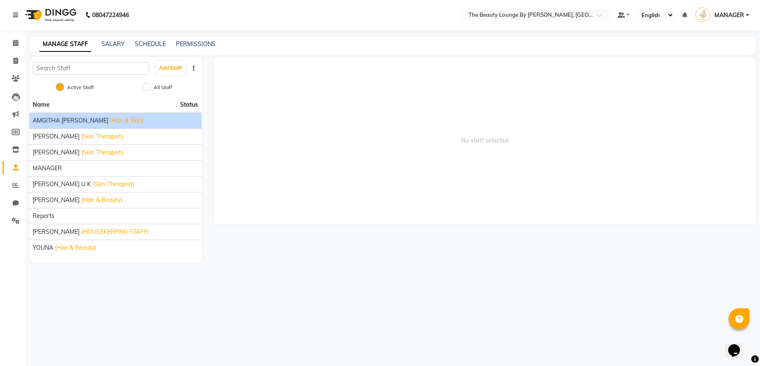
click at [155, 125] on li "AMGITHA SAJIL (Hair & Skin)" at bounding box center [115, 121] width 172 height 16
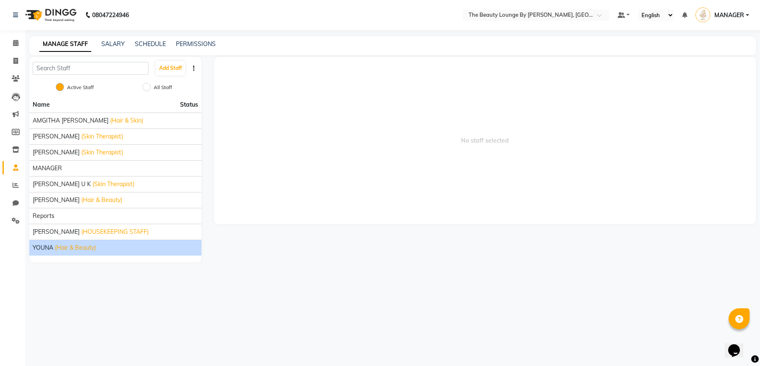
click at [139, 248] on div "YOUNA (Hair & Beauty)" at bounding box center [115, 248] width 165 height 9
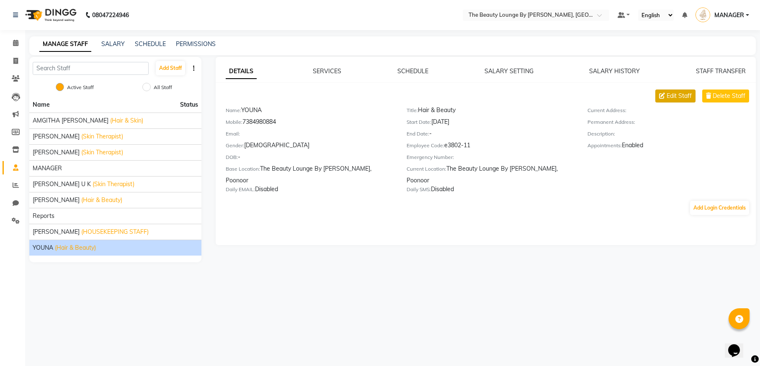
click at [683, 98] on span "Edit Staff" at bounding box center [679, 96] width 25 height 9
select select "[DEMOGRAPHIC_DATA]"
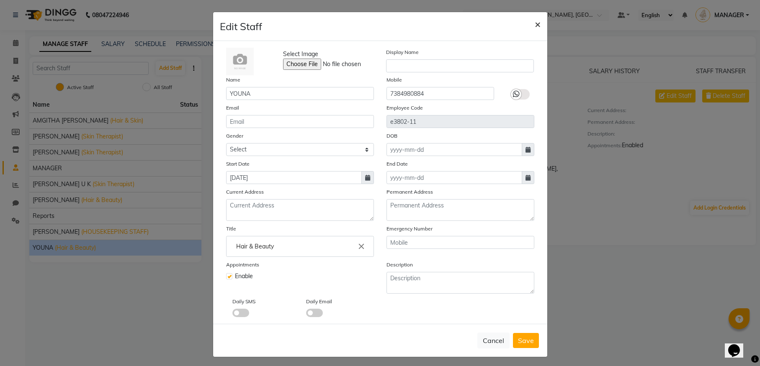
click at [536, 24] on span "×" at bounding box center [538, 24] width 6 height 13
select select
checkbox input "false"
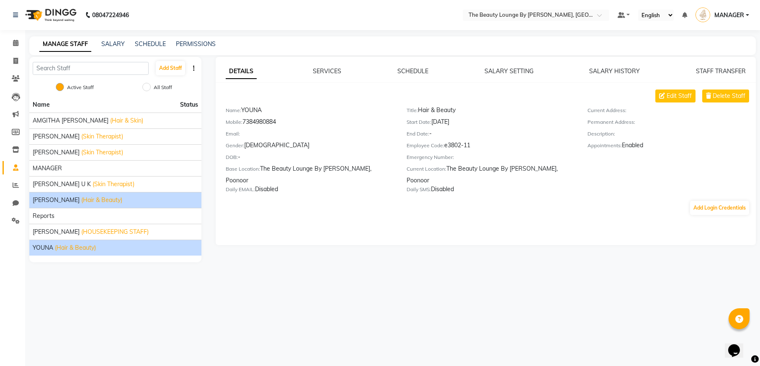
click at [80, 200] on span "[PERSON_NAME]" at bounding box center [56, 200] width 47 height 9
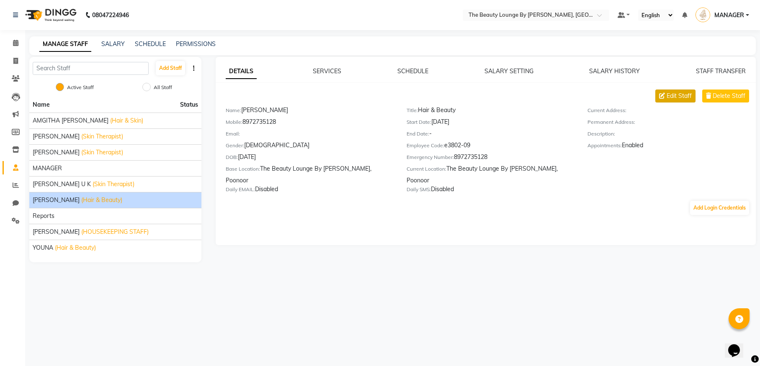
click at [677, 99] on span "Edit Staff" at bounding box center [679, 96] width 25 height 9
select select "[DEMOGRAPHIC_DATA]"
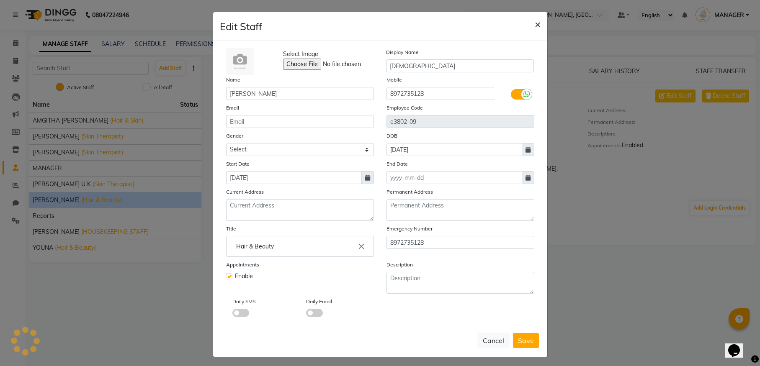
click at [536, 26] on span "×" at bounding box center [538, 24] width 6 height 13
select select
checkbox input "false"
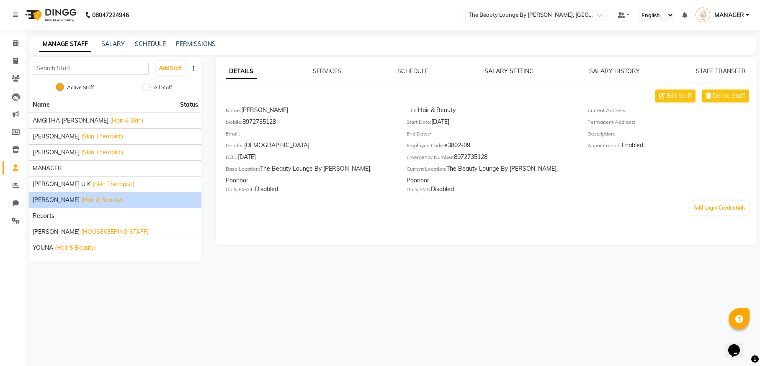
click at [522, 67] on link "SALARY SETTING" at bounding box center [509, 71] width 49 height 8
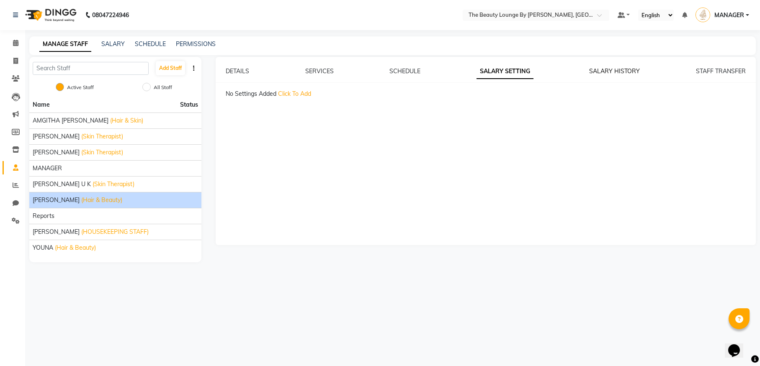
click at [610, 68] on link "SALARY HISTORY" at bounding box center [614, 71] width 51 height 8
click at [734, 70] on link "STAFF TRANSFER" at bounding box center [721, 71] width 50 height 8
click at [326, 71] on link "SERVICES" at bounding box center [319, 71] width 28 height 8
checkbox input "true"
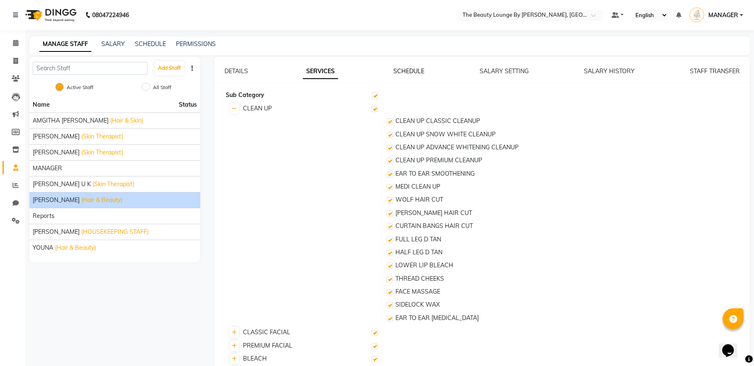
click at [416, 70] on link "SCHEDULE" at bounding box center [408, 71] width 31 height 8
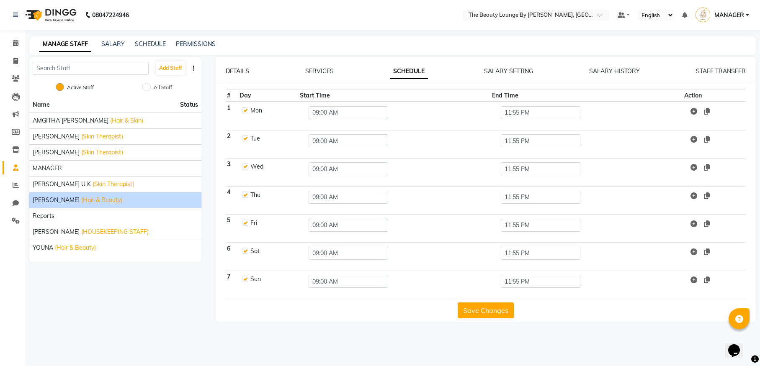
click at [239, 71] on link "DETAILS" at bounding box center [237, 71] width 23 height 8
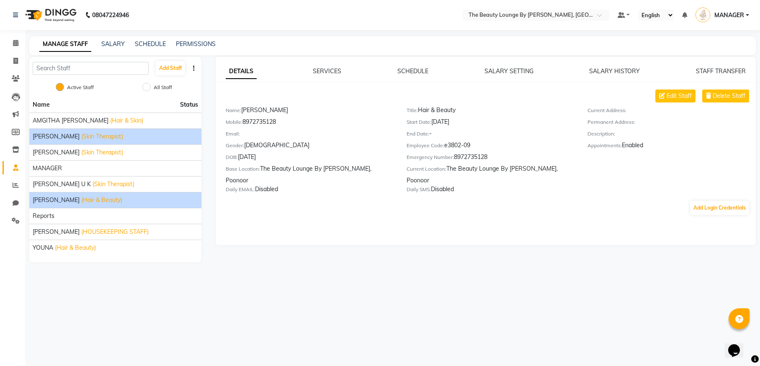
click at [143, 144] on li "JILNA (Skin Therapist)" at bounding box center [115, 137] width 172 height 16
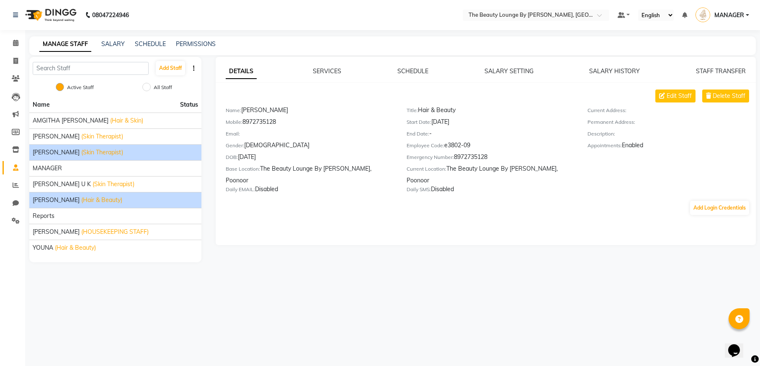
click at [142, 150] on div "KAVYA G JYOTHI (Skin Therapist)" at bounding box center [115, 152] width 165 height 9
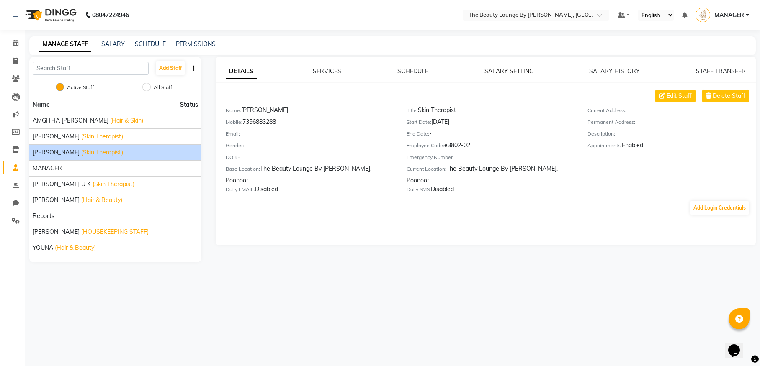
click at [528, 72] on link "SALARY SETTING" at bounding box center [509, 71] width 49 height 8
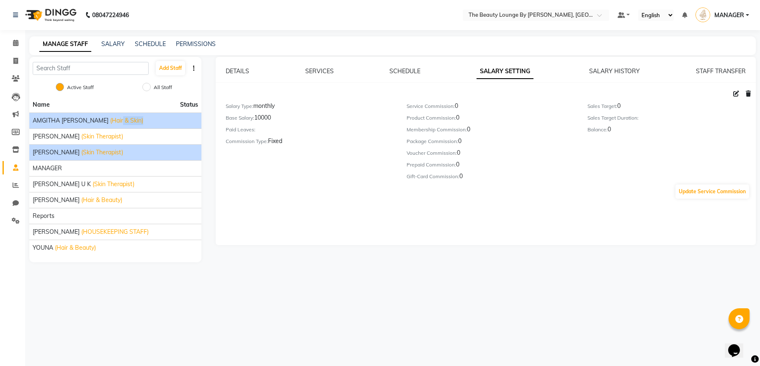
click at [110, 124] on span "(Hair & Skin)" at bounding box center [126, 120] width 33 height 9
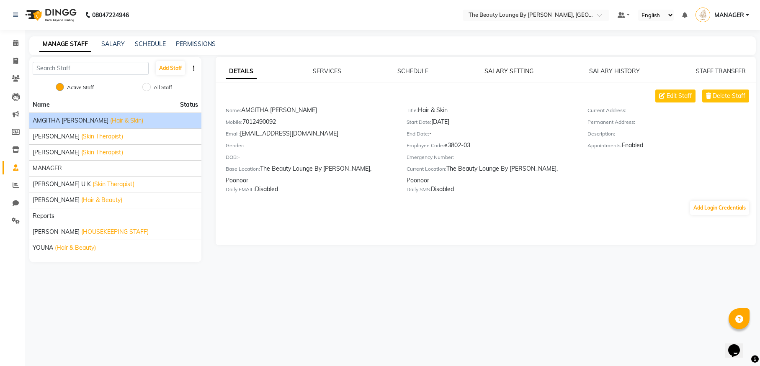
click at [511, 72] on link "SALARY SETTING" at bounding box center [509, 71] width 49 height 8
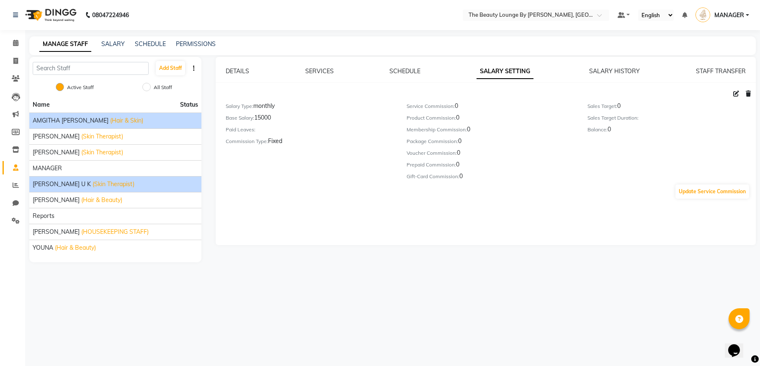
click at [107, 178] on li "PRAJINA U K (Skin Therapist)" at bounding box center [115, 184] width 172 height 16
click at [114, 186] on div "PRAJINA U K (Skin Therapist)" at bounding box center [115, 184] width 165 height 9
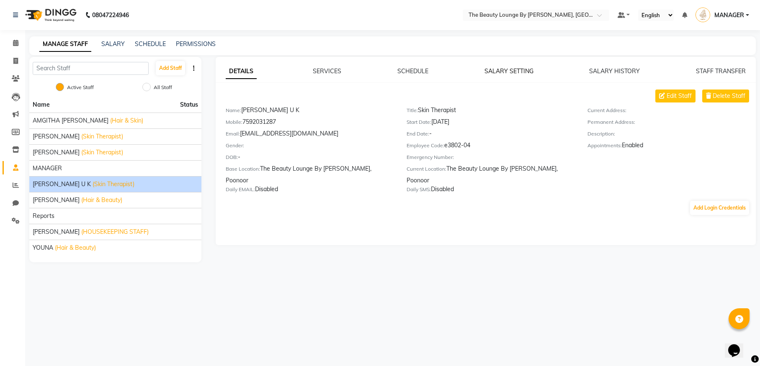
click at [508, 73] on link "SALARY SETTING" at bounding box center [509, 71] width 49 height 8
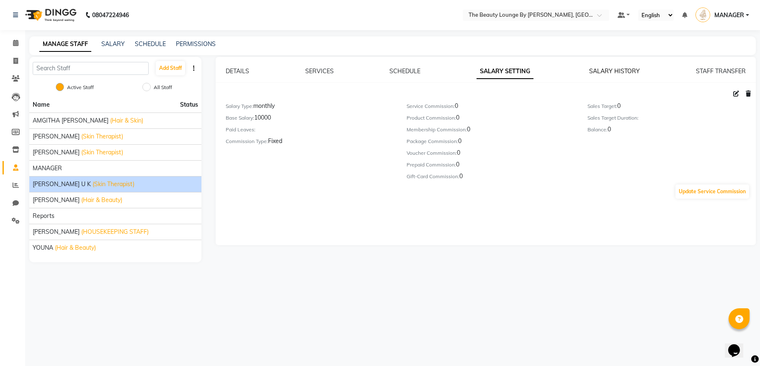
click at [616, 73] on link "SALARY HISTORY" at bounding box center [614, 71] width 51 height 8
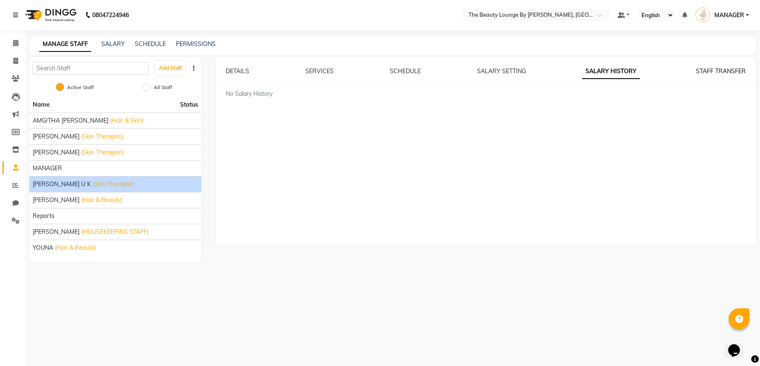
click at [703, 70] on link "STAFF TRANSFER" at bounding box center [721, 71] width 50 height 8
click at [325, 68] on link "SERVICES" at bounding box center [319, 71] width 28 height 8
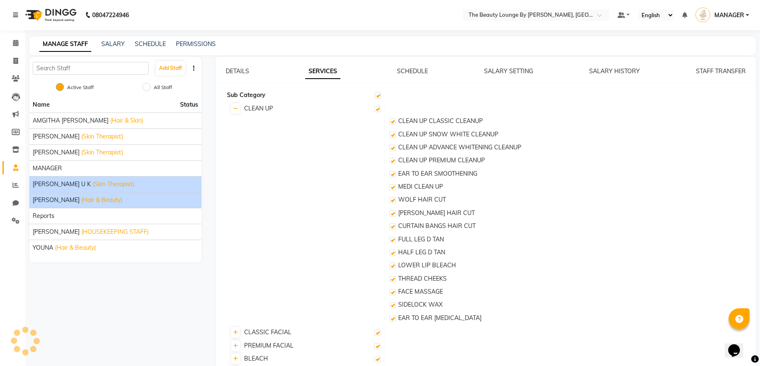
checkbox input "true"
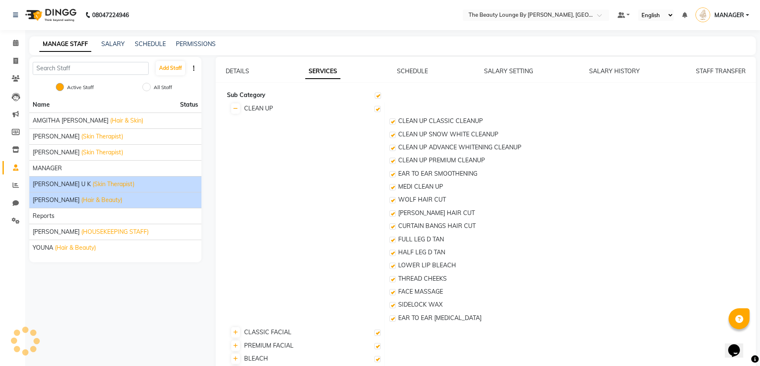
checkbox input "true"
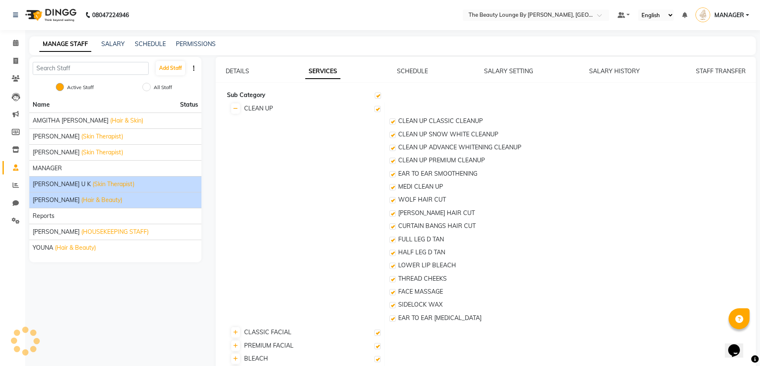
checkbox input "true"
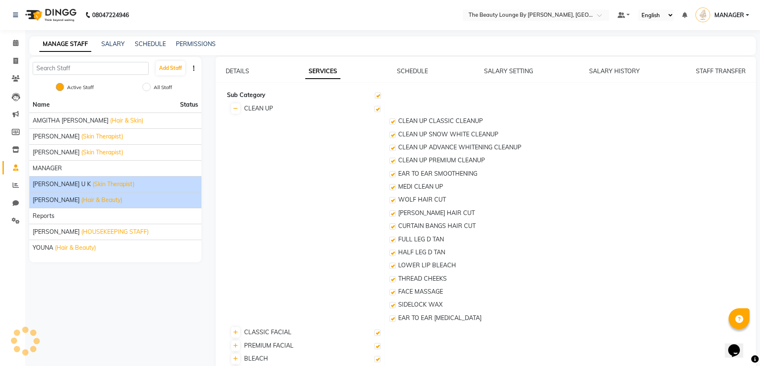
checkbox input "true"
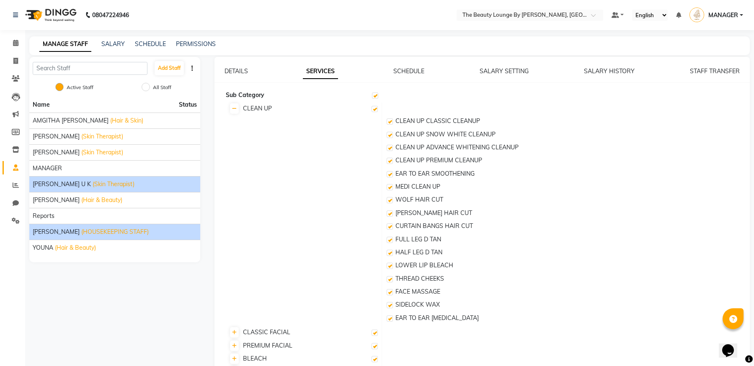
click at [139, 233] on div "SHYLAJA (HOUSEKEEPING STAFF)" at bounding box center [115, 232] width 164 height 9
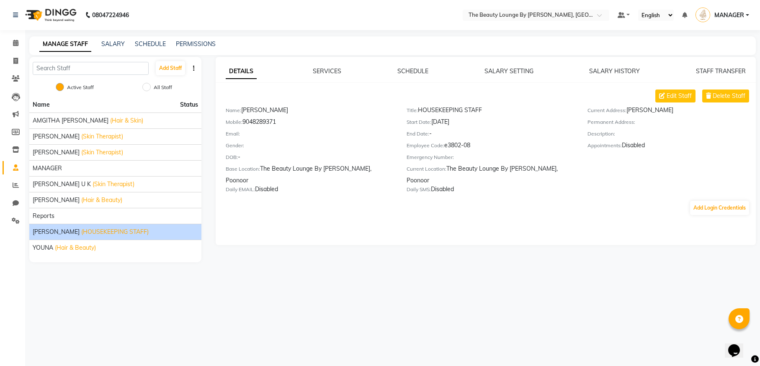
click at [432, 69] on div "DETAILS SERVICES SCHEDULE SALARY SETTING SALARY HISTORY STAFF TRANSFER" at bounding box center [486, 71] width 520 height 9
click at [426, 71] on link "SCHEDULE" at bounding box center [412, 71] width 31 height 8
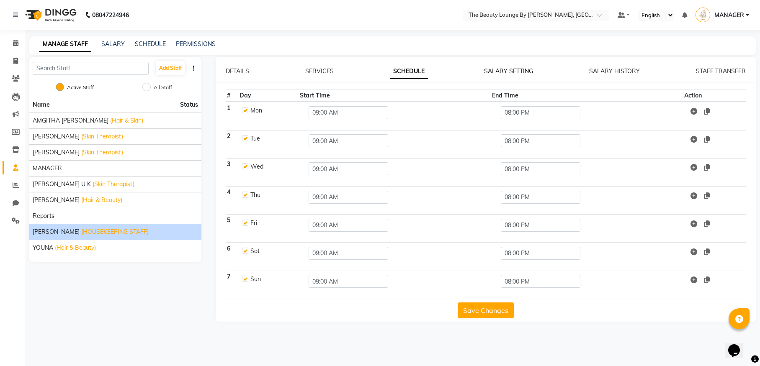
click at [505, 70] on link "SALARY SETTING" at bounding box center [508, 71] width 49 height 8
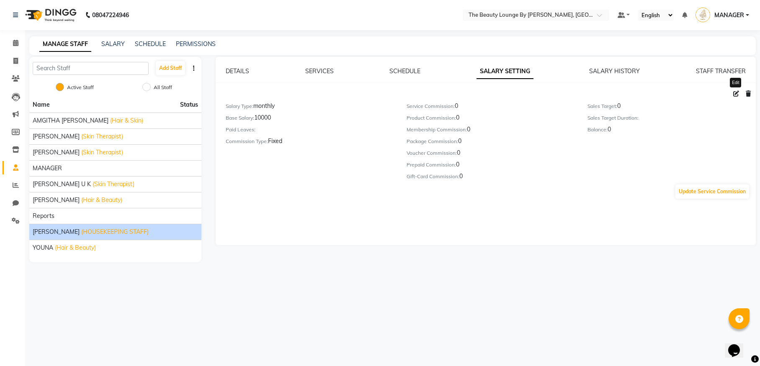
click at [736, 93] on icon at bounding box center [736, 94] width 6 height 6
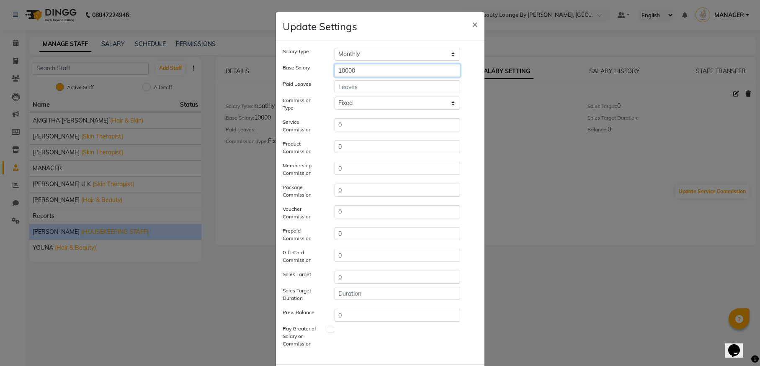
click at [392, 72] on input "10000" at bounding box center [398, 70] width 126 height 13
click at [342, 69] on input "10000" at bounding box center [398, 70] width 126 height 13
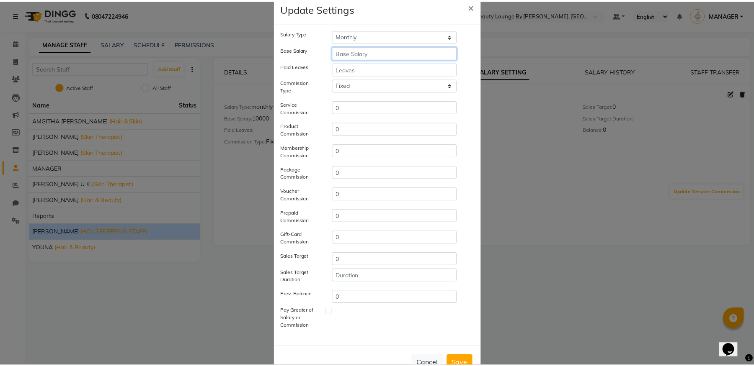
scroll to position [20, 0]
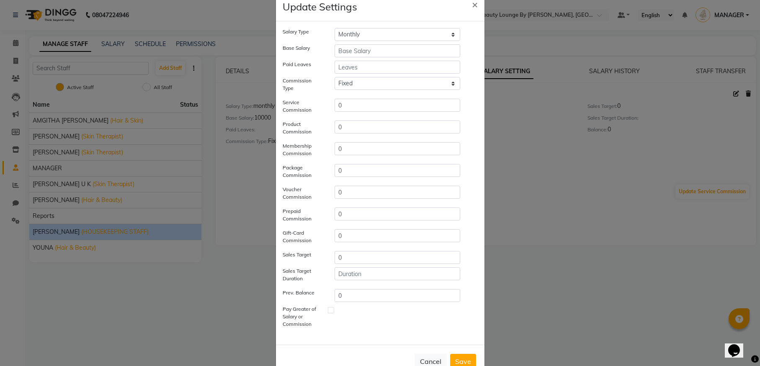
click at [458, 363] on button "Save" at bounding box center [463, 361] width 26 height 15
click at [343, 50] on input "number" at bounding box center [398, 50] width 126 height 13
click at [462, 358] on button "Save" at bounding box center [463, 361] width 26 height 15
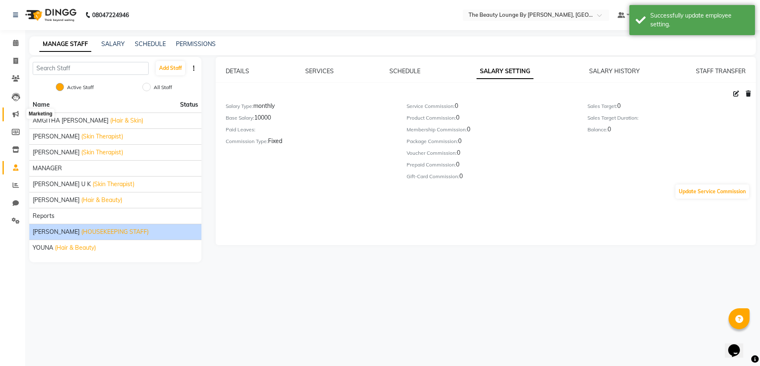
click at [15, 110] on span at bounding box center [15, 115] width 15 height 10
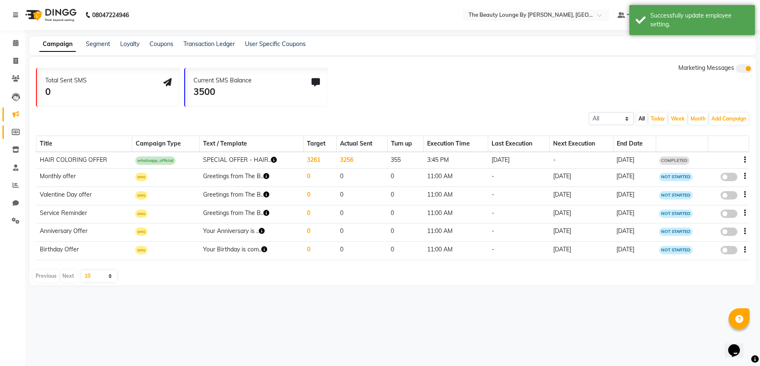
click at [15, 126] on link "Members" at bounding box center [13, 133] width 20 height 14
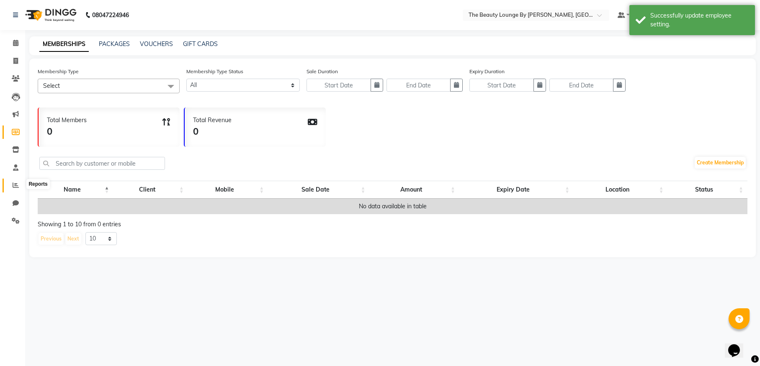
click at [17, 181] on span at bounding box center [15, 186] width 15 height 10
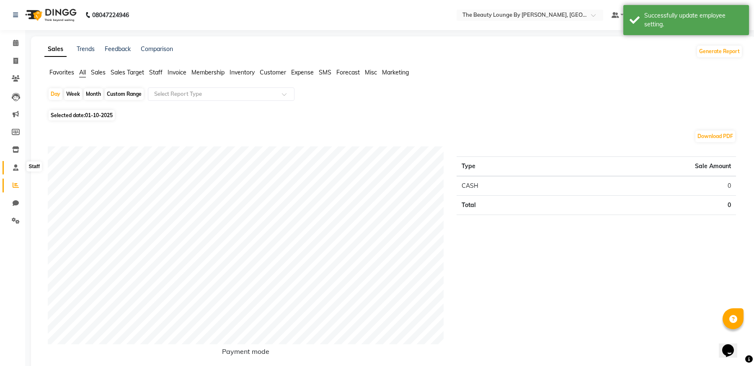
click at [18, 167] on icon at bounding box center [15, 168] width 5 height 6
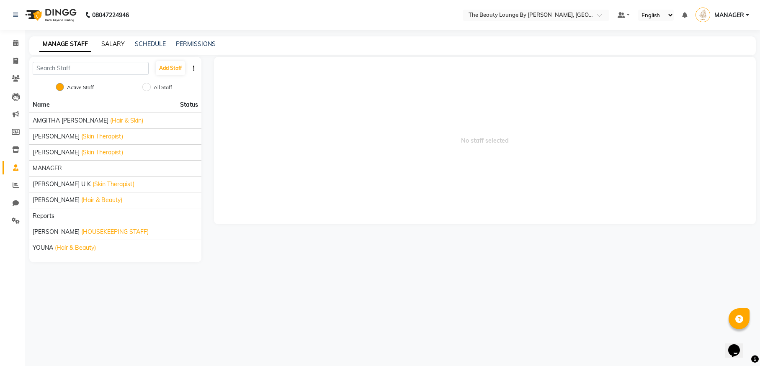
click at [116, 45] on link "SALARY" at bounding box center [112, 44] width 23 height 8
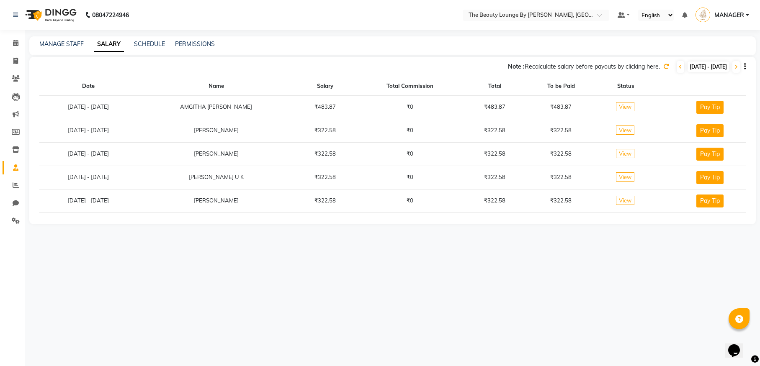
click at [566, 84] on th "To be Paid" at bounding box center [561, 86] width 72 height 18
click at [486, 85] on th "Total" at bounding box center [494, 86] width 60 height 18
click at [408, 84] on th "Total Commission" at bounding box center [409, 86] width 109 height 18
click at [326, 86] on th "Salary" at bounding box center [325, 86] width 60 height 18
click at [663, 66] on icon at bounding box center [666, 67] width 6 height 6
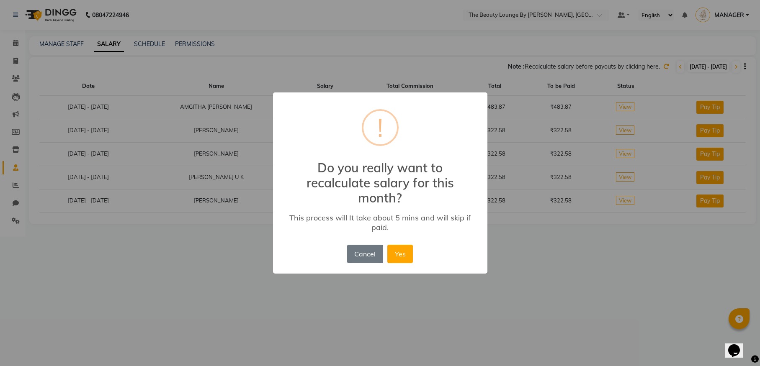
click at [364, 264] on div "Cancel No Yes" at bounding box center [380, 254] width 70 height 23
click at [391, 252] on button "Yes" at bounding box center [400, 254] width 26 height 18
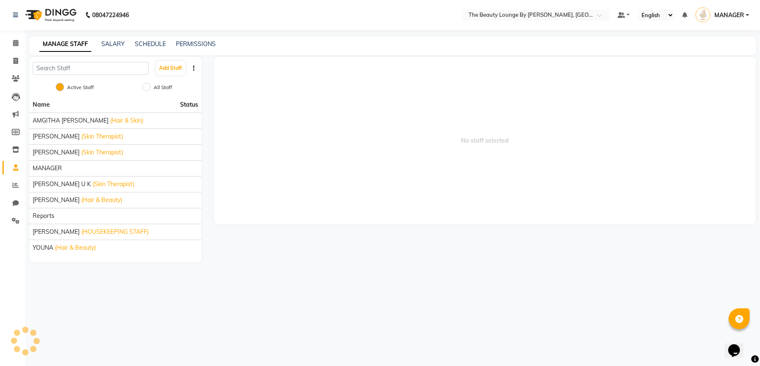
click at [193, 67] on icon "button" at bounding box center [194, 68] width 2 height 6
click at [288, 138] on span "No staff selected" at bounding box center [485, 141] width 542 height 168
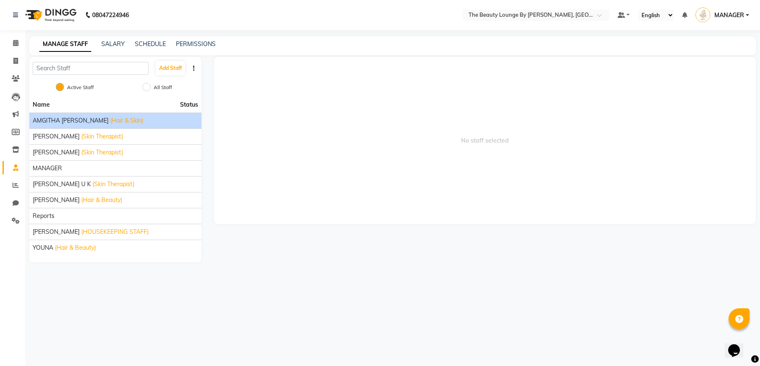
click at [167, 126] on li "AMGITHA SAJIL (Hair & Skin)" at bounding box center [115, 121] width 172 height 16
click at [160, 118] on div "AMGITHA SAJIL (Hair & Skin)" at bounding box center [115, 120] width 165 height 9
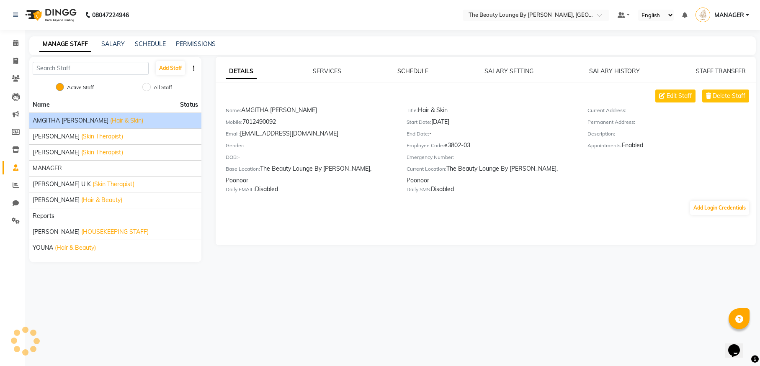
click at [404, 70] on link "SCHEDULE" at bounding box center [412, 71] width 31 height 8
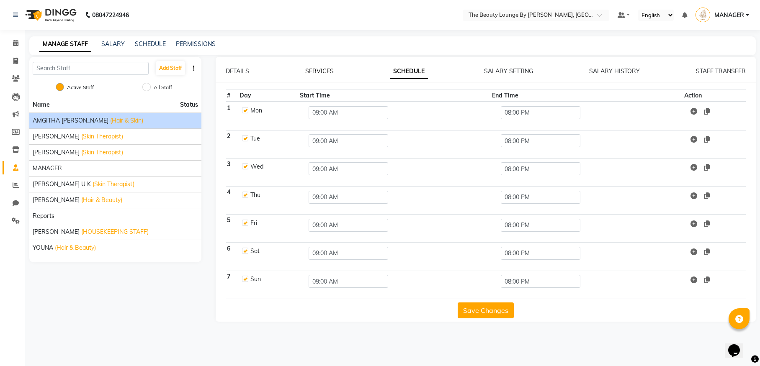
click at [324, 71] on link "SERVICES" at bounding box center [319, 71] width 28 height 8
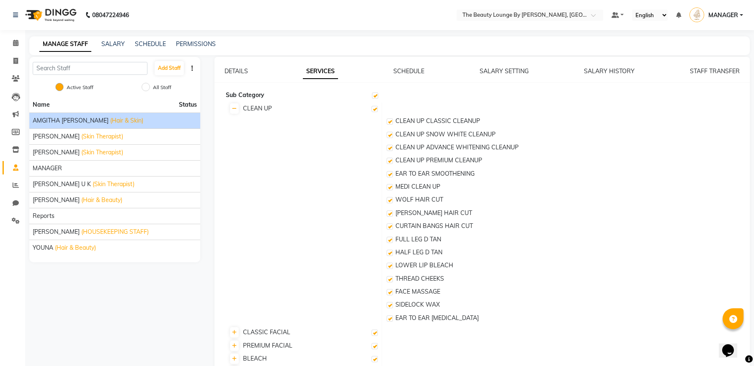
click at [251, 70] on div "DETAILS SERVICES SCHEDULE SALARY SETTING SALARY HISTORY STAFF TRANSFER" at bounding box center [482, 71] width 516 height 9
click at [533, 71] on div "DETAILS SERVICES SCHEDULE SALARY SETTING SALARY HISTORY STAFF TRANSFER" at bounding box center [482, 71] width 516 height 9
click at [524, 71] on link "SALARY SETTING" at bounding box center [504, 71] width 49 height 8
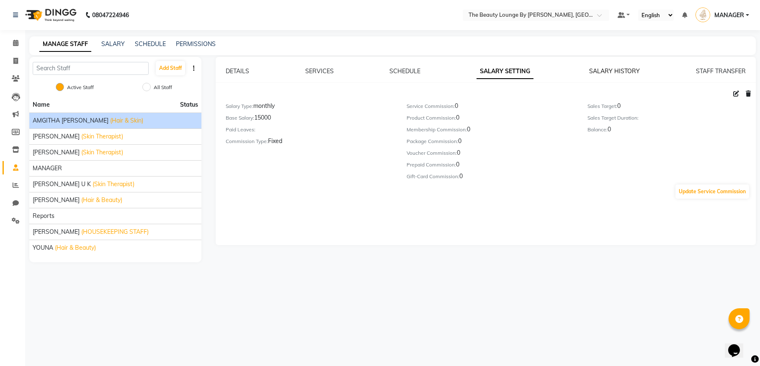
click at [619, 71] on link "SALARY HISTORY" at bounding box center [614, 71] width 51 height 8
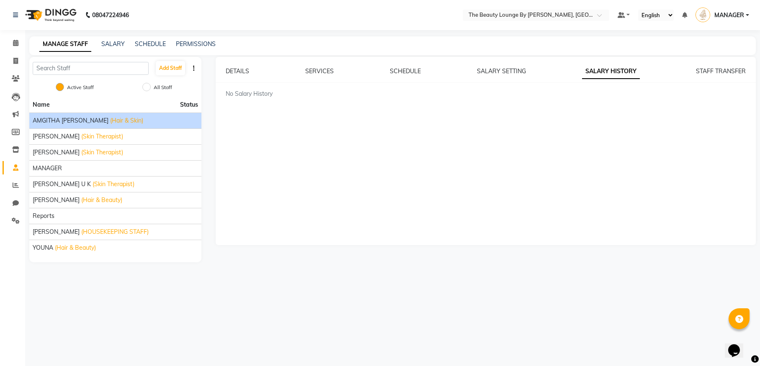
click at [124, 40] on div "SALARY" at bounding box center [112, 44] width 23 height 9
click at [119, 46] on link "SALARY" at bounding box center [112, 44] width 23 height 8
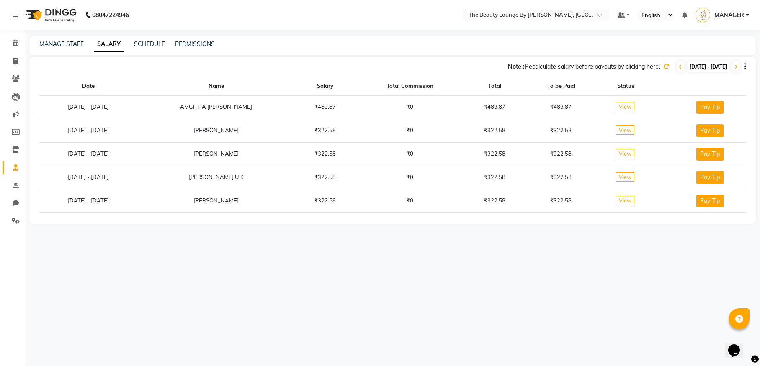
click at [688, 67] on span "01-10-2025 - 31-10-2025" at bounding box center [708, 67] width 41 height 10
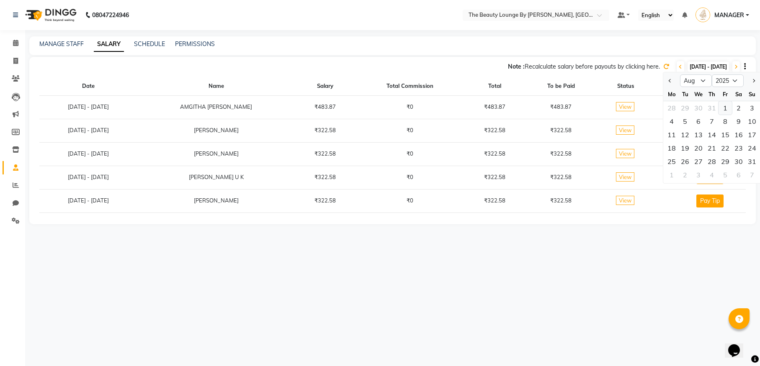
click at [725, 106] on div "1" at bounding box center [725, 107] width 13 height 13
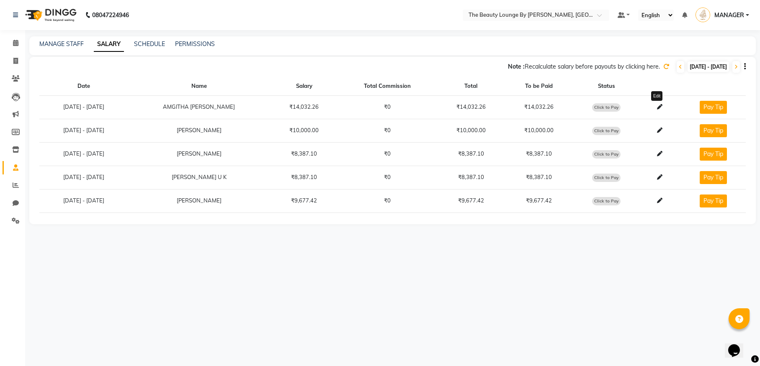
click at [657, 109] on icon at bounding box center [659, 106] width 5 height 5
click at [15, 183] on icon at bounding box center [16, 185] width 6 height 6
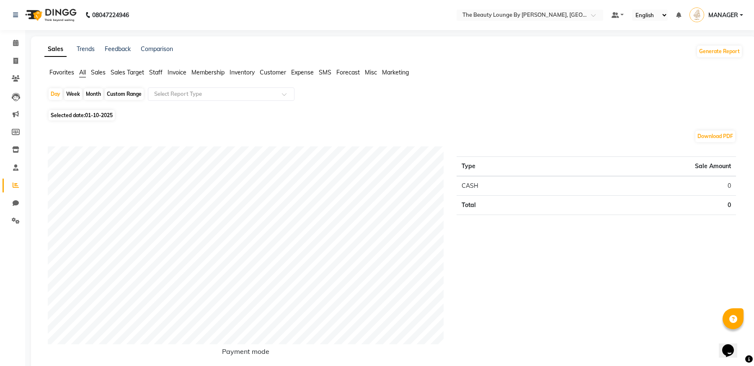
click at [300, 70] on span "Expense" at bounding box center [302, 73] width 23 height 8
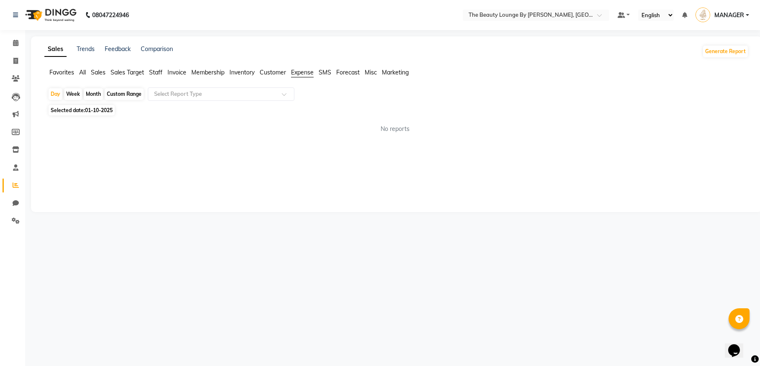
click at [86, 91] on div "Month" at bounding box center [93, 94] width 19 height 12
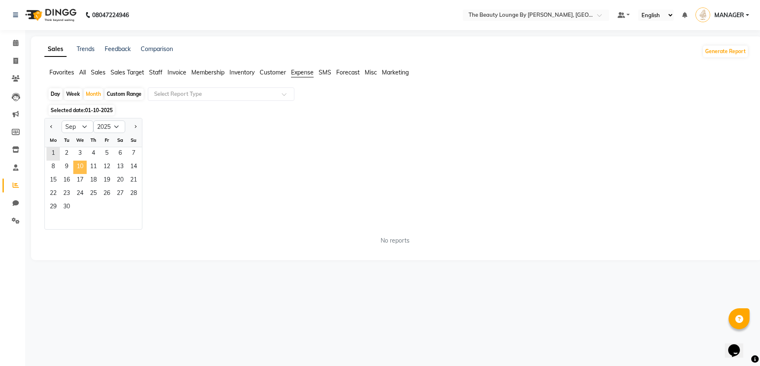
click at [82, 165] on span "10" at bounding box center [79, 167] width 13 height 13
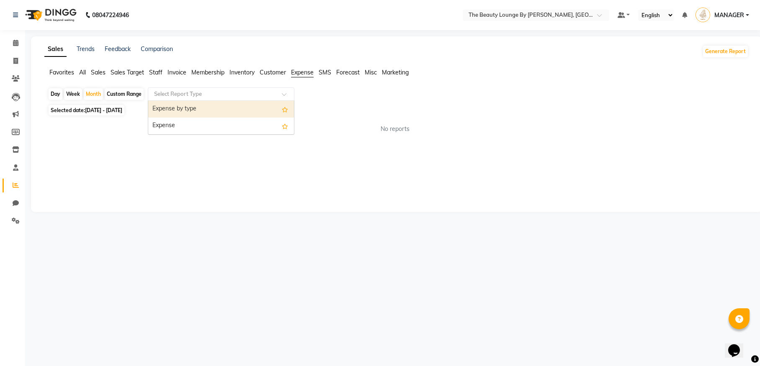
click at [242, 95] on input "text" at bounding box center [212, 94] width 121 height 8
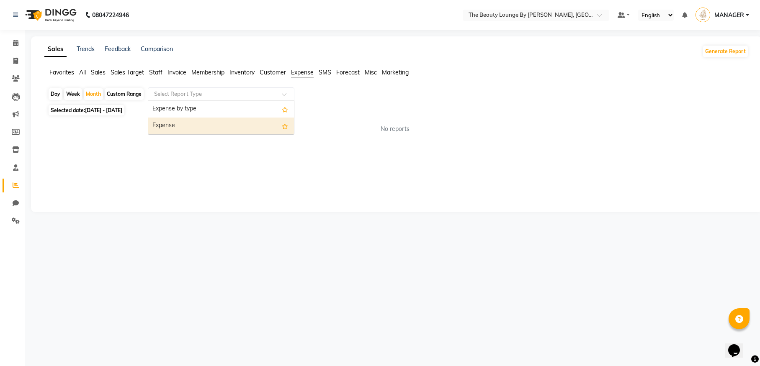
click at [210, 127] on div "Expense" at bounding box center [221, 126] width 146 height 17
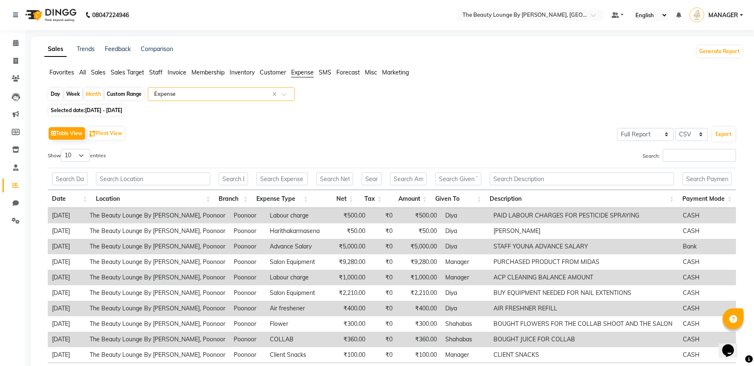
scroll to position [2, 0]
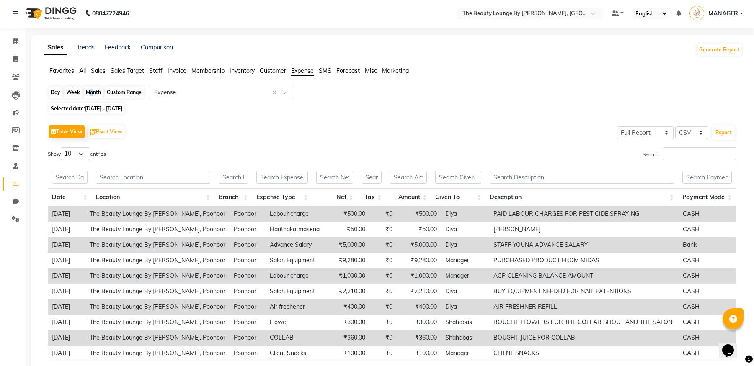
click at [88, 92] on div "Month" at bounding box center [93, 93] width 19 height 12
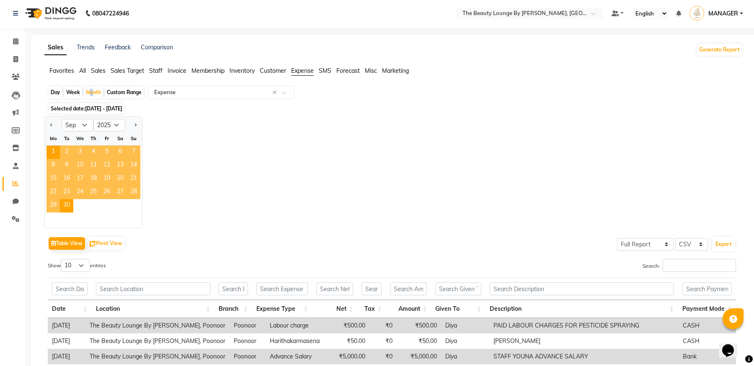
click at [59, 91] on div "Day" at bounding box center [56, 93] width 14 height 12
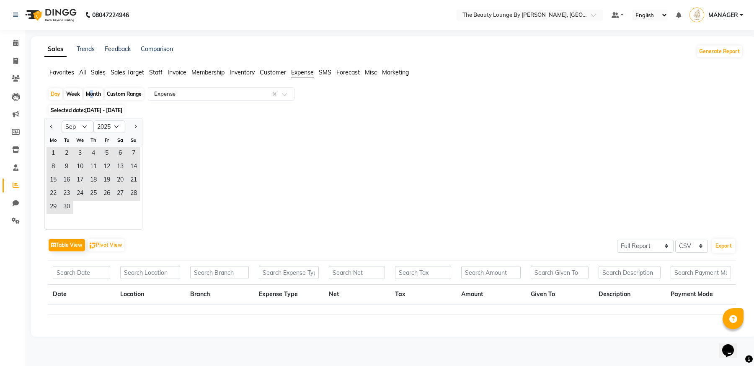
scroll to position [0, 0]
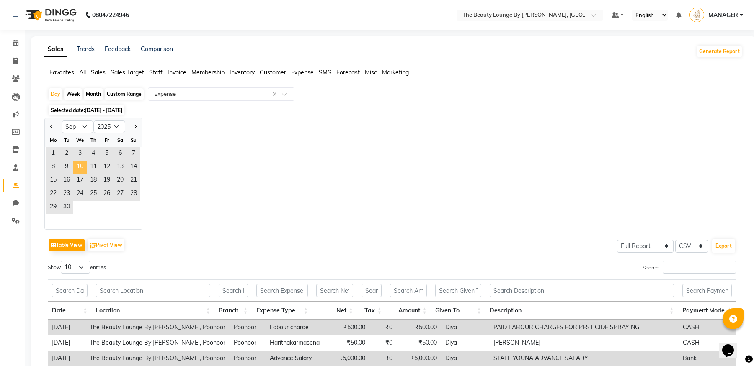
click at [83, 166] on span "10" at bounding box center [79, 167] width 13 height 13
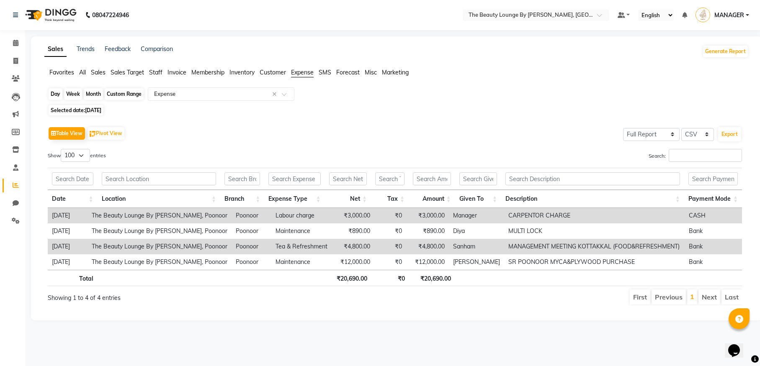
click at [56, 91] on div "Day" at bounding box center [56, 94] width 14 height 12
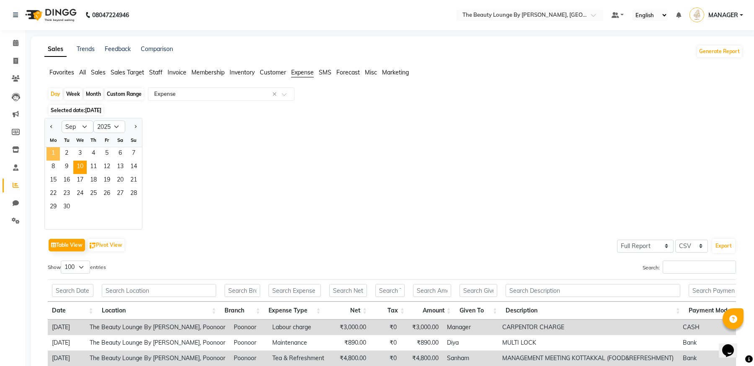
click at [57, 156] on span "1" at bounding box center [52, 153] width 13 height 13
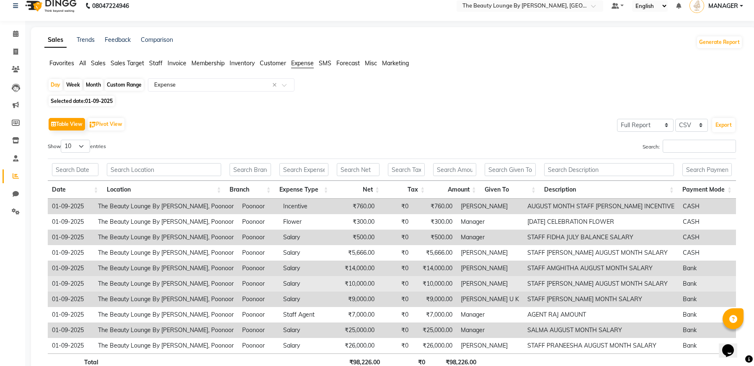
scroll to position [8, 0]
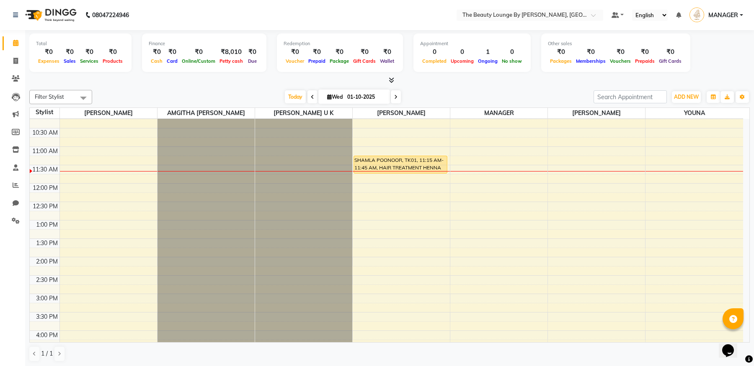
scroll to position [77, 0]
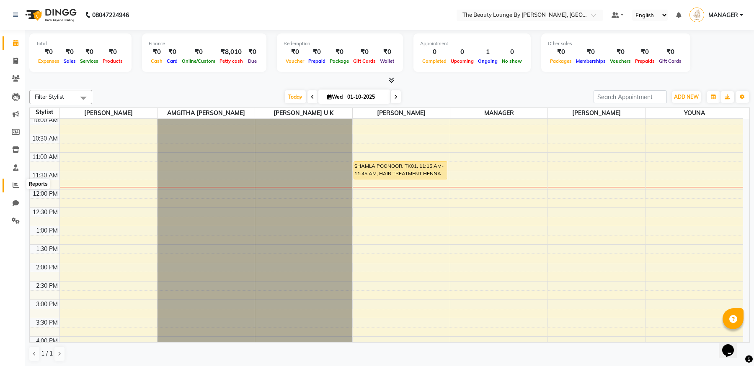
click at [16, 186] on icon at bounding box center [16, 185] width 6 height 6
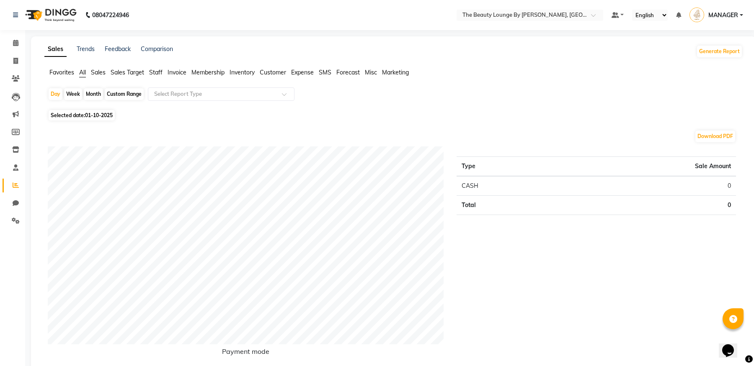
click at [302, 73] on span "Expense" at bounding box center [302, 73] width 23 height 8
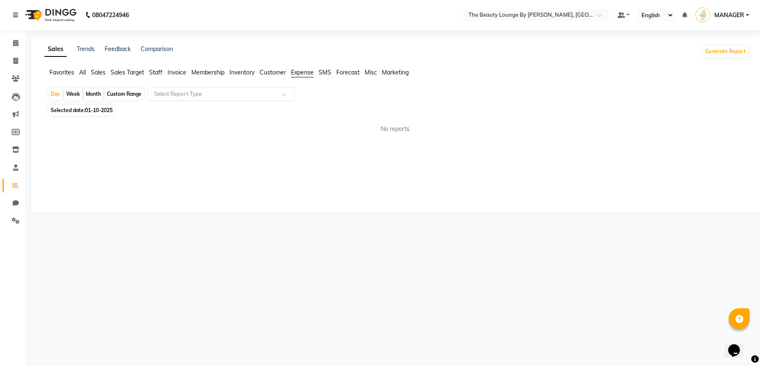
click at [236, 93] on input "text" at bounding box center [212, 94] width 121 height 8
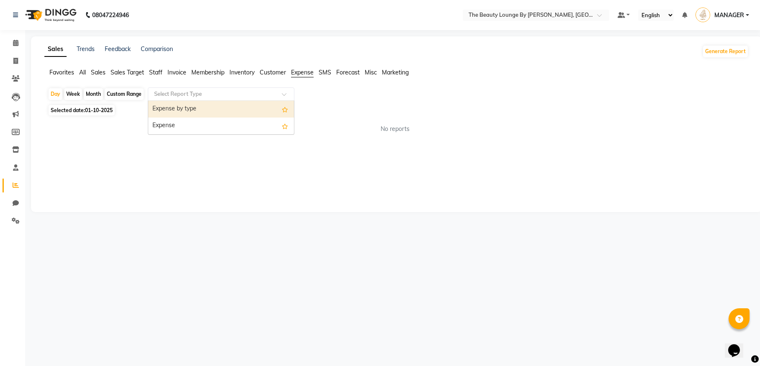
click at [216, 121] on div "Expense" at bounding box center [221, 126] width 146 height 17
click at [100, 91] on div "Month" at bounding box center [93, 94] width 19 height 12
select select "10"
select select "2025"
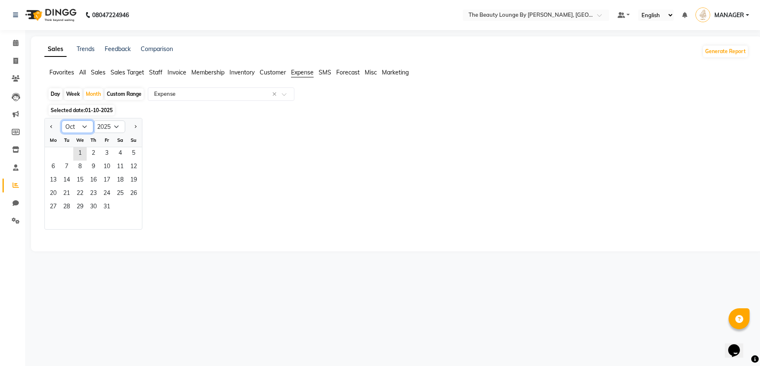
select select "9"
click at [54, 151] on span "1" at bounding box center [52, 153] width 13 height 13
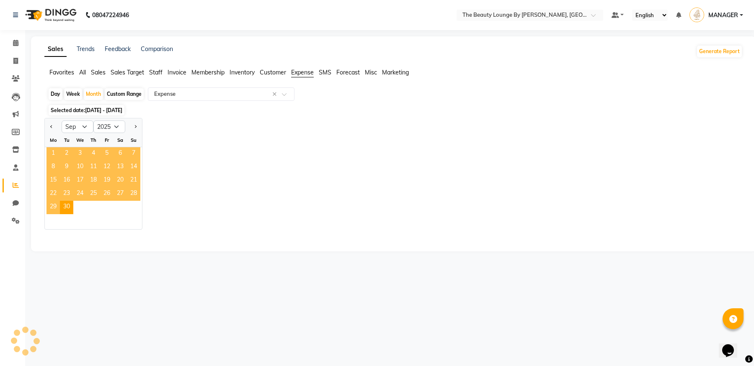
select select "full_report"
select select "csv"
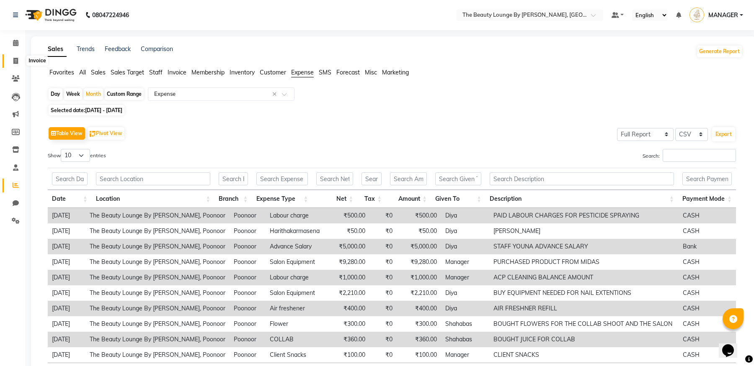
click at [17, 61] on icon at bounding box center [15, 61] width 5 height 6
select select "service"
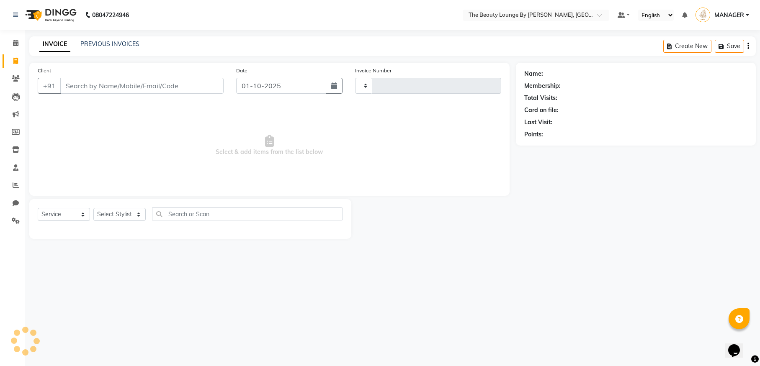
type input "0882"
select select "8577"
click at [16, 44] on icon at bounding box center [15, 43] width 5 height 6
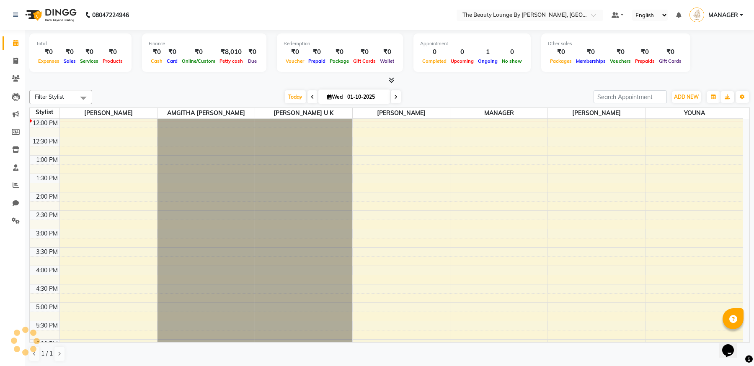
scroll to position [147, 0]
click at [674, 98] on span "ADD NEW" at bounding box center [686, 97] width 25 height 6
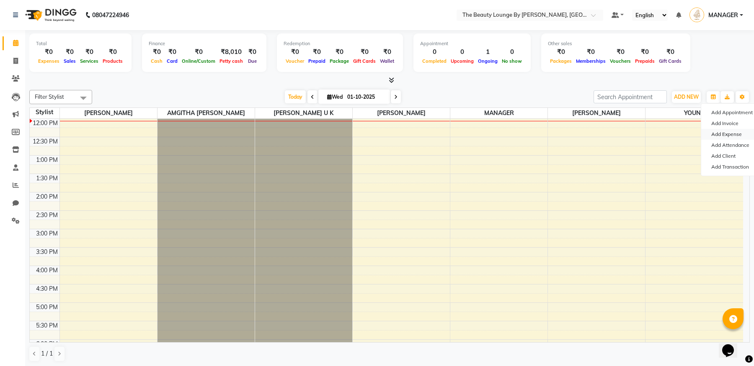
click at [728, 134] on link "Add Expense" at bounding box center [734, 134] width 66 height 11
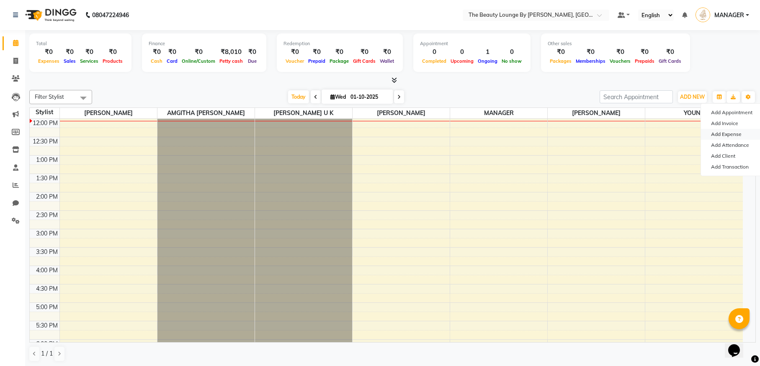
select select "1"
select select "7788"
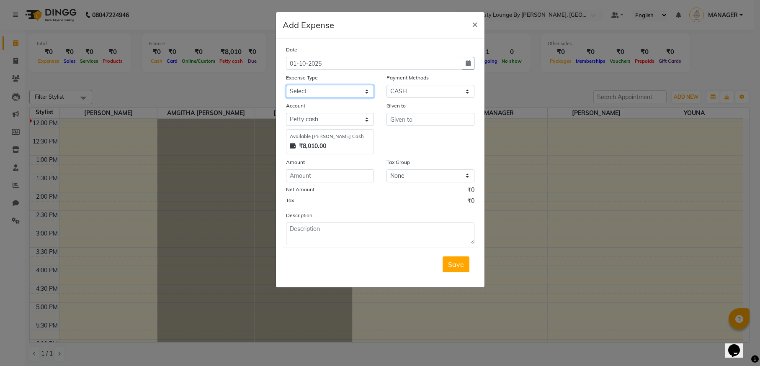
select select "25053"
click at [407, 122] on input "text" at bounding box center [431, 119] width 88 height 13
type input "DIYA"
click at [355, 171] on input "number" at bounding box center [330, 176] width 88 height 13
type input "700"
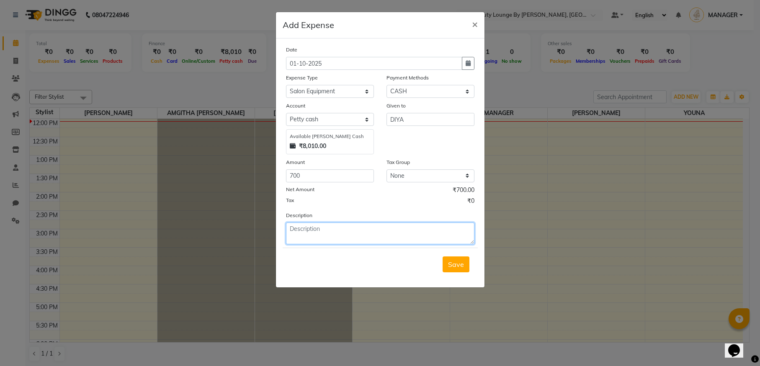
click at [335, 224] on textarea at bounding box center [380, 234] width 188 height 22
type textarea "BUY E"
click at [475, 24] on span "×" at bounding box center [475, 24] width 6 height 13
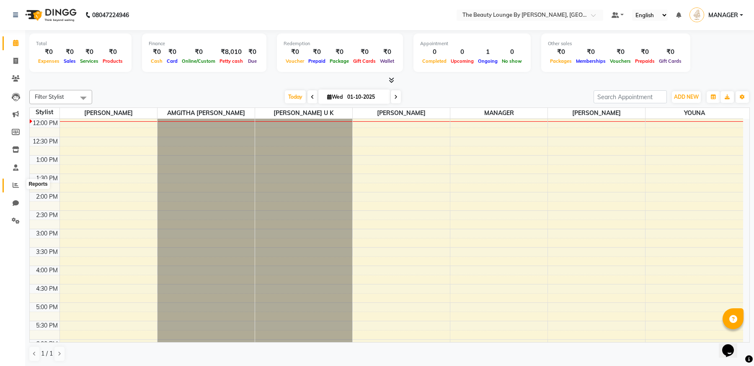
click at [17, 186] on icon at bounding box center [16, 185] width 6 height 6
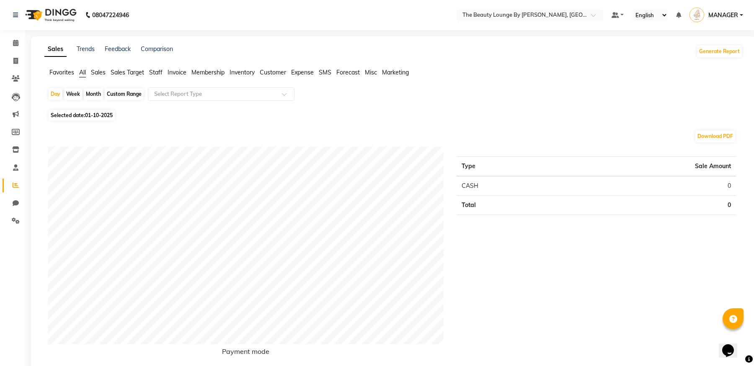
click at [66, 93] on div "Week" at bounding box center [73, 94] width 18 height 12
select select "10"
select select "2025"
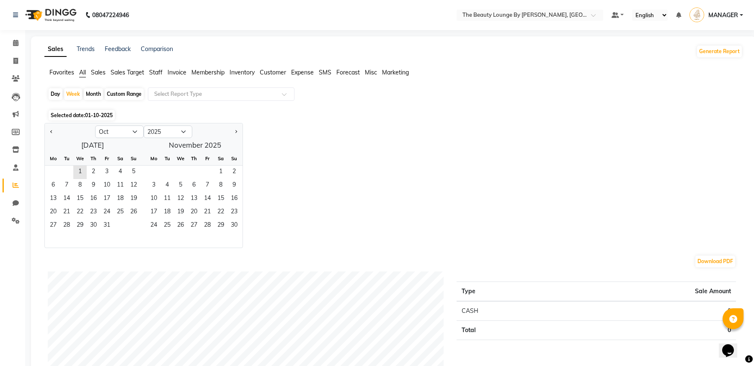
drag, startPoint x: 106, startPoint y: 138, endPoint x: 108, endPoint y: 134, distance: 5.1
click at [106, 138] on ngb-datepicker-navigation "Jan Feb Mar Apr May Jun [DATE] Aug Sep Oct Nov [DATE] 2016 2017 2018 2019 2020 …" at bounding box center [144, 131] width 198 height 13
select select "9"
click at [57, 170] on span "1" at bounding box center [52, 172] width 13 height 13
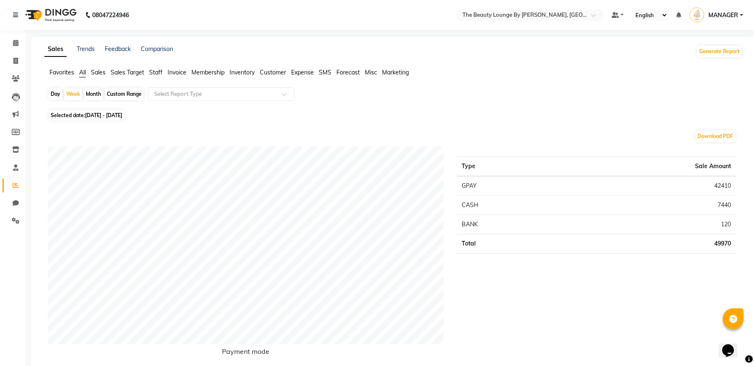
click at [298, 70] on span "Expense" at bounding box center [302, 73] width 23 height 8
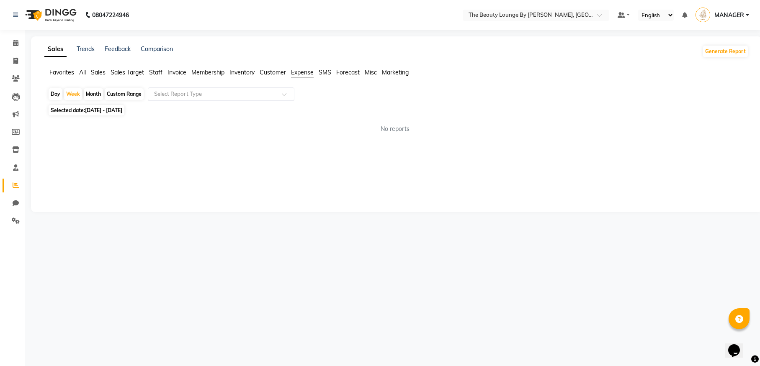
click at [265, 96] on input "text" at bounding box center [212, 94] width 121 height 8
click at [241, 120] on div "Expense" at bounding box center [221, 126] width 146 height 17
select select "full_report"
select select "csv"
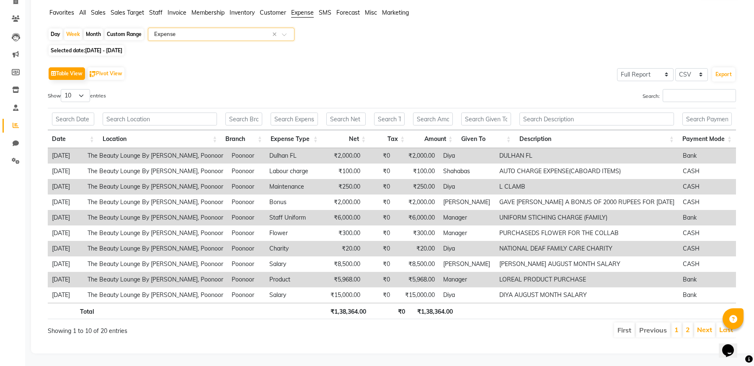
scroll to position [17, 0]
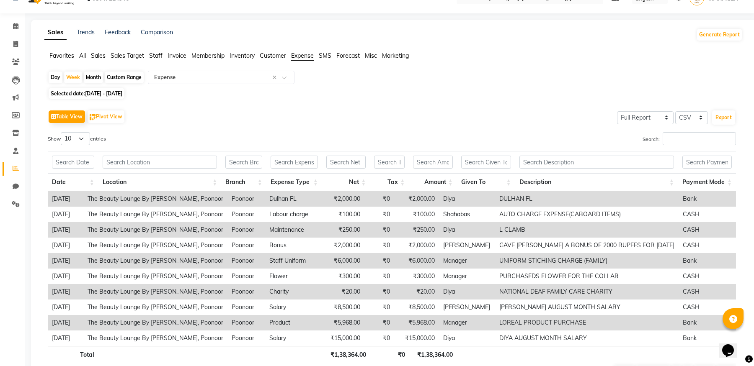
click at [95, 77] on div "Month" at bounding box center [93, 78] width 19 height 12
select select "9"
select select "2025"
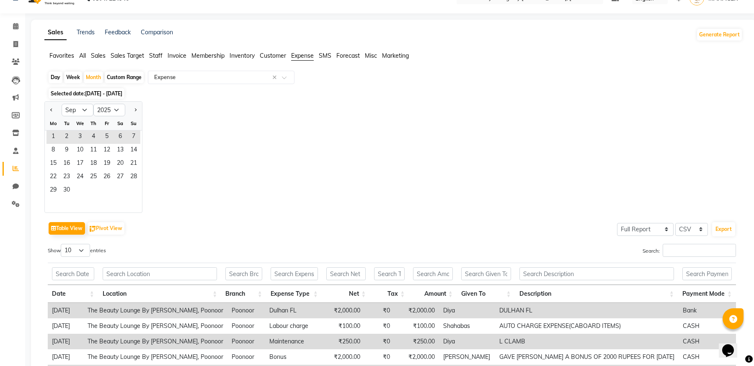
scroll to position [0, 0]
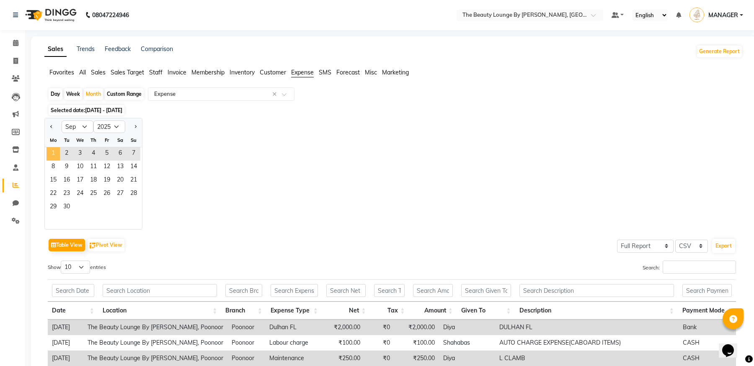
click at [56, 157] on span "1" at bounding box center [52, 153] width 13 height 13
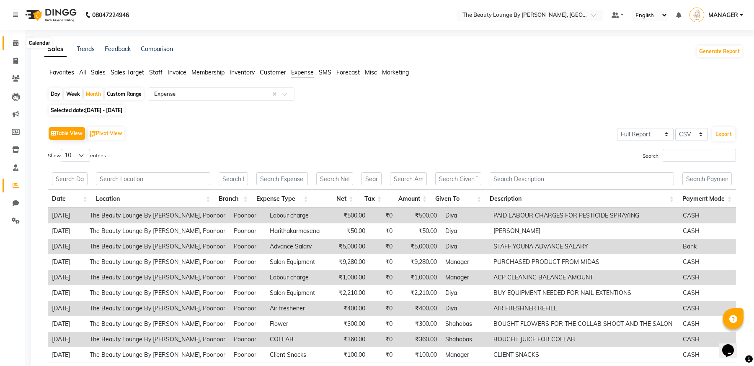
click at [18, 43] on icon at bounding box center [15, 43] width 5 height 6
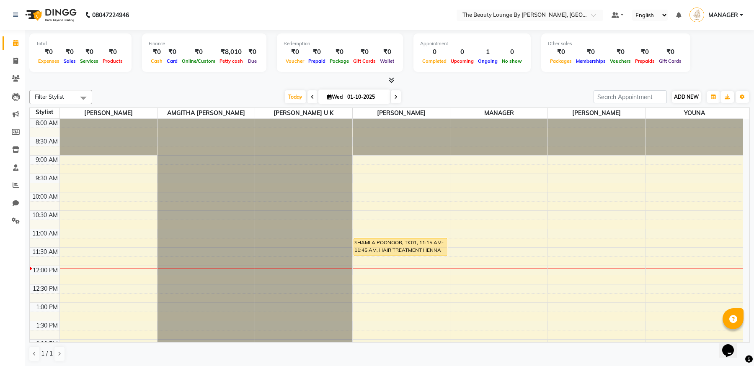
click at [696, 100] on button "ADD NEW Toggle Dropdown" at bounding box center [686, 97] width 29 height 12
click at [722, 132] on link "Add Expense" at bounding box center [734, 134] width 66 height 11
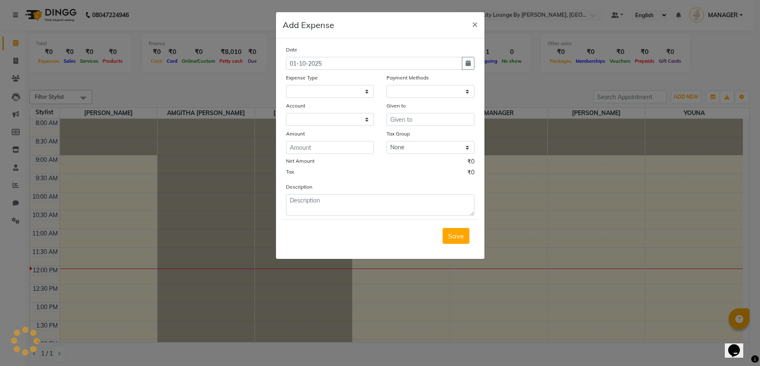
select select "1"
select select "7788"
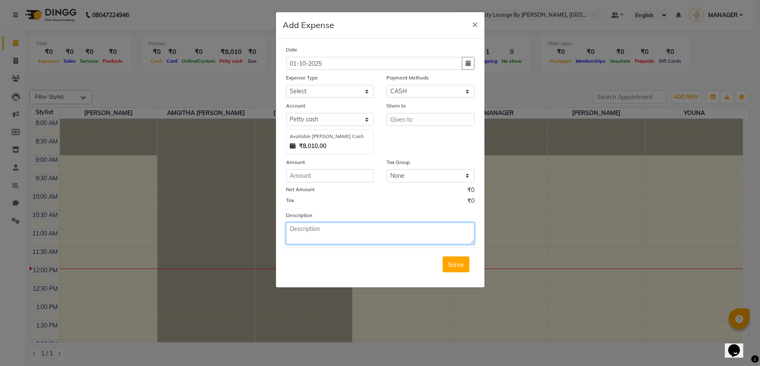
click at [378, 232] on textarea at bounding box center [380, 234] width 188 height 22
type textarea "BUY EQUIPMENT NEEDED FOR NAIL EXTENSION"
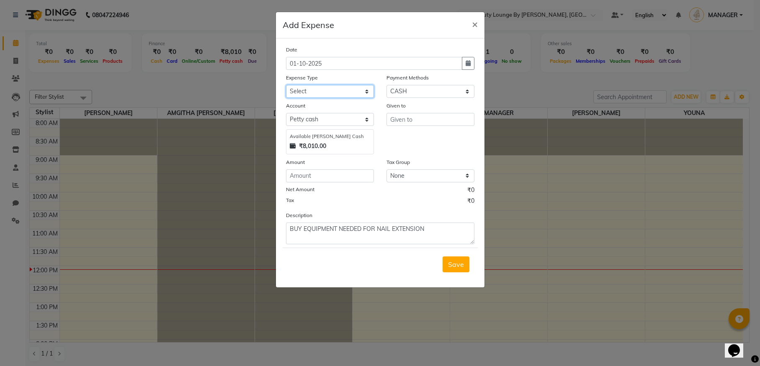
select select "25053"
click at [403, 120] on input "text" at bounding box center [431, 119] width 88 height 13
type input "DIYA"
click at [326, 174] on input "number" at bounding box center [330, 176] width 88 height 13
type input "700"
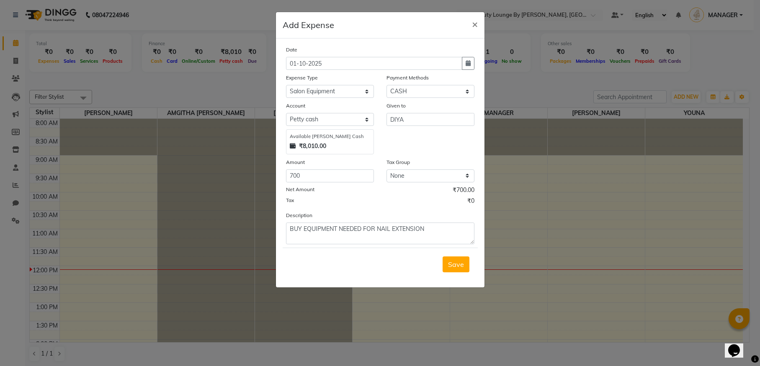
click at [363, 199] on div "Tax ₹0" at bounding box center [380, 202] width 188 height 11
click at [459, 266] on span "Save" at bounding box center [456, 264] width 16 height 8
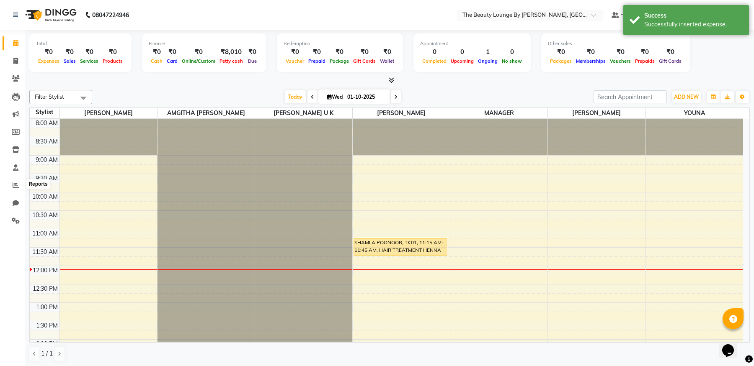
drag, startPoint x: 14, startPoint y: 180, endPoint x: 20, endPoint y: 177, distance: 6.6
click at [14, 179] on link "Reports" at bounding box center [13, 186] width 20 height 14
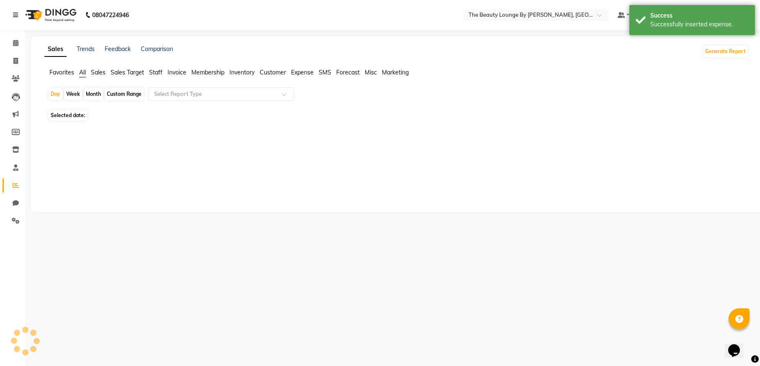
click at [296, 72] on span "Expense" at bounding box center [302, 73] width 23 height 8
click at [75, 91] on div "Week" at bounding box center [73, 94] width 18 height 12
select select "10"
select select "2025"
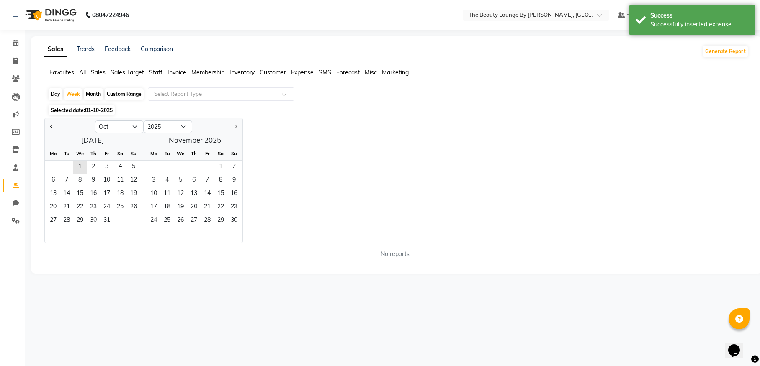
click at [93, 93] on div "Month" at bounding box center [93, 94] width 19 height 12
select select "10"
select select "2025"
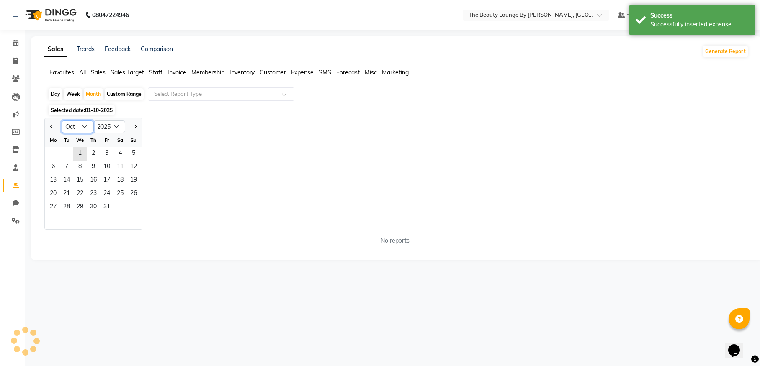
select select "9"
click at [53, 153] on span "1" at bounding box center [52, 153] width 13 height 13
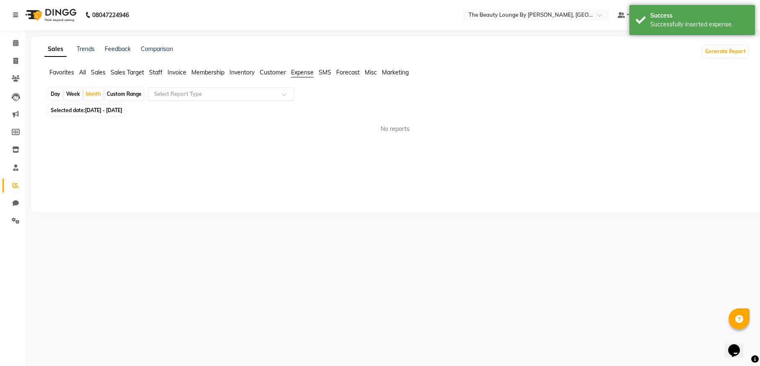
click at [188, 94] on input "text" at bounding box center [212, 94] width 121 height 8
click at [302, 70] on span "Expense" at bounding box center [302, 73] width 23 height 8
click at [243, 89] on div "Select Report Type" at bounding box center [221, 94] width 147 height 13
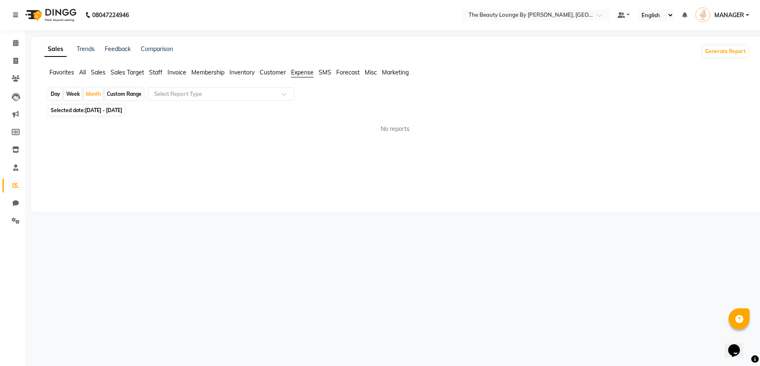
click at [184, 138] on div "No reports" at bounding box center [395, 129] width 708 height 22
click at [93, 93] on div "Month" at bounding box center [93, 94] width 19 height 12
select select "9"
select select "2025"
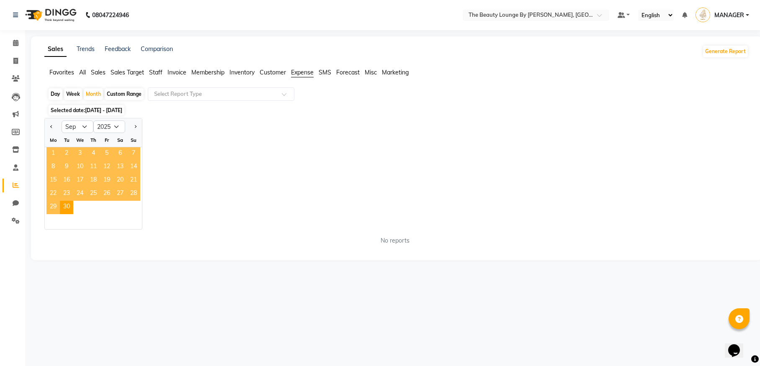
click at [52, 152] on span "1" at bounding box center [52, 153] width 13 height 13
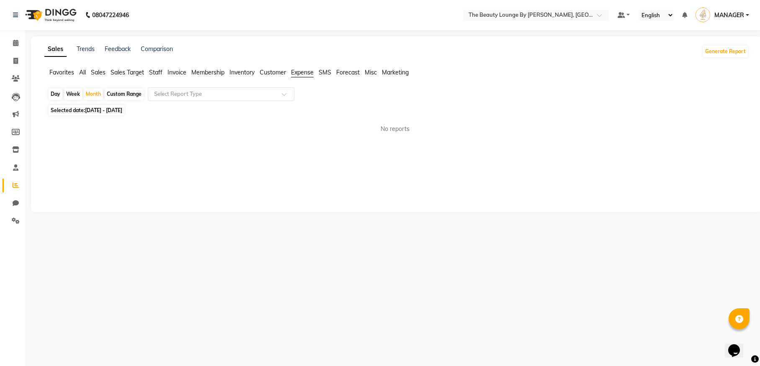
click at [173, 95] on input "text" at bounding box center [212, 94] width 121 height 8
drag, startPoint x: 266, startPoint y: 75, endPoint x: 272, endPoint y: 74, distance: 5.5
click at [266, 74] on span "Customer" at bounding box center [273, 73] width 26 height 8
click at [301, 71] on span "Expense" at bounding box center [302, 73] width 23 height 8
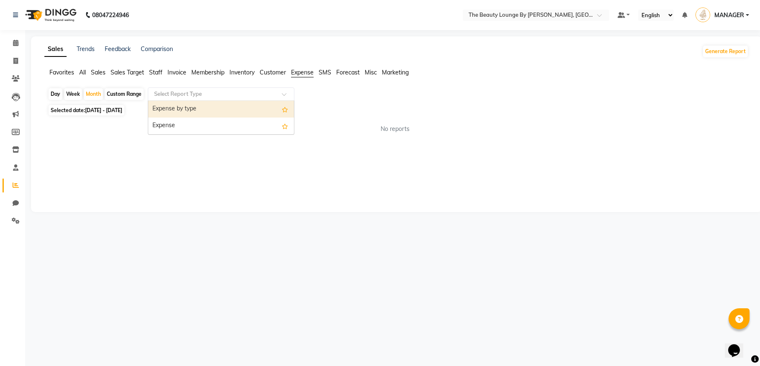
click at [250, 90] on input "text" at bounding box center [212, 94] width 121 height 8
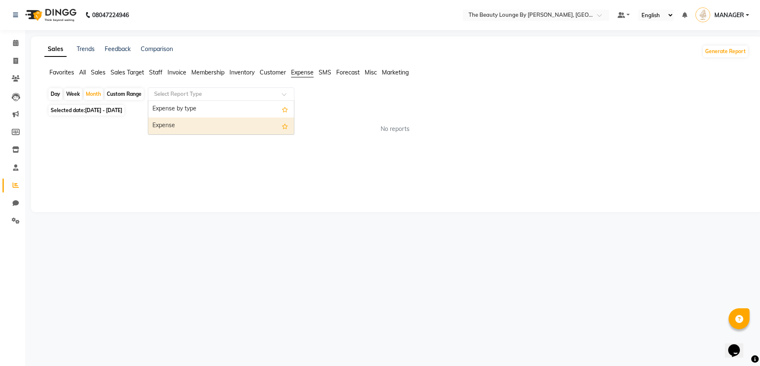
click at [229, 119] on div "Expense" at bounding box center [221, 126] width 146 height 17
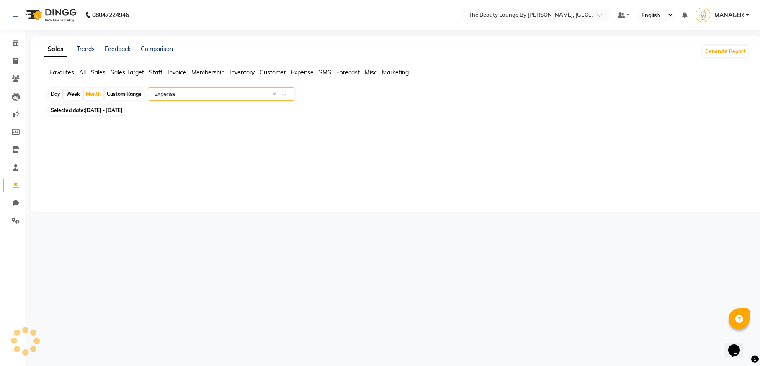
select select "full_report"
select select "csv"
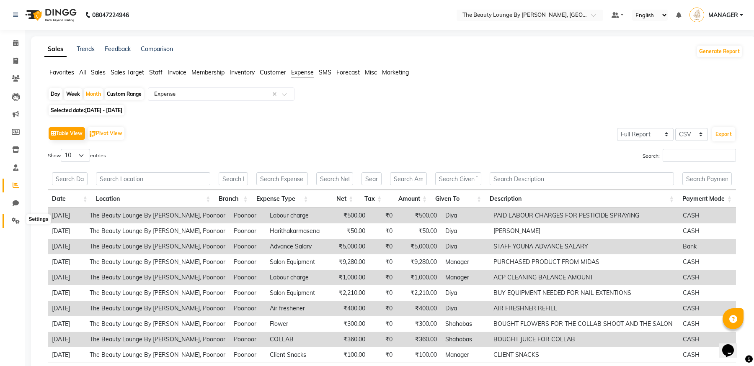
click at [19, 222] on icon at bounding box center [16, 221] width 8 height 6
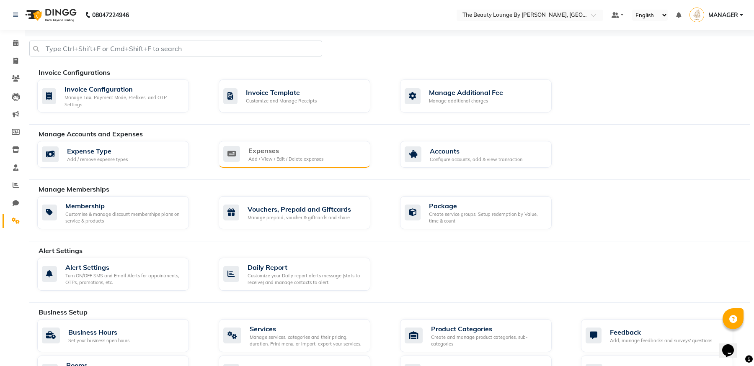
click at [314, 160] on div "Add / View / Edit / Delete expenses" at bounding box center [285, 159] width 75 height 7
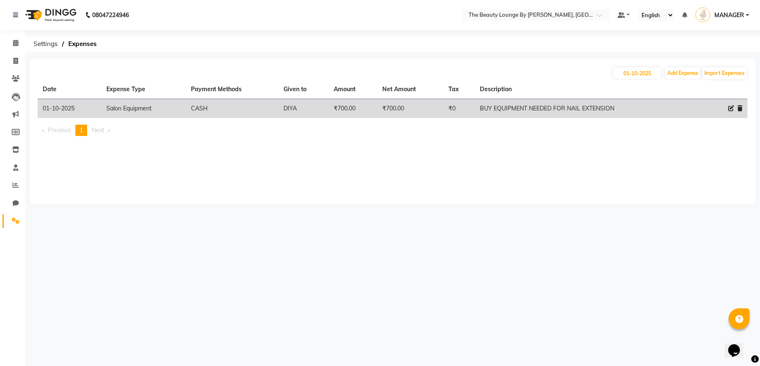
click at [730, 106] on icon at bounding box center [731, 109] width 6 height 6
select select "25053"
select select "1"
select select "7788"
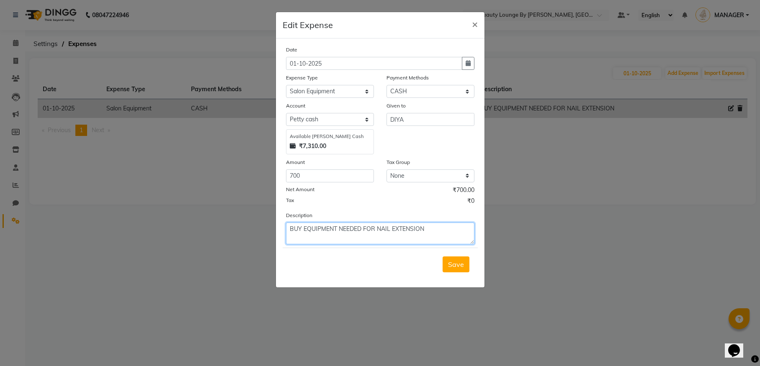
click at [433, 227] on textarea "BUY EQUIPMENT NEEDED FOR NAIL EXTENSION" at bounding box center [380, 234] width 188 height 22
type textarea "BUY EQUIPMENT NEEDED FOR NAIL EXTENSIONS"
click at [453, 265] on span "Save" at bounding box center [456, 264] width 16 height 8
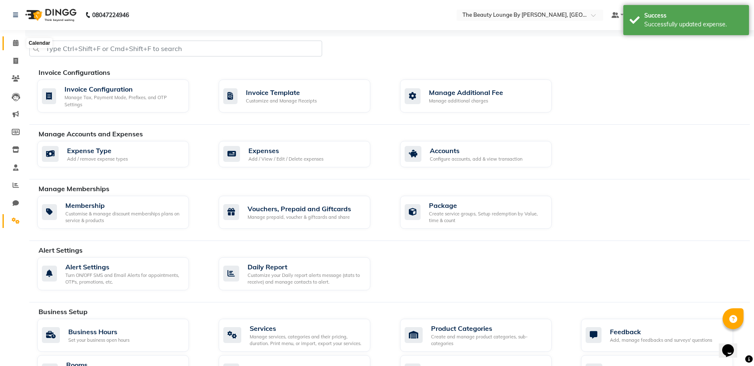
click at [18, 45] on icon at bounding box center [15, 43] width 5 height 6
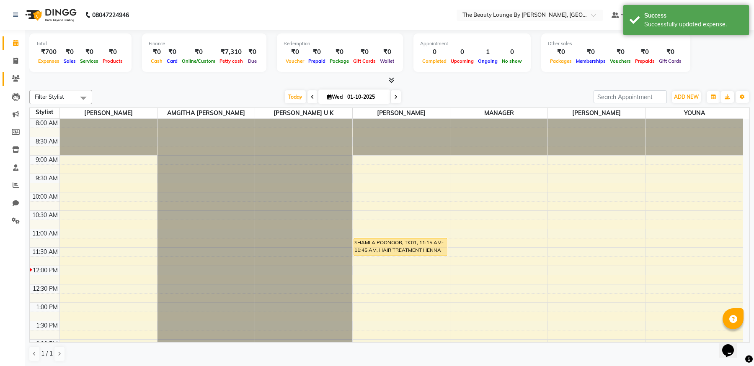
click at [17, 72] on li "Clients" at bounding box center [12, 79] width 25 height 18
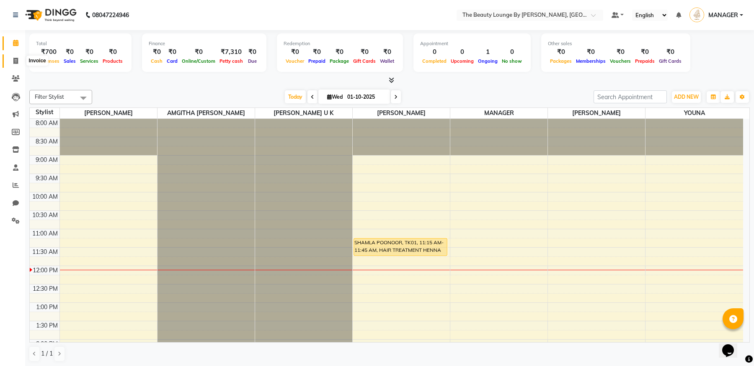
click at [17, 62] on icon at bounding box center [15, 61] width 5 height 6
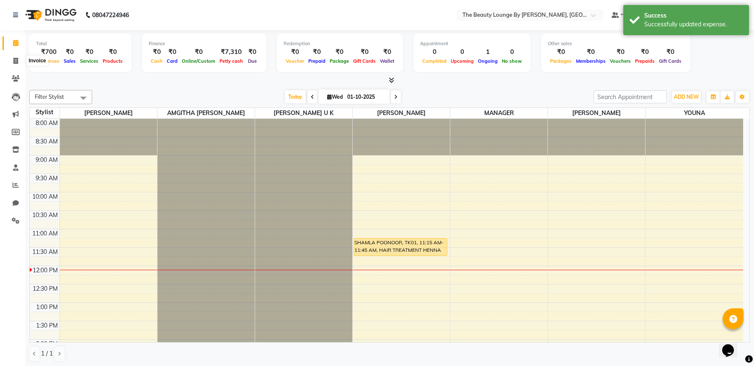
select select "service"
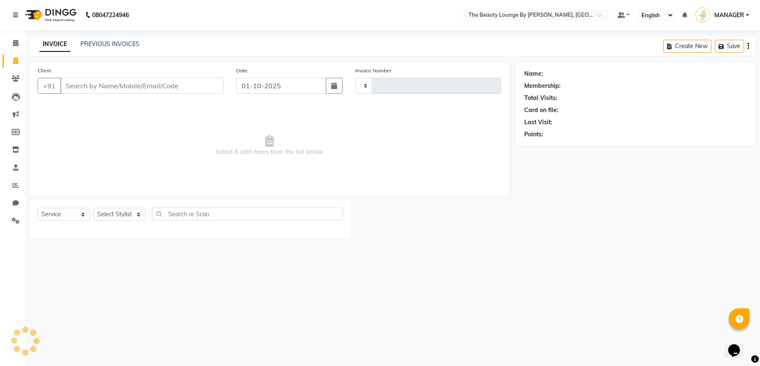
type input "0882"
select select "8577"
click at [13, 43] on icon at bounding box center [15, 43] width 5 height 6
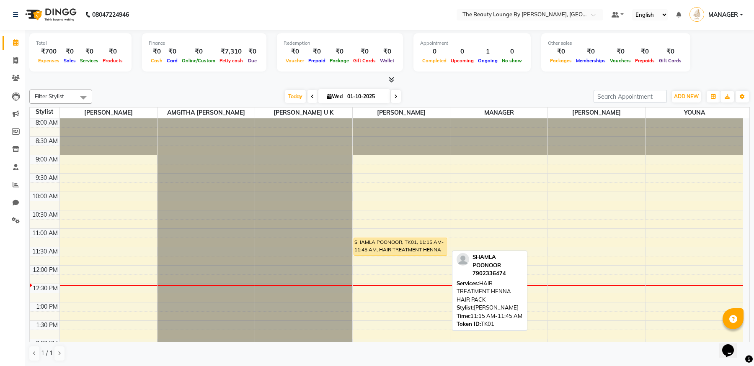
click at [429, 250] on div "SHAMLA POONOOR, TK01, 11:15 AM-11:45 AM, HAIR TREATMENT HENNA HAIR PACK" at bounding box center [400, 246] width 93 height 17
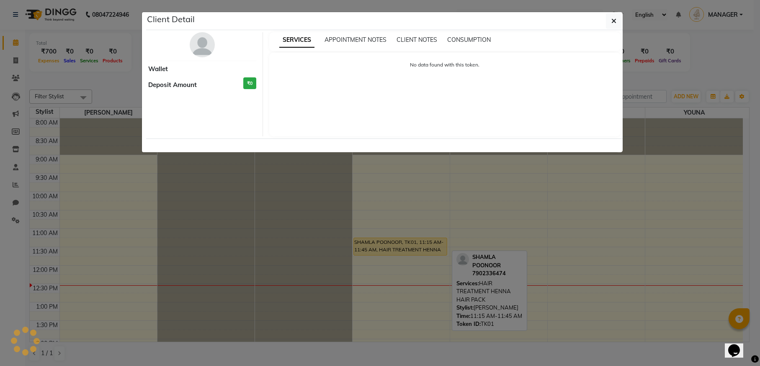
select select "1"
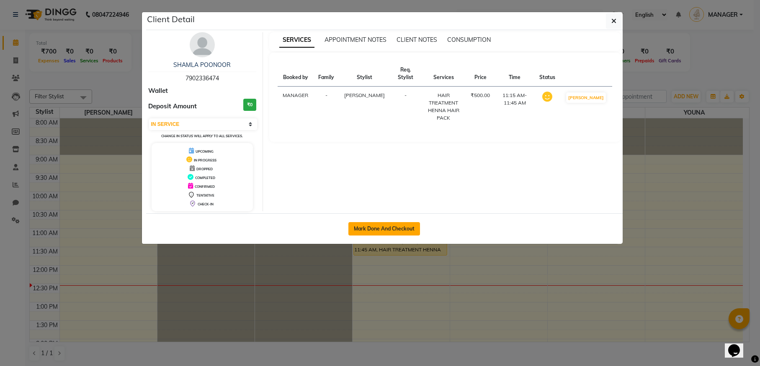
click at [399, 229] on button "Mark Done And Checkout" at bounding box center [384, 228] width 72 height 13
select select "service"
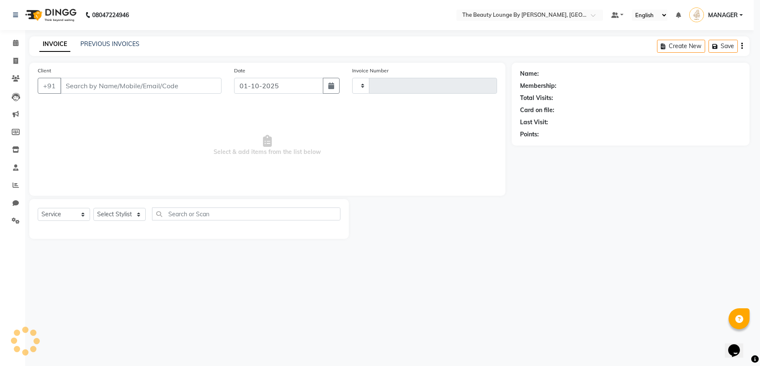
type input "0882"
select select "8577"
type input "7902336474"
select select "85823"
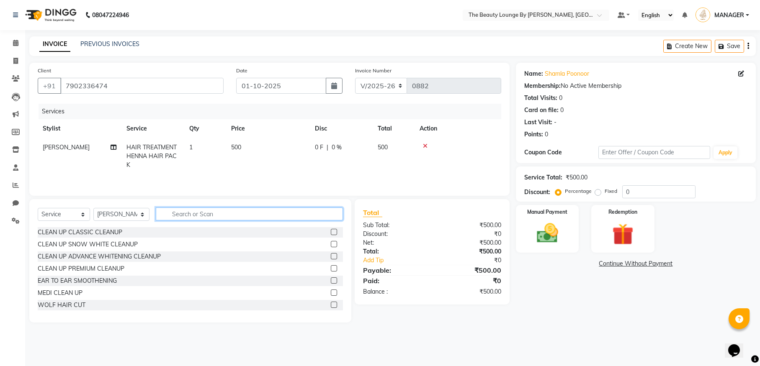
click at [193, 214] on input "text" at bounding box center [249, 214] width 187 height 13
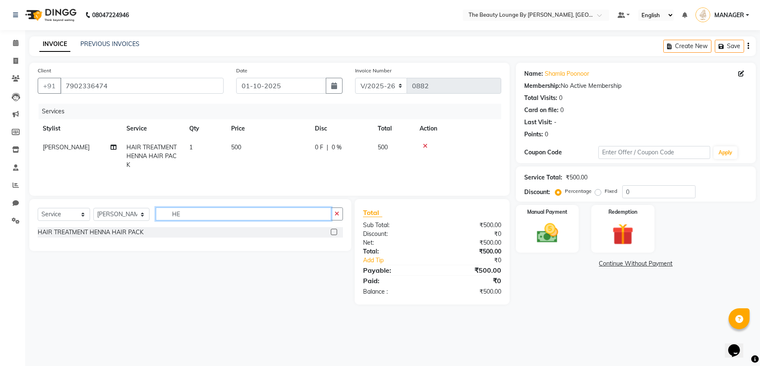
type input "H"
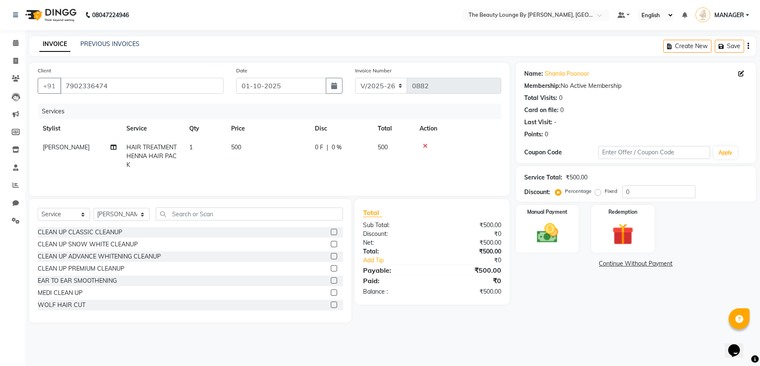
click at [245, 146] on td "500" at bounding box center [268, 156] width 84 height 36
select select "85823"
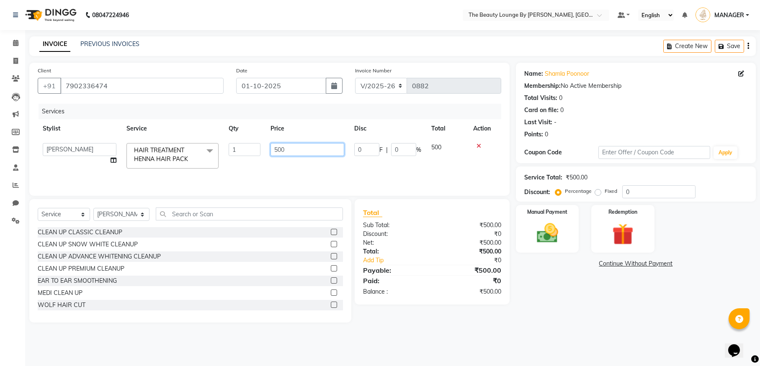
click at [278, 147] on input "500" at bounding box center [308, 149] width 74 height 13
type input "700"
click at [315, 172] on tr "AMGITHA [PERSON_NAME] [PERSON_NAME] MANAGER [PERSON_NAME] U K [PERSON_NAME] Rep…" at bounding box center [270, 156] width 464 height 36
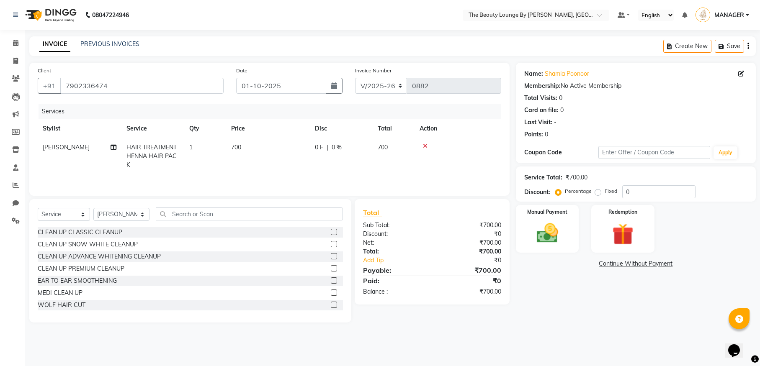
click at [605, 192] on label "Fixed" at bounding box center [611, 192] width 13 height 8
click at [597, 192] on input "Fixed" at bounding box center [600, 191] width 6 height 6
radio input "true"
click at [567, 221] on div "Manual Payment" at bounding box center [548, 228] width 66 height 49
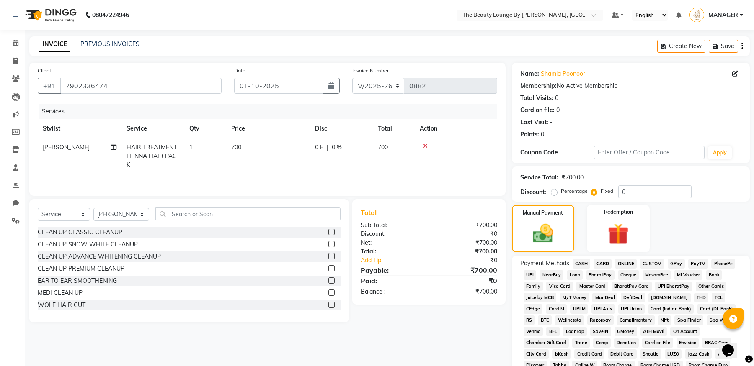
scroll to position [150, 0]
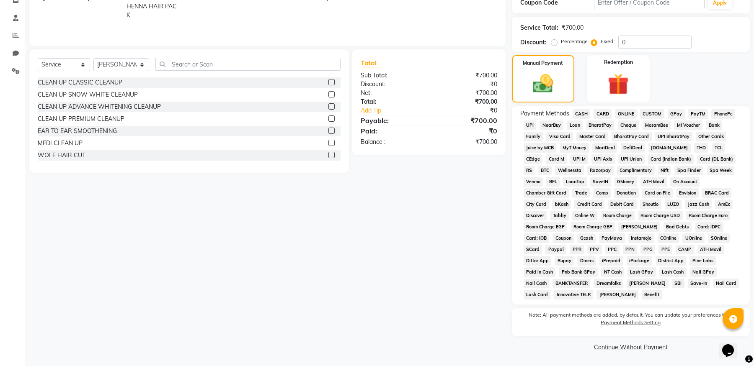
click at [679, 88] on div "Manual Payment Redemption" at bounding box center [630, 78] width 250 height 47
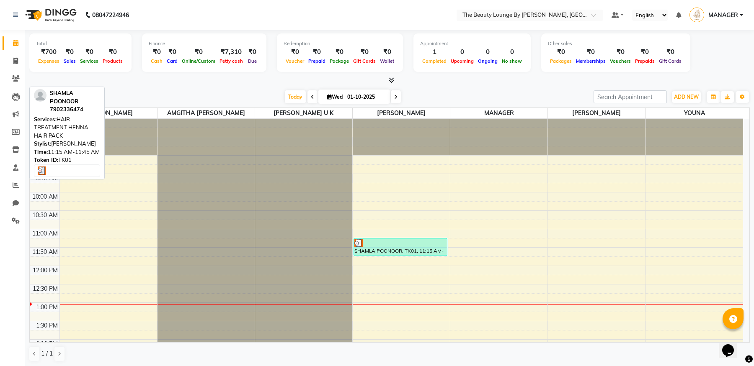
click at [432, 247] on div "SHAMLA POONOOR, TK01, 11:15 AM-11:45 AM, HAIR TREATMENT HENNA HAIR PACK" at bounding box center [400, 247] width 93 height 17
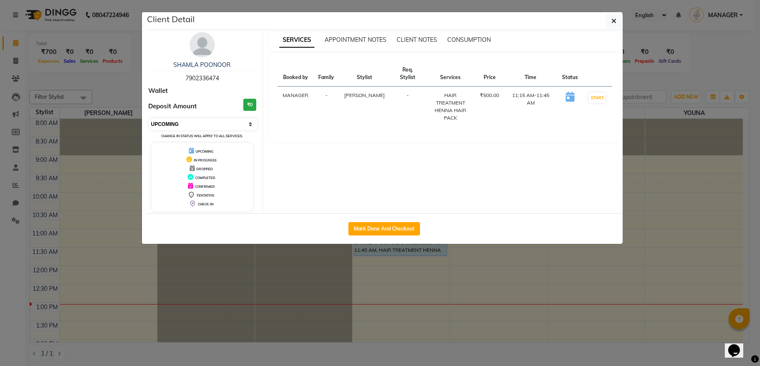
select select "1"
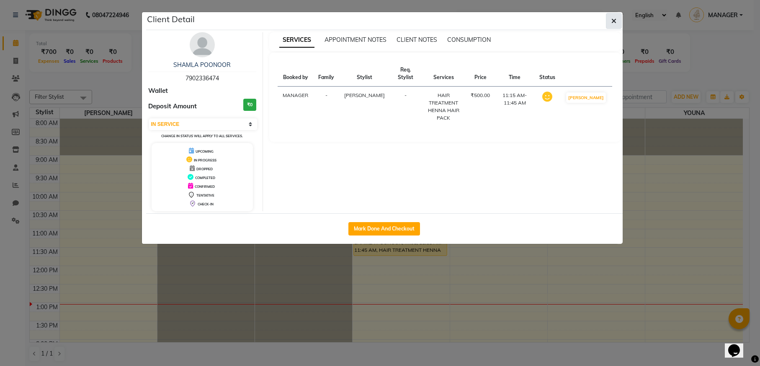
click at [610, 23] on button "button" at bounding box center [614, 21] width 16 height 16
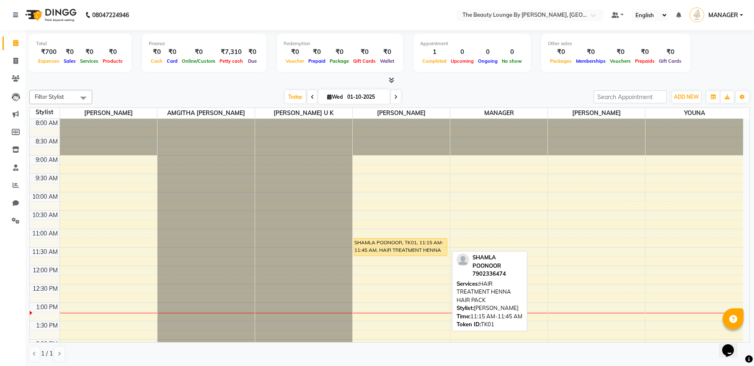
click at [421, 241] on div "SHAMLA POONOOR, TK01, 11:15 AM-11:45 AM, HAIR TREATMENT HENNA HAIR PACK" at bounding box center [400, 247] width 93 height 17
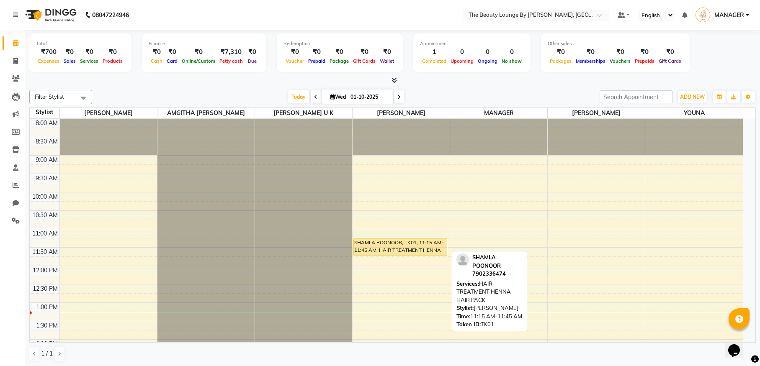
select select "1"
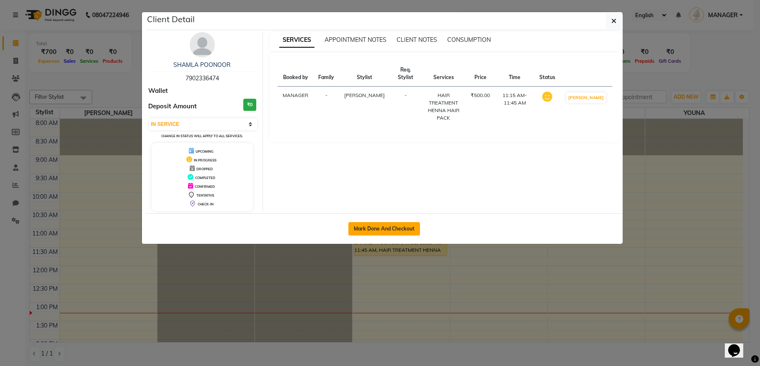
click at [399, 233] on button "Mark Done And Checkout" at bounding box center [384, 228] width 72 height 13
select select "service"
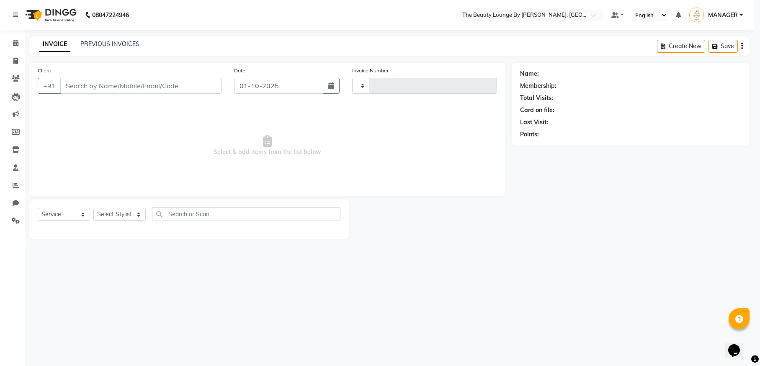
type input "0882"
select select "8577"
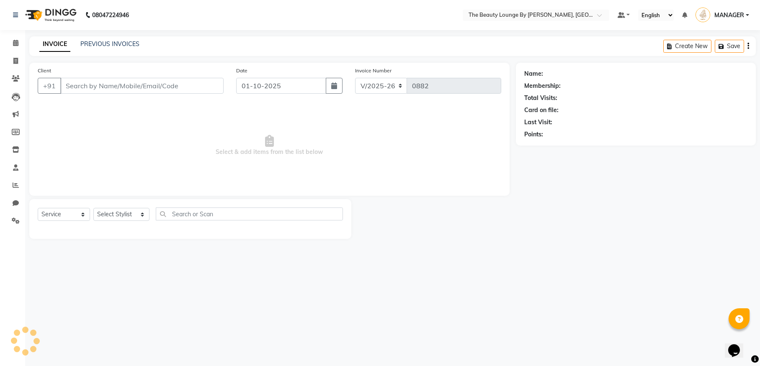
type input "7902336474"
select select "85823"
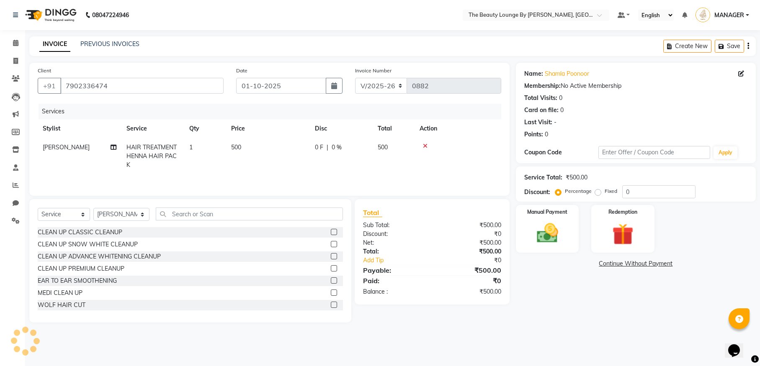
click at [244, 148] on td "500" at bounding box center [268, 156] width 84 height 36
select select "85823"
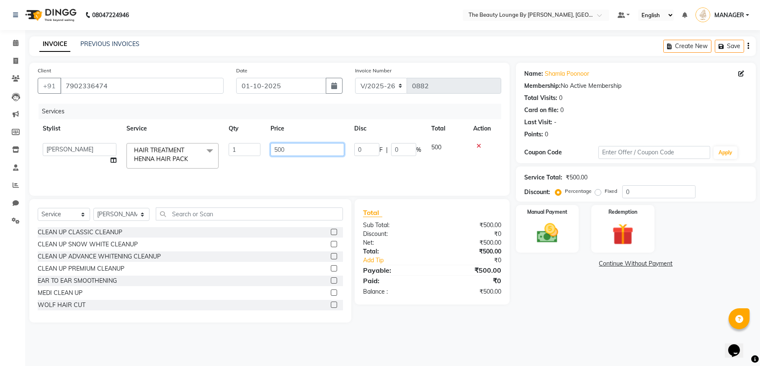
click at [277, 149] on input "500" at bounding box center [308, 149] width 74 height 13
type input "700"
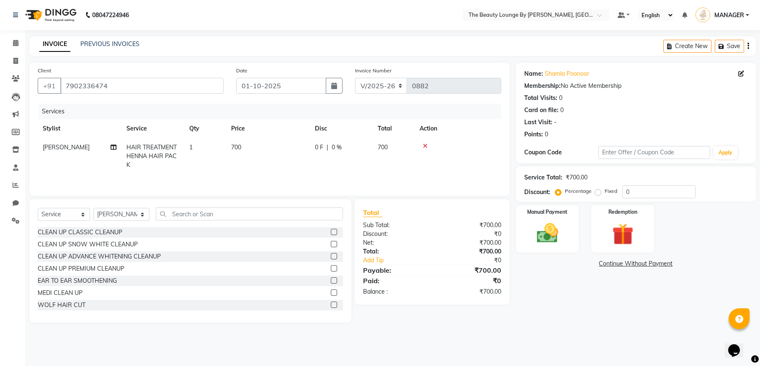
click at [330, 174] on div "Services Stylist Service Qty Price Disc Total Action [PERSON_NAME] HAIR TREATME…" at bounding box center [270, 146] width 464 height 84
click at [605, 194] on label "Fixed" at bounding box center [611, 192] width 13 height 8
click at [597, 194] on input "Fixed" at bounding box center [600, 191] width 6 height 6
radio input "true"
click at [537, 231] on img at bounding box center [547, 234] width 36 height 26
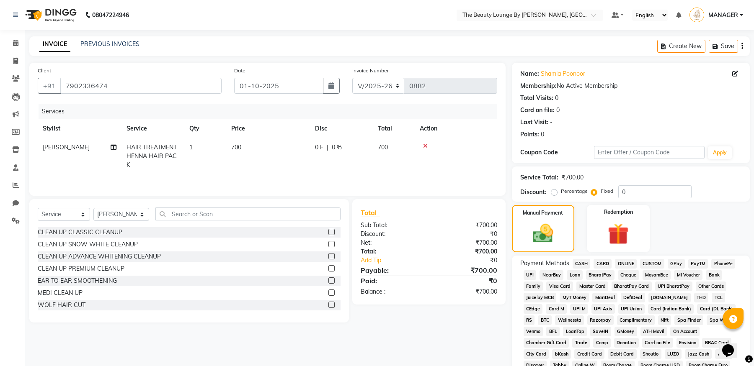
scroll to position [150, 0]
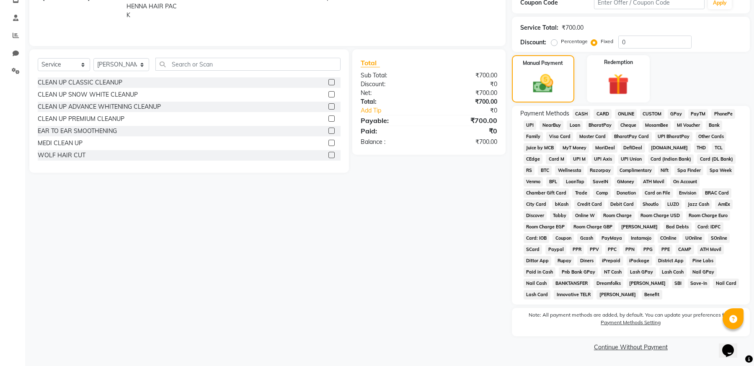
click at [583, 114] on span "CASH" at bounding box center [581, 114] width 18 height 10
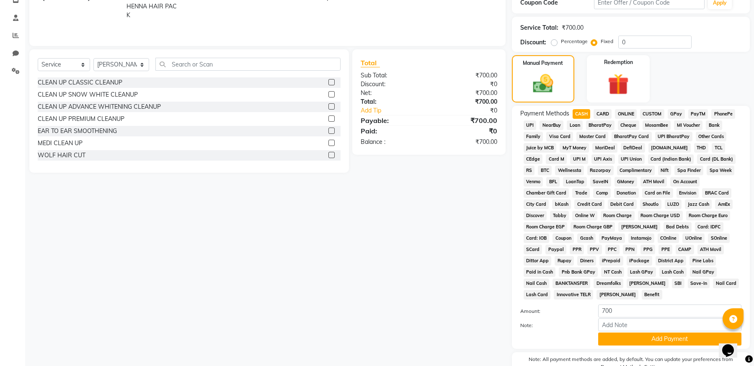
scroll to position [194, 0]
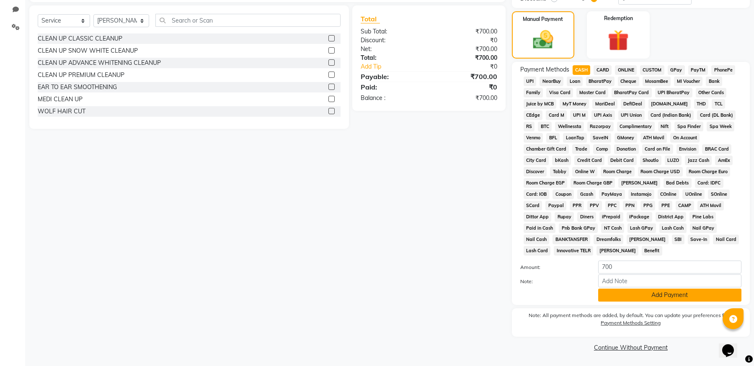
click at [704, 298] on button "Add Payment" at bounding box center [669, 295] width 143 height 13
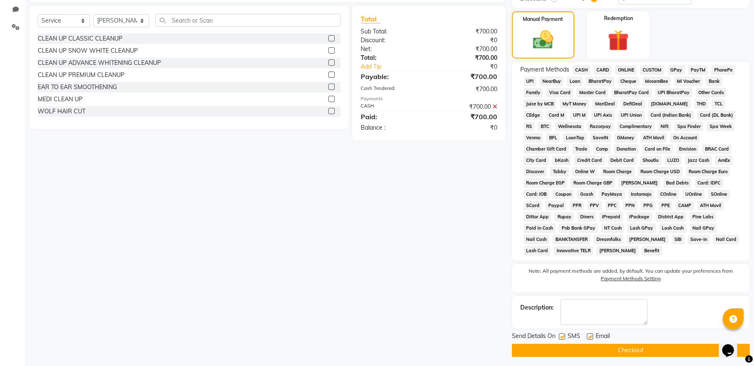
click at [667, 354] on button "Checkout" at bounding box center [631, 350] width 238 height 13
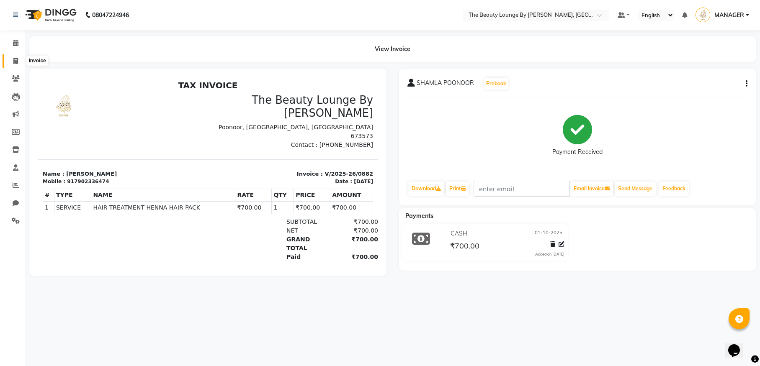
click at [14, 62] on icon at bounding box center [15, 61] width 5 height 6
select select "8577"
select select "service"
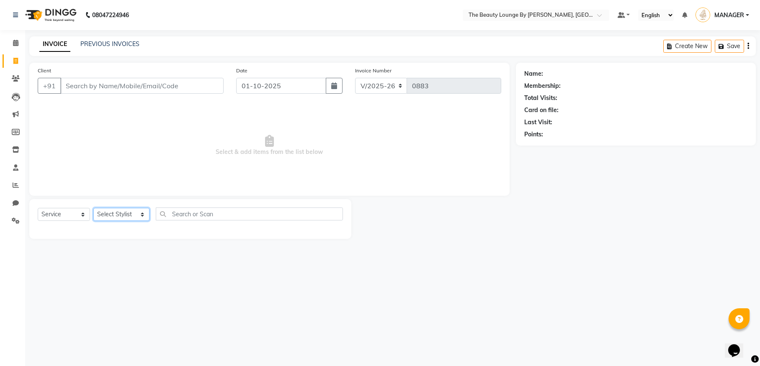
select select "86785"
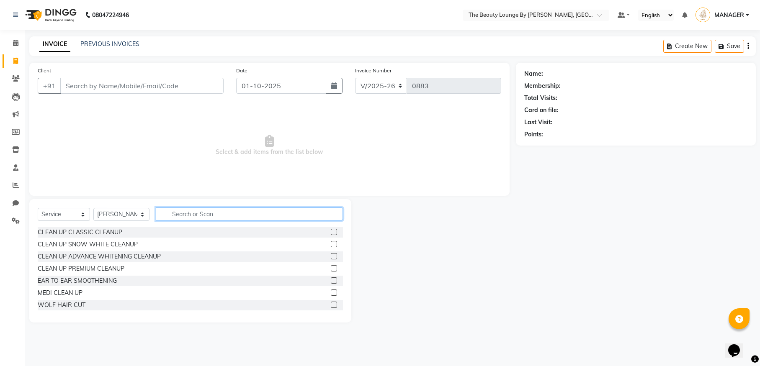
click at [203, 218] on input "text" at bounding box center [249, 214] width 187 height 13
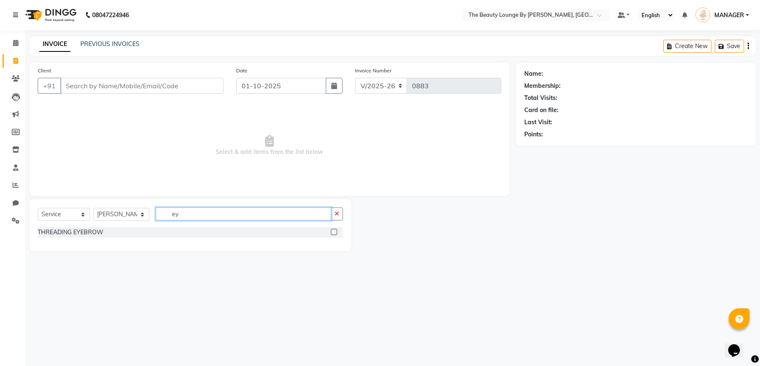
type input "ey"
click at [334, 233] on label at bounding box center [334, 232] width 6 height 6
click at [334, 233] on input "checkbox" at bounding box center [333, 232] width 5 height 5
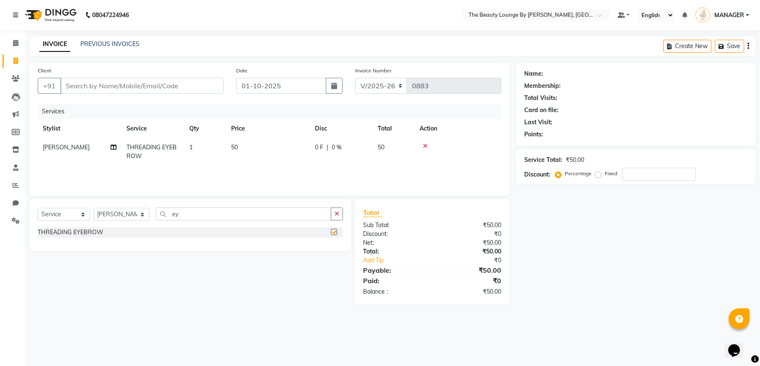
checkbox input "false"
click at [210, 84] on input "Client" at bounding box center [141, 86] width 163 height 16
click at [147, 83] on input "Client" at bounding box center [141, 86] width 163 height 16
click at [425, 146] on icon at bounding box center [425, 146] width 5 height 6
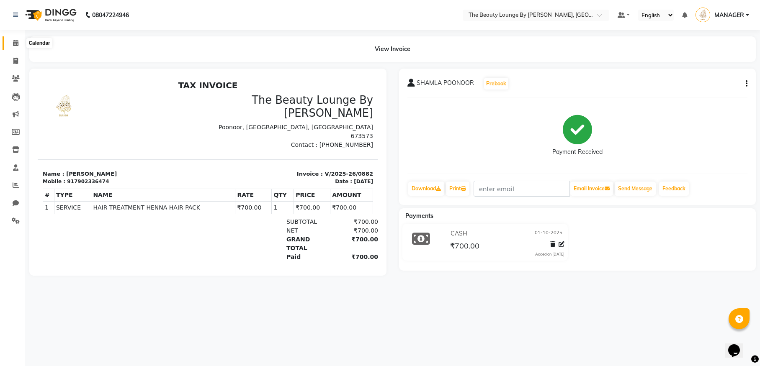
click at [14, 43] on icon at bounding box center [15, 43] width 5 height 6
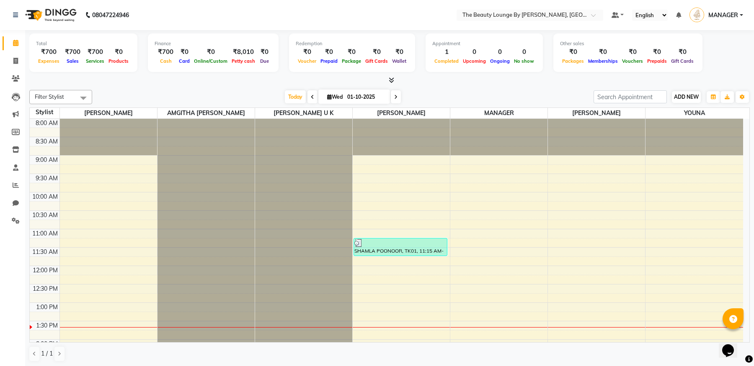
click at [691, 101] on button "ADD NEW Toggle Dropdown" at bounding box center [686, 97] width 29 height 12
click at [719, 144] on link "Add Attendance" at bounding box center [734, 145] width 66 height 11
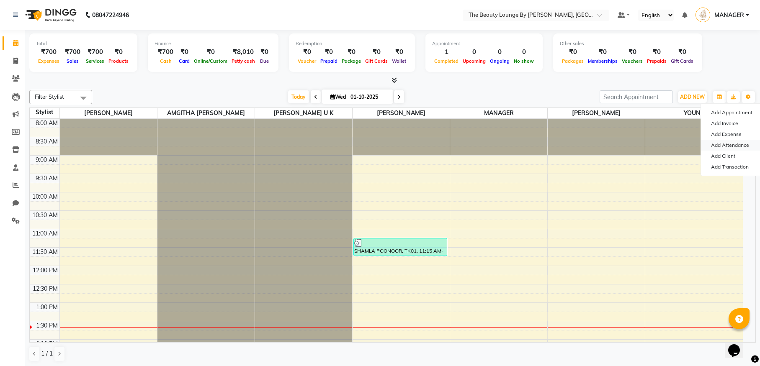
select select "W"
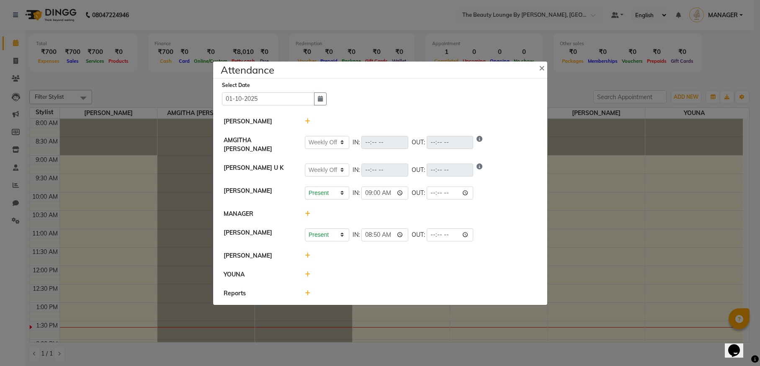
drag, startPoint x: 310, startPoint y: 248, endPoint x: 315, endPoint y: 247, distance: 4.7
click at [310, 248] on li "[PERSON_NAME]" at bounding box center [380, 256] width 330 height 19
click at [307, 254] on icon at bounding box center [307, 256] width 5 height 6
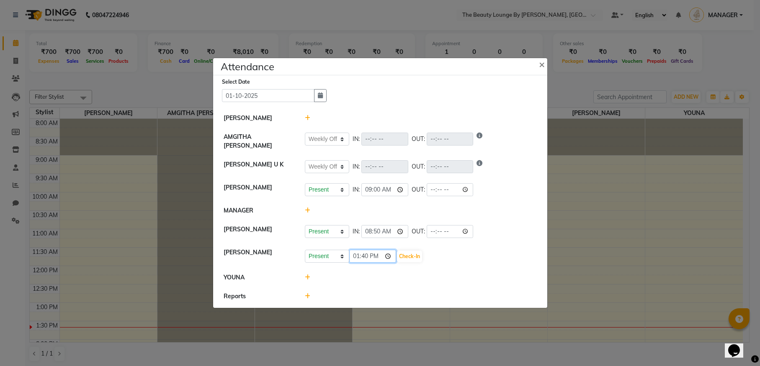
click at [355, 253] on input "13:40" at bounding box center [372, 256] width 47 height 13
click at [369, 254] on input "12:40" at bounding box center [372, 256] width 47 height 13
type input "12:00"
click at [397, 253] on button "Check-In" at bounding box center [409, 257] width 25 height 12
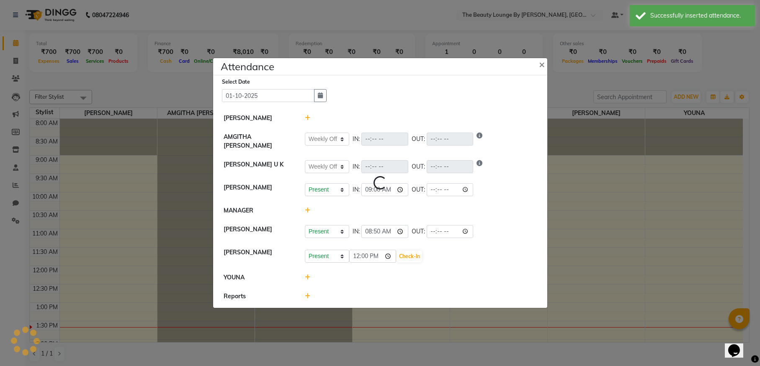
select select "W"
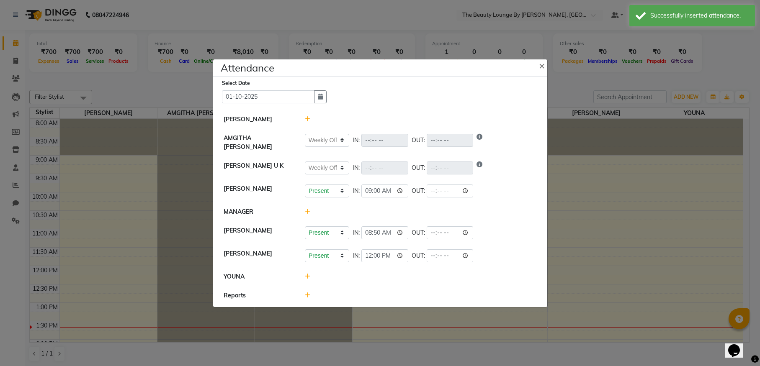
click at [307, 277] on icon at bounding box center [307, 277] width 5 height 6
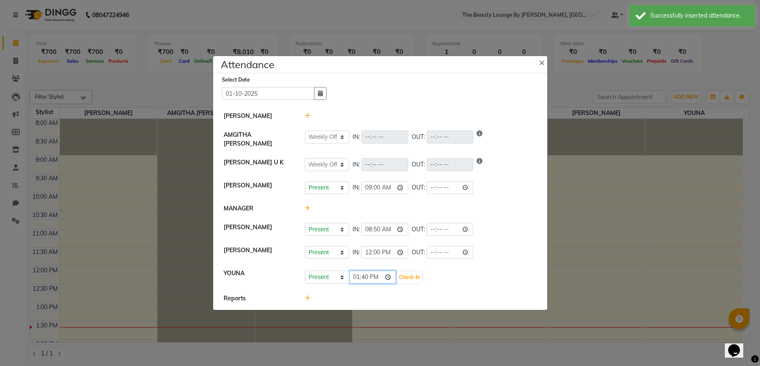
click at [354, 276] on input "13:40" at bounding box center [372, 277] width 47 height 13
type input "12:40"
click at [367, 275] on input "12:40" at bounding box center [372, 277] width 47 height 13
click at [397, 277] on button "Check-In" at bounding box center [409, 278] width 25 height 12
select select "W"
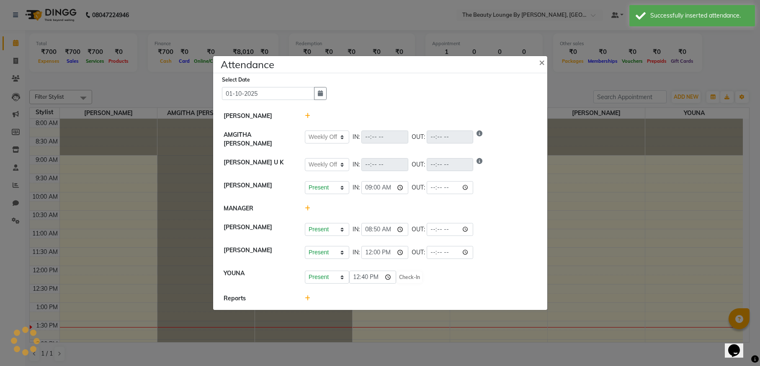
select select "W"
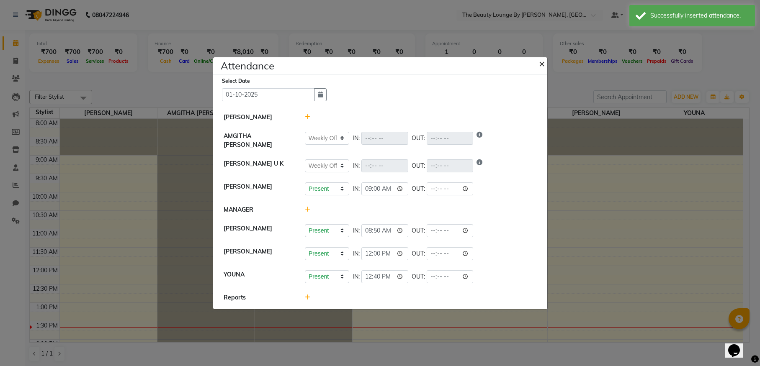
click at [541, 65] on span "×" at bounding box center [542, 63] width 6 height 13
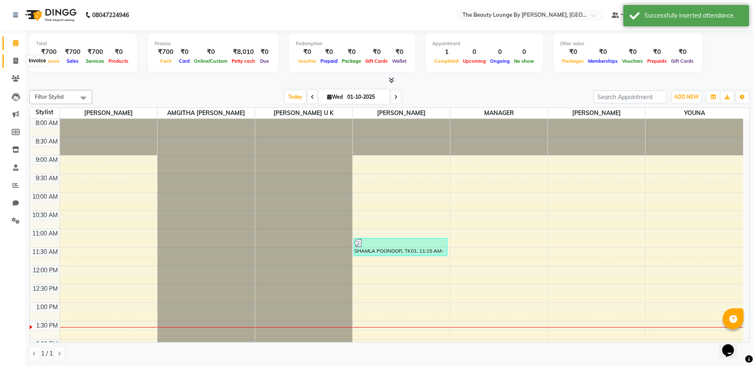
click at [15, 59] on icon at bounding box center [15, 61] width 5 height 6
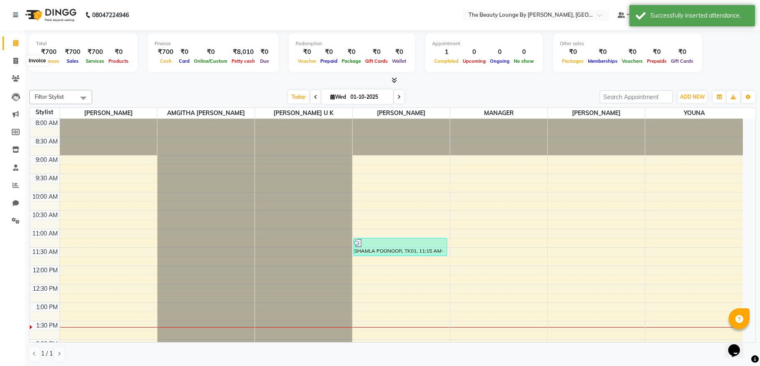
select select "8577"
select select "service"
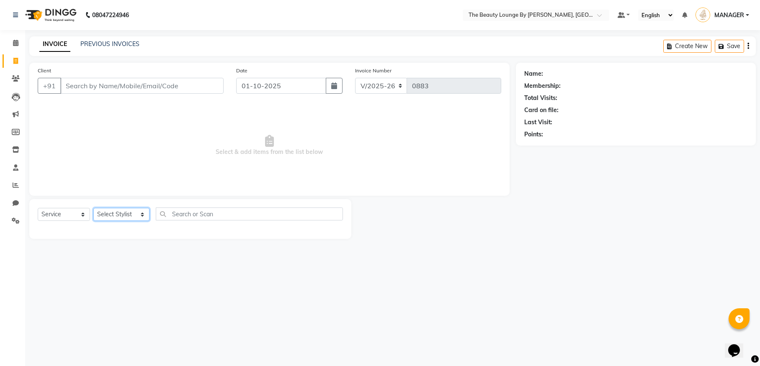
select select "86785"
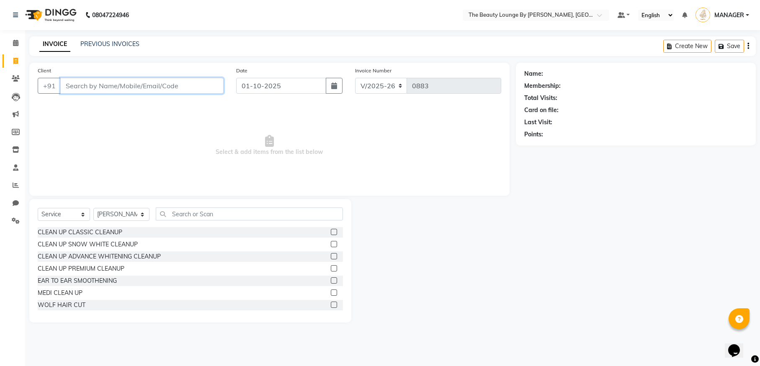
click at [137, 87] on input "Client" at bounding box center [141, 86] width 163 height 16
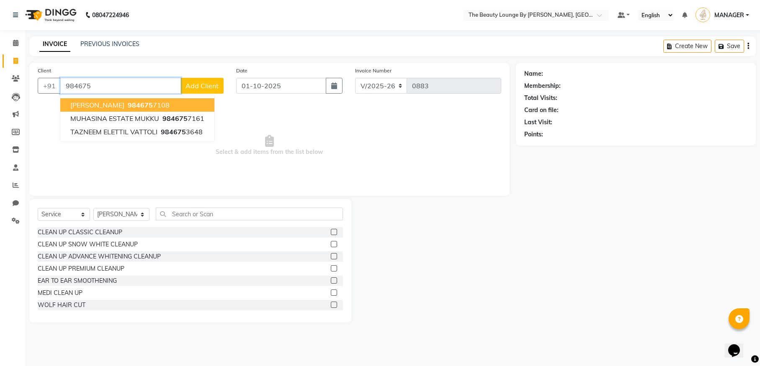
click at [153, 102] on span "984675" at bounding box center [140, 105] width 25 height 8
type input "9846757108"
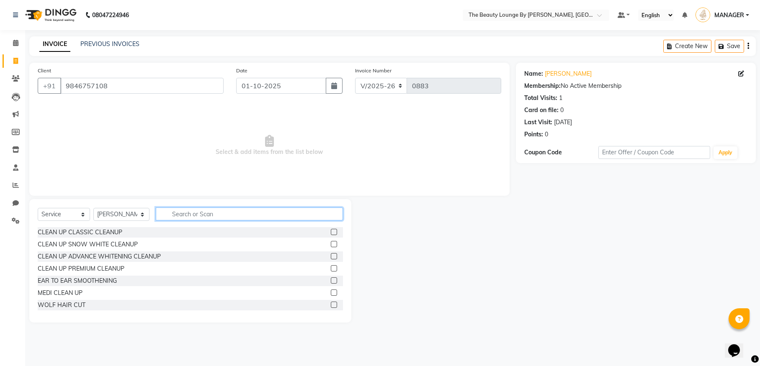
click at [239, 211] on input "text" at bounding box center [249, 214] width 187 height 13
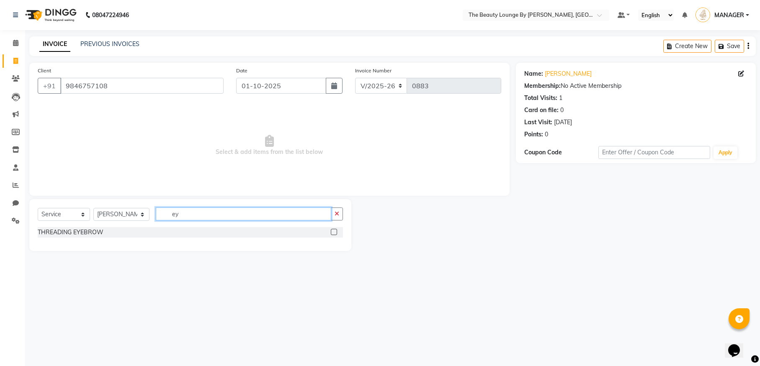
type input "ey"
click at [336, 231] on label at bounding box center [334, 232] width 6 height 6
click at [336, 231] on input "checkbox" at bounding box center [333, 232] width 5 height 5
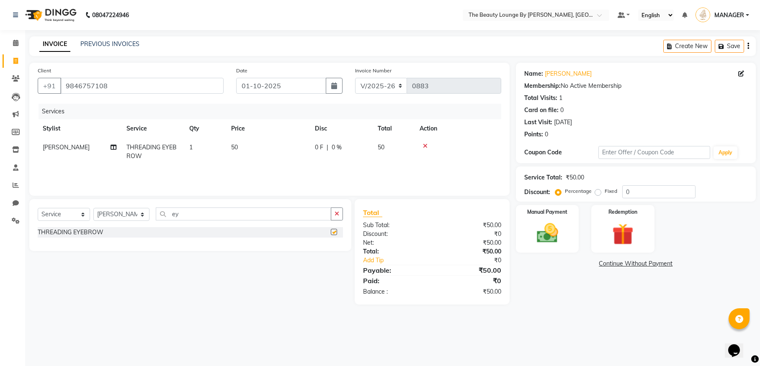
checkbox input "false"
click at [605, 190] on label "Fixed" at bounding box center [611, 192] width 13 height 8
click at [598, 190] on input "Fixed" at bounding box center [600, 191] width 6 height 6
radio input "true"
click at [560, 242] on img at bounding box center [547, 234] width 36 height 26
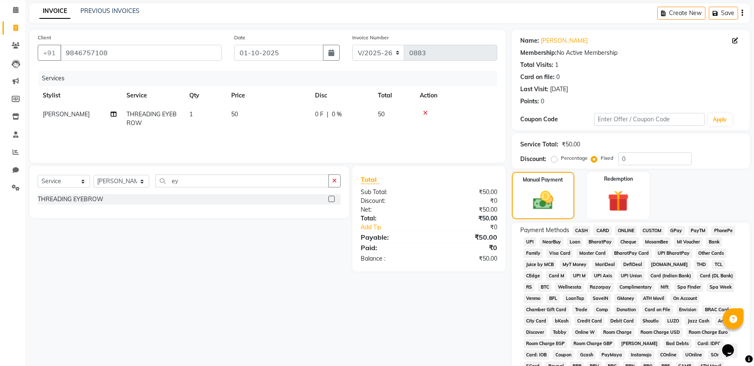
scroll to position [150, 0]
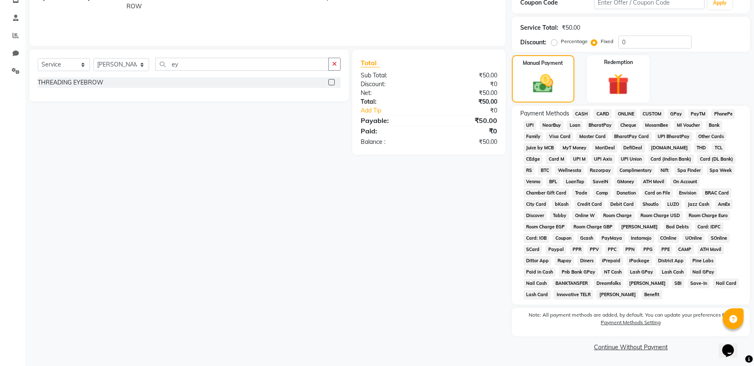
click at [581, 112] on span "CASH" at bounding box center [581, 114] width 18 height 10
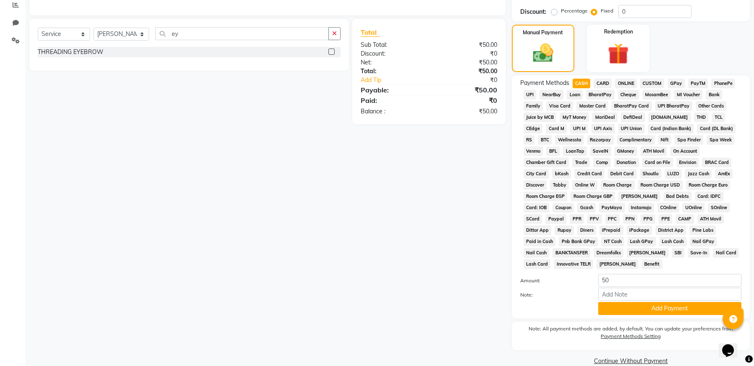
scroll to position [194, 0]
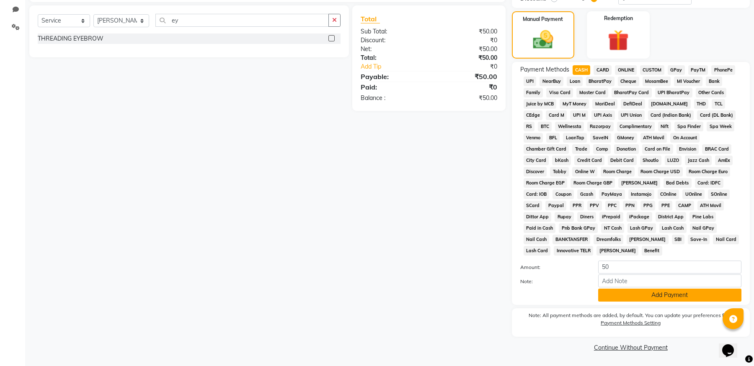
click at [668, 293] on button "Add Payment" at bounding box center [669, 295] width 143 height 13
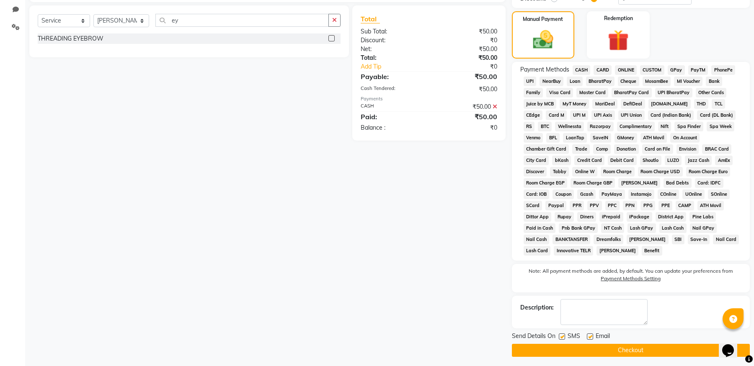
click at [653, 345] on button "Checkout" at bounding box center [631, 350] width 238 height 13
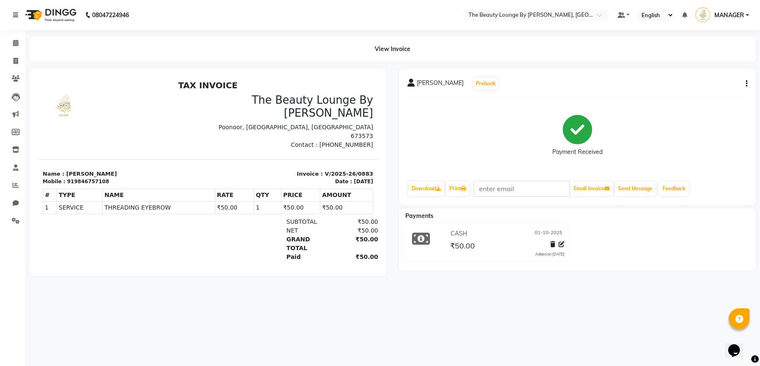
select select "service"
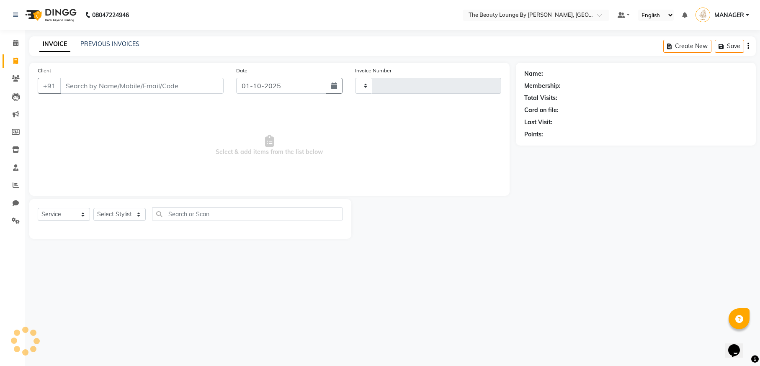
type input "0884"
select select "8577"
select select "92146"
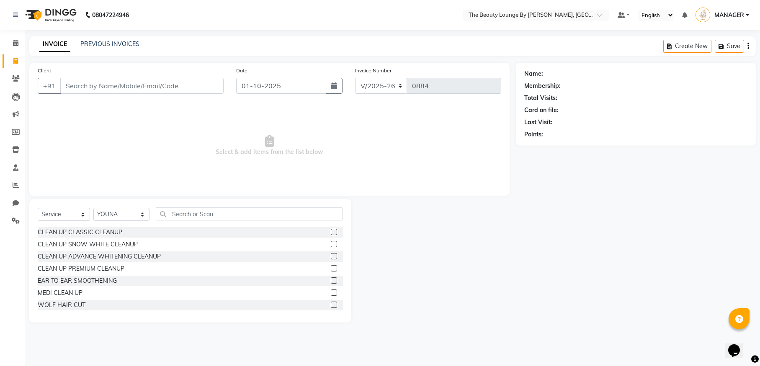
click at [217, 206] on div "Select Service Product Membership Package Voucher Prepaid Gift Card Select Styl…" at bounding box center [190, 261] width 322 height 124
click at [213, 215] on input "text" at bounding box center [249, 214] width 187 height 13
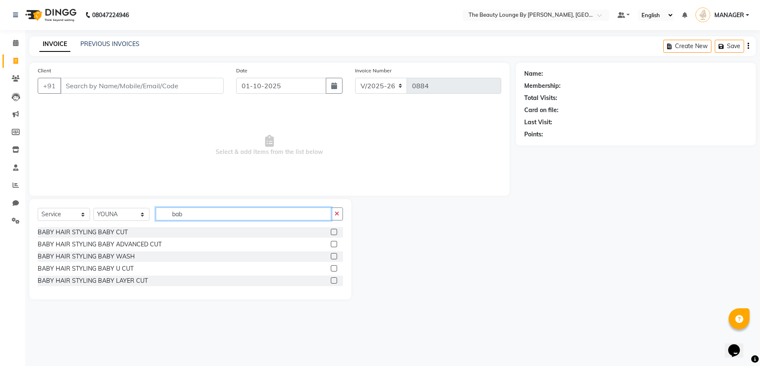
type input "bab"
click at [333, 233] on label at bounding box center [334, 232] width 6 height 6
click at [333, 233] on input "checkbox" at bounding box center [333, 232] width 5 height 5
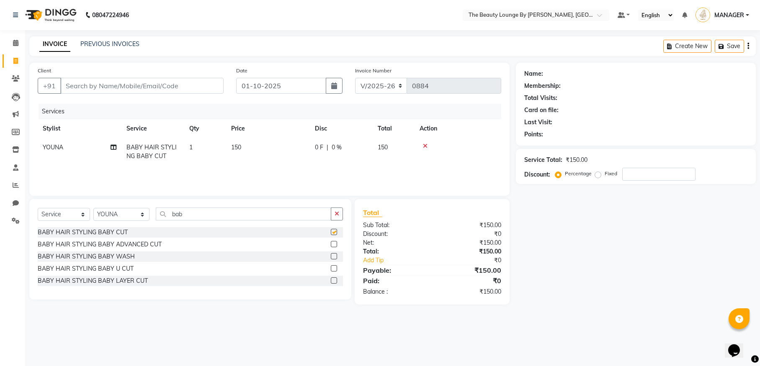
checkbox input "false"
click at [203, 82] on input "Client" at bounding box center [141, 86] width 163 height 16
click at [147, 88] on input "Client" at bounding box center [141, 86] width 163 height 16
type input "7"
type input "0"
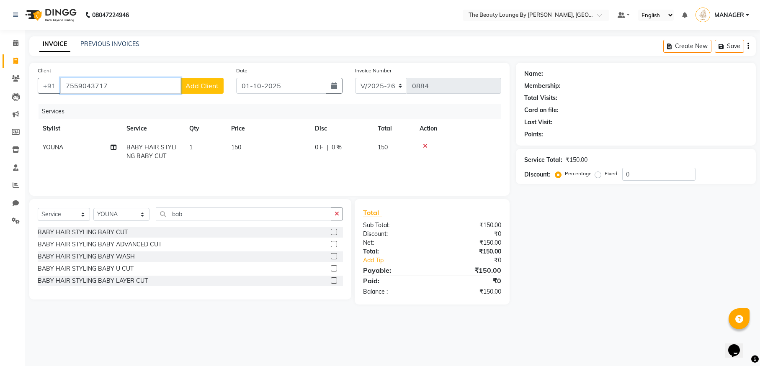
type input "7559043717"
click at [193, 87] on span "Add Client" at bounding box center [202, 86] width 33 height 8
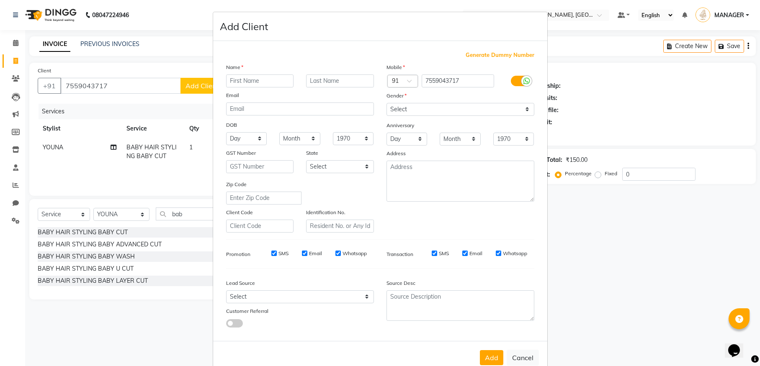
click at [240, 82] on input "text" at bounding box center [260, 81] width 68 height 13
type input "n"
type input "NUBLA"
type input "POONOOR"
click at [438, 108] on select "Select [DEMOGRAPHIC_DATA] [DEMOGRAPHIC_DATA] Other Prefer Not To Say" at bounding box center [461, 109] width 148 height 13
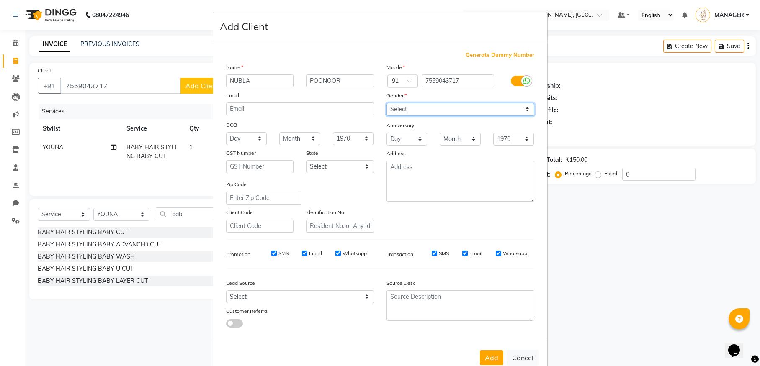
select select "[DEMOGRAPHIC_DATA]"
click at [486, 356] on button "Add" at bounding box center [491, 358] width 23 height 15
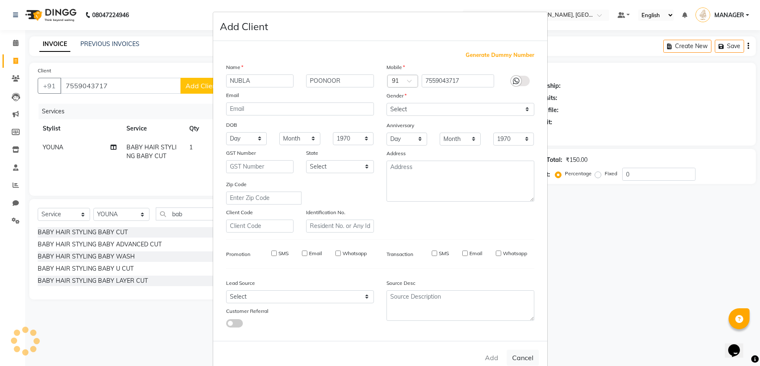
select select
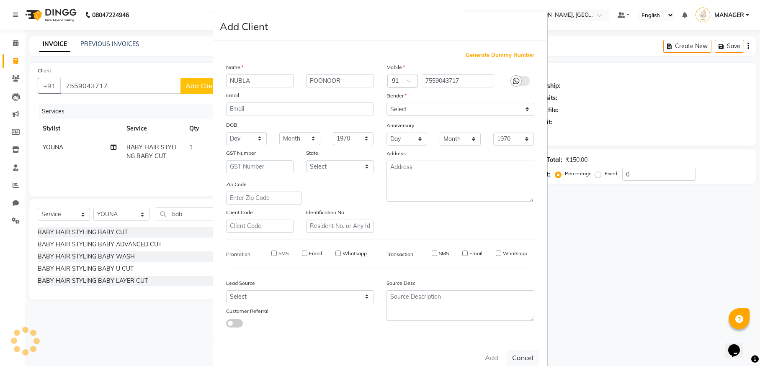
select select
checkbox input "false"
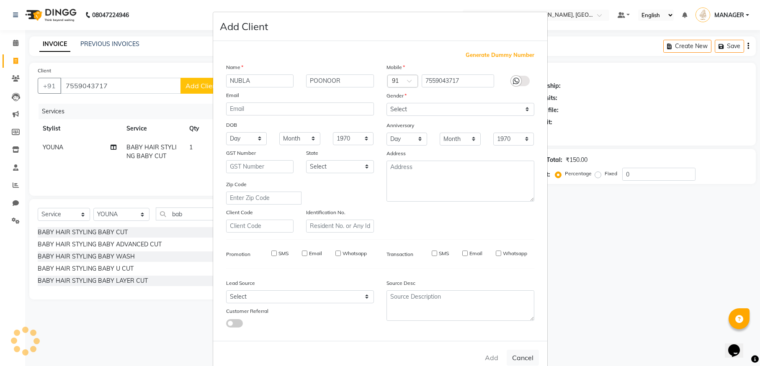
checkbox input "false"
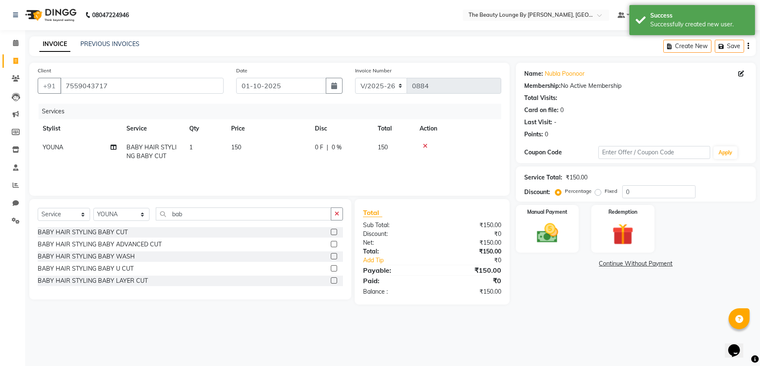
click at [596, 197] on div "Percentage Fixed 0" at bounding box center [626, 192] width 139 height 13
drag, startPoint x: 596, startPoint y: 190, endPoint x: 595, endPoint y: 194, distance: 4.3
click at [605, 190] on label "Fixed" at bounding box center [611, 192] width 13 height 8
click at [597, 190] on input "Fixed" at bounding box center [600, 191] width 6 height 6
radio input "true"
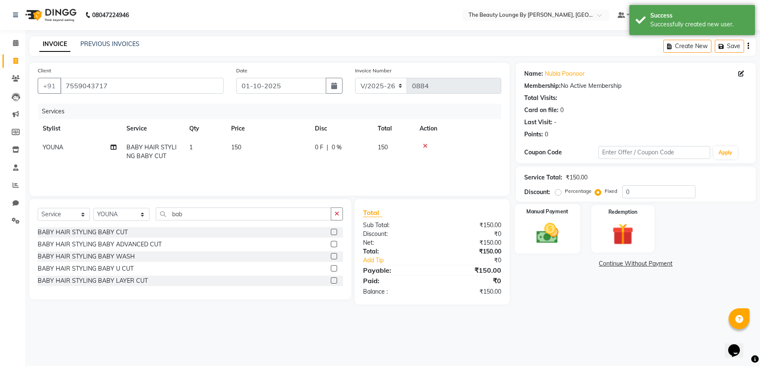
click at [567, 221] on div "Manual Payment" at bounding box center [548, 228] width 66 height 49
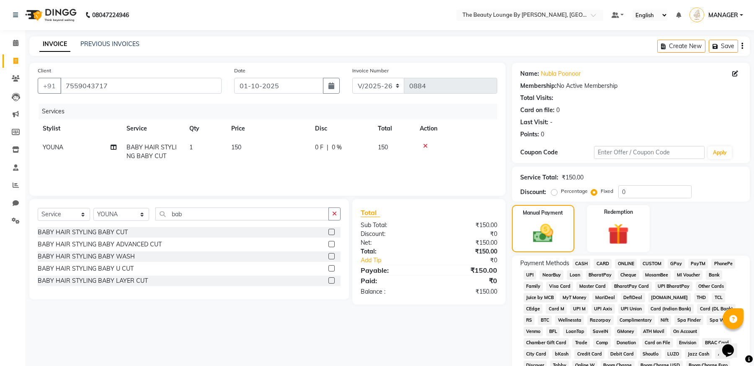
click at [681, 263] on span "GPay" at bounding box center [676, 264] width 17 height 10
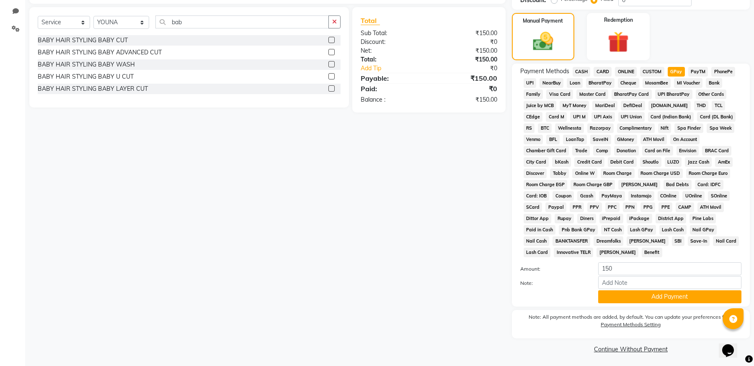
scroll to position [194, 0]
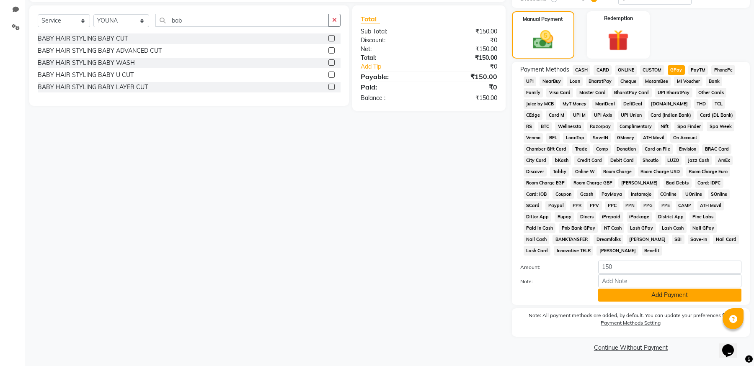
click at [691, 296] on button "Add Payment" at bounding box center [669, 295] width 143 height 13
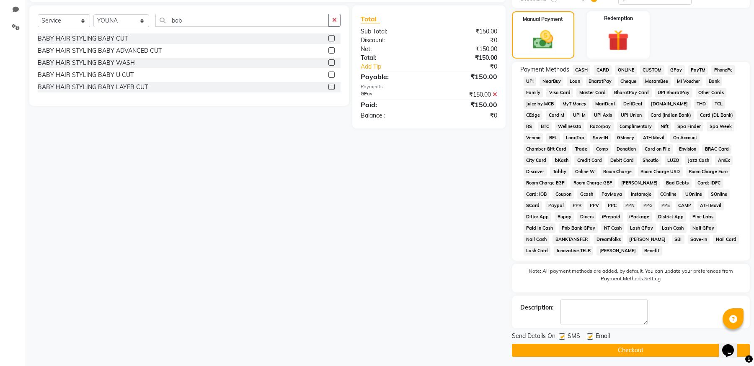
click at [639, 349] on button "Checkout" at bounding box center [631, 350] width 238 height 13
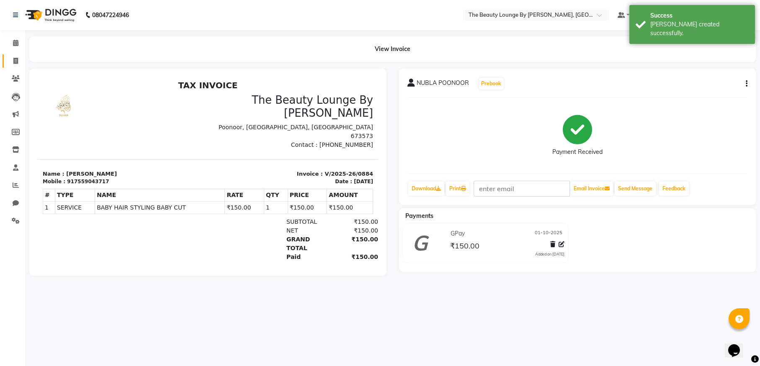
click at [16, 59] on icon at bounding box center [15, 61] width 5 height 6
select select "service"
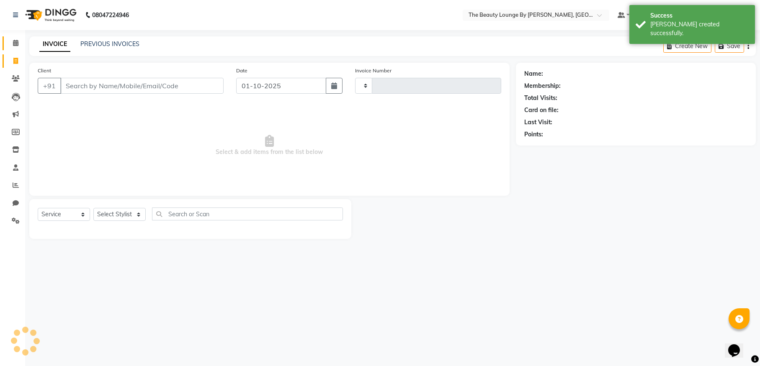
type input "0885"
select select "8577"
click at [17, 44] on icon at bounding box center [15, 43] width 5 height 6
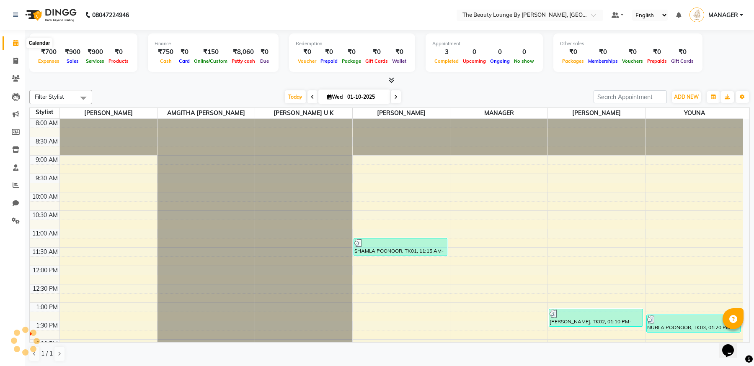
click at [14, 46] on span at bounding box center [15, 44] width 15 height 10
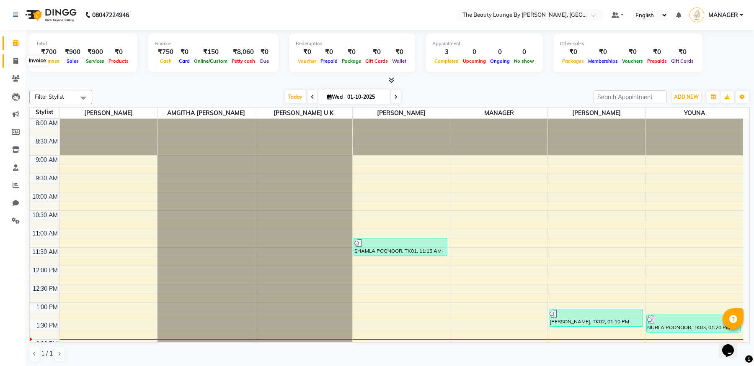
click at [18, 62] on span at bounding box center [15, 62] width 15 height 10
select select "service"
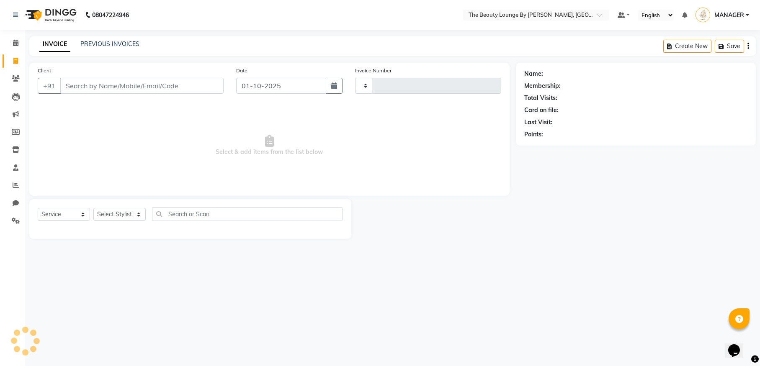
type input "0885"
select select "8577"
click at [170, 90] on input "Client" at bounding box center [141, 86] width 163 height 16
type input "7025809320"
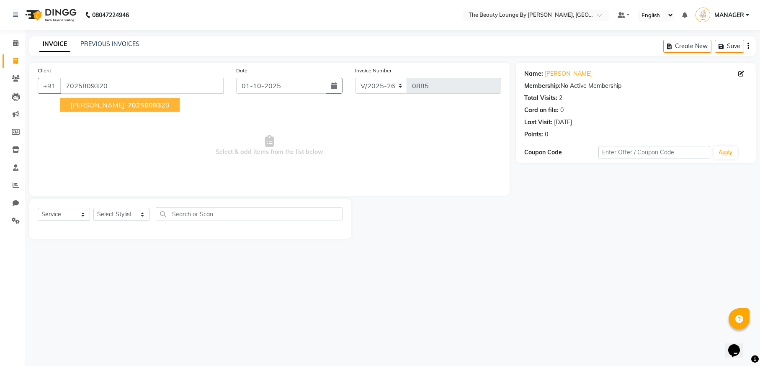
click at [124, 107] on span "[PERSON_NAME]" at bounding box center [97, 105] width 54 height 8
select select "85829"
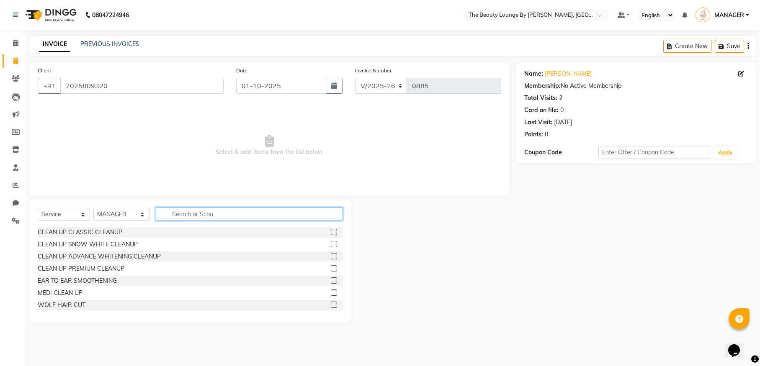
click at [215, 217] on input "text" at bounding box center [249, 214] width 187 height 13
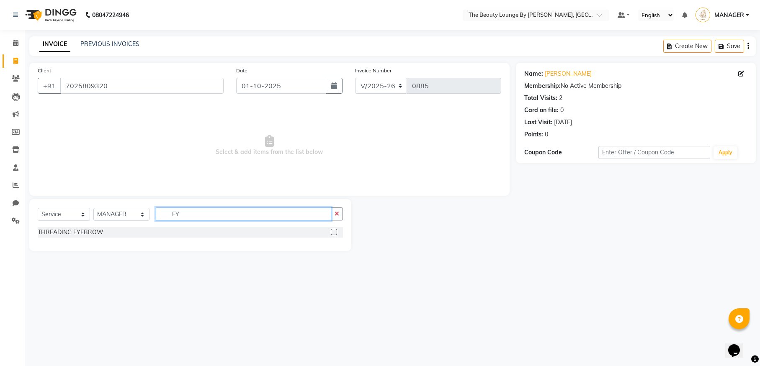
type input "EY"
click at [335, 232] on label at bounding box center [334, 232] width 6 height 6
click at [335, 232] on input "checkbox" at bounding box center [333, 232] width 5 height 5
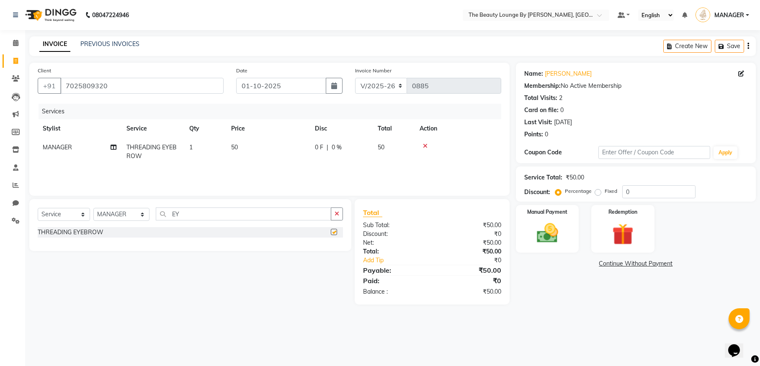
checkbox input "false"
select select "85823"
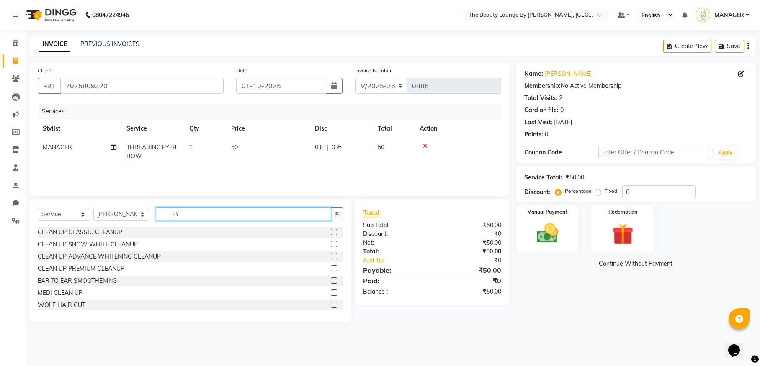
click at [202, 216] on input "EY" at bounding box center [243, 214] width 175 height 13
type input "E"
type input "BLEACH"
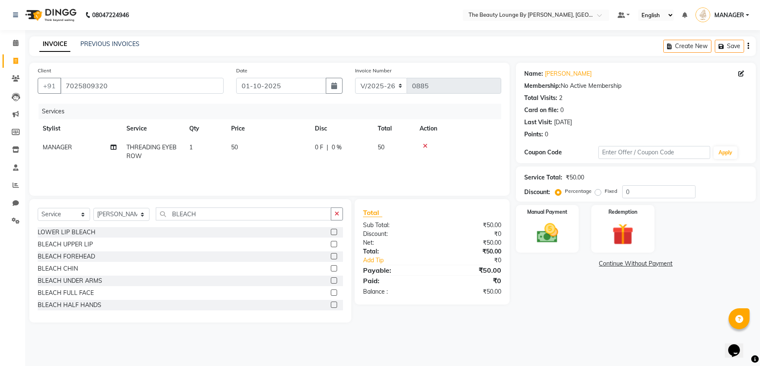
click at [331, 293] on label at bounding box center [334, 293] width 6 height 6
click at [331, 293] on input "checkbox" at bounding box center [333, 293] width 5 height 5
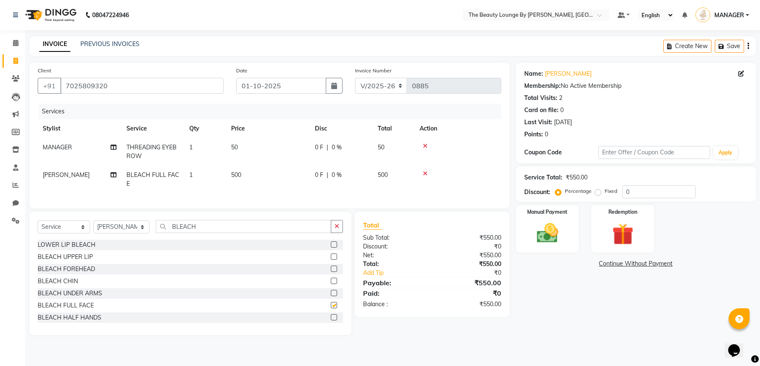
checkbox input "false"
click at [268, 233] on input "BLEACH" at bounding box center [243, 226] width 175 height 13
type input "B"
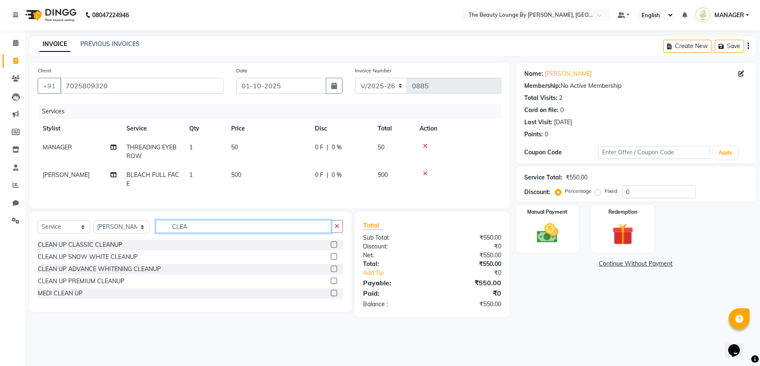
type input "CLEA"
click at [334, 248] on label at bounding box center [334, 245] width 6 height 6
click at [334, 248] on input "checkbox" at bounding box center [333, 244] width 5 height 5
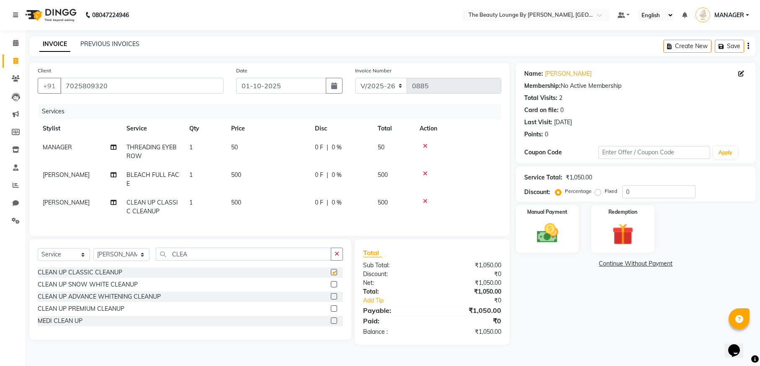
checkbox input "false"
click at [605, 190] on label "Fixed" at bounding box center [611, 192] width 13 height 8
click at [598, 190] on input "Fixed" at bounding box center [600, 191] width 6 height 6
radio input "true"
click at [569, 219] on div "Manual Payment" at bounding box center [548, 228] width 66 height 49
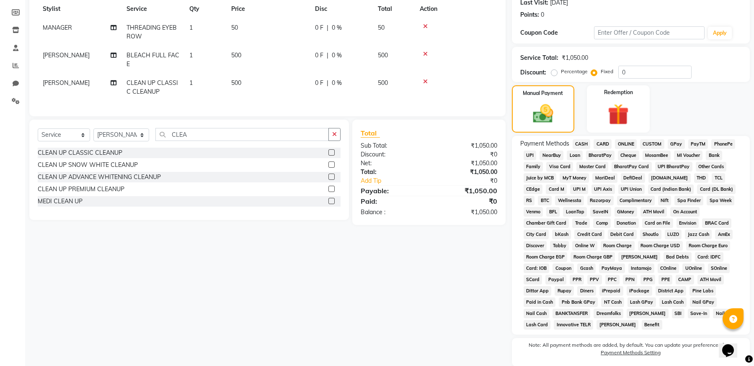
scroll to position [150, 0]
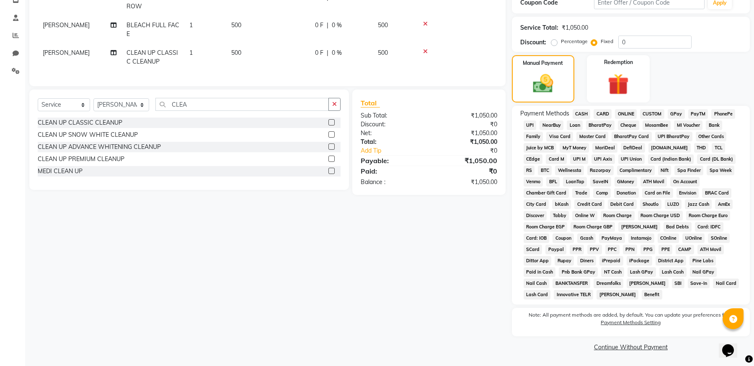
click at [581, 113] on span "CASH" at bounding box center [581, 114] width 18 height 10
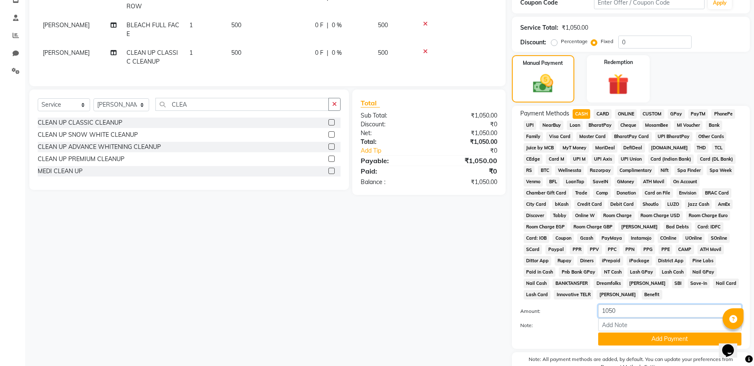
click at [613, 309] on input "1050" at bounding box center [669, 311] width 143 height 13
type input "500"
click at [655, 340] on button "Add Payment" at bounding box center [669, 339] width 143 height 13
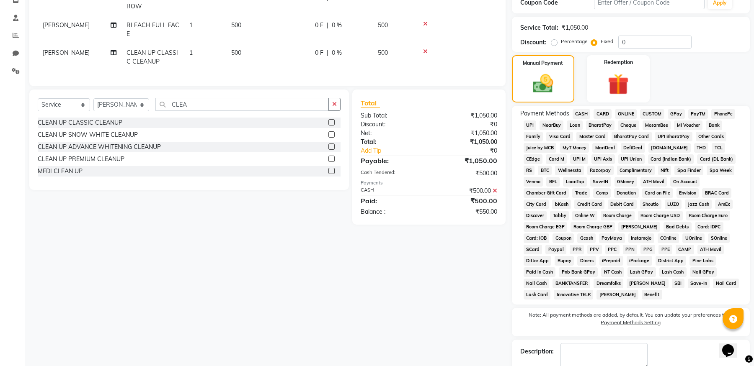
click at [675, 113] on span "GPay" at bounding box center [676, 114] width 17 height 10
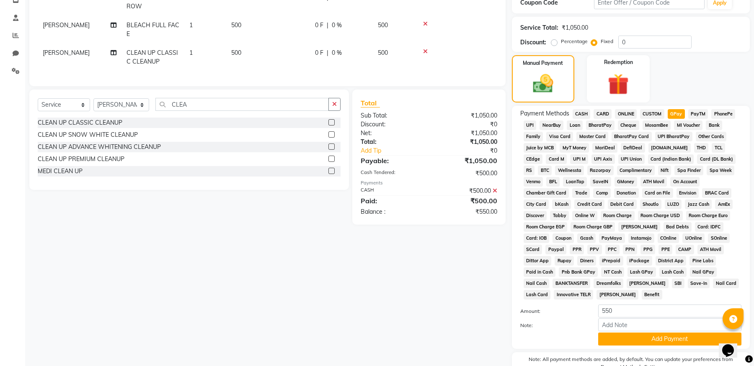
scroll to position [241, 0]
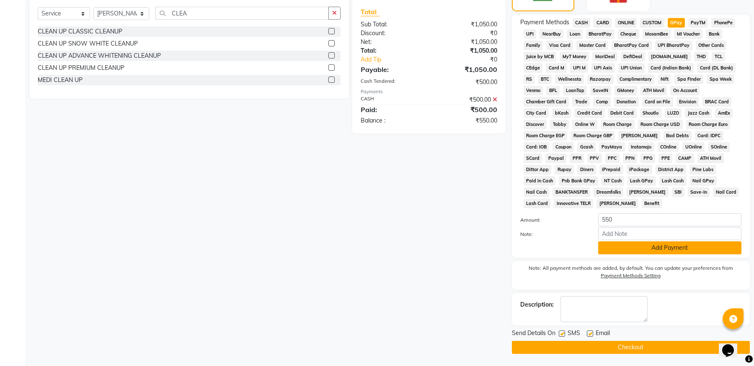
click at [693, 248] on button "Add Payment" at bounding box center [669, 248] width 143 height 13
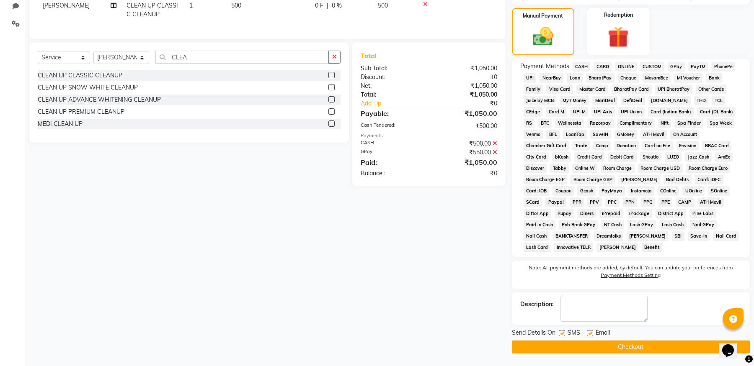
click at [647, 346] on button "Checkout" at bounding box center [631, 347] width 238 height 13
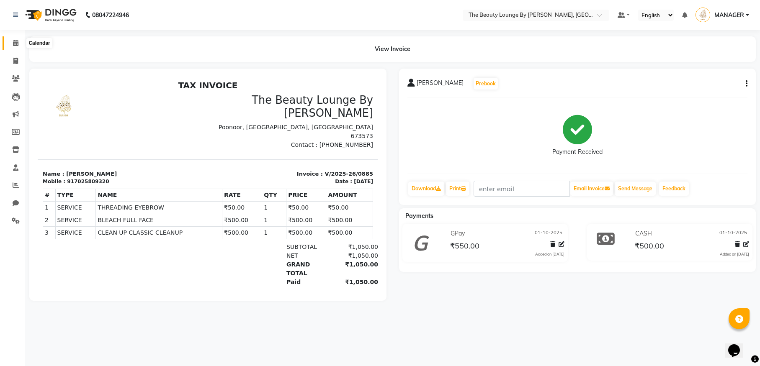
click at [12, 43] on span at bounding box center [15, 44] width 15 height 10
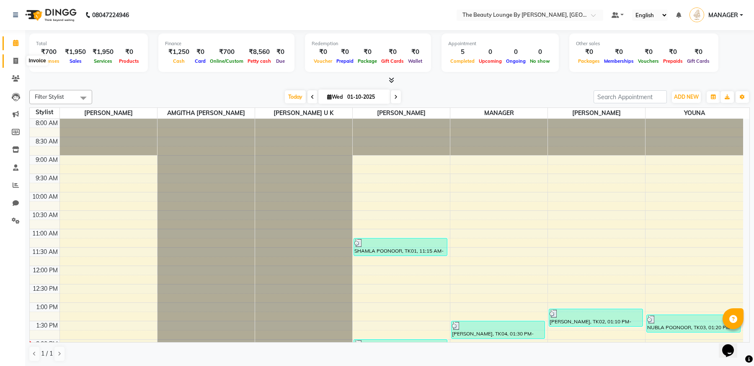
click at [19, 61] on span at bounding box center [15, 62] width 15 height 10
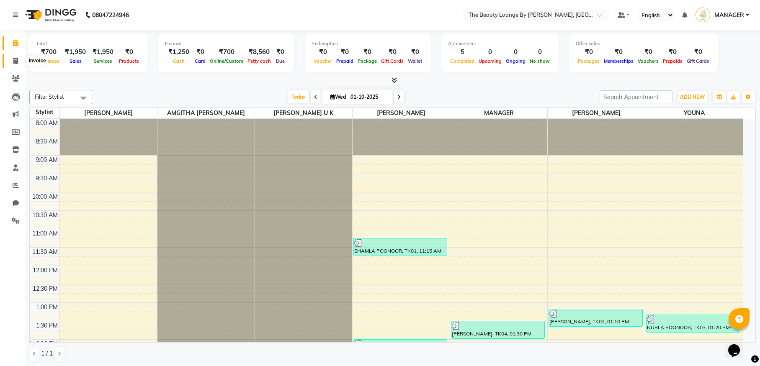
select select "8577"
select select "service"
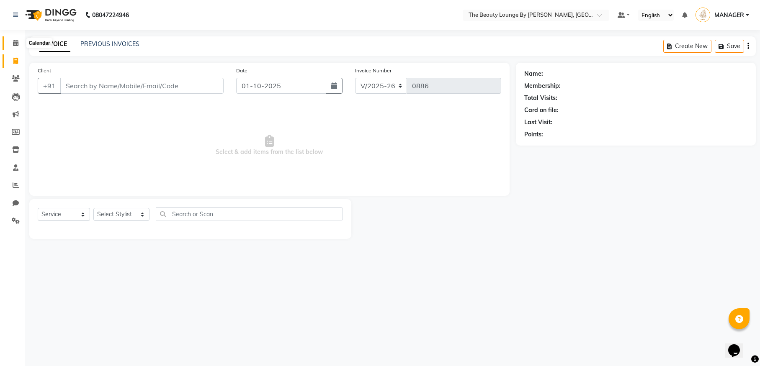
click at [17, 43] on icon at bounding box center [15, 43] width 5 height 6
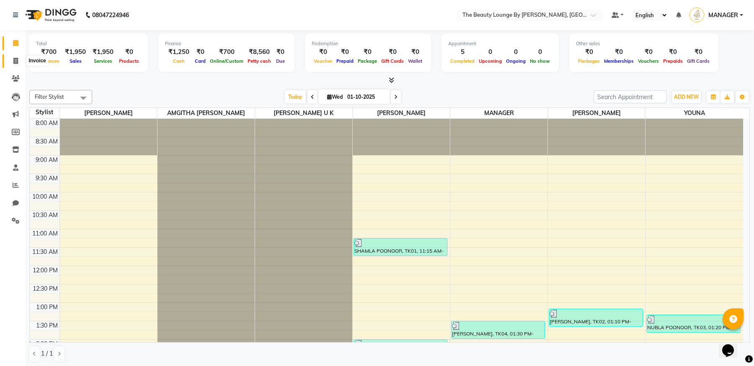
click at [15, 59] on icon at bounding box center [15, 61] width 5 height 6
select select "service"
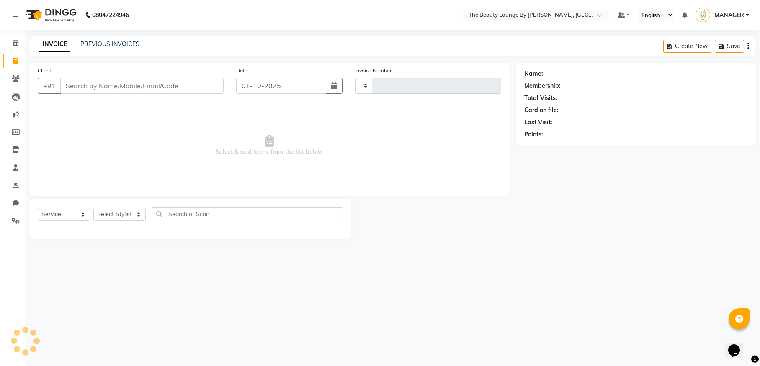
type input "0886"
select select "8577"
click at [133, 86] on input "Client" at bounding box center [141, 86] width 163 height 16
click at [16, 42] on icon at bounding box center [15, 43] width 5 height 6
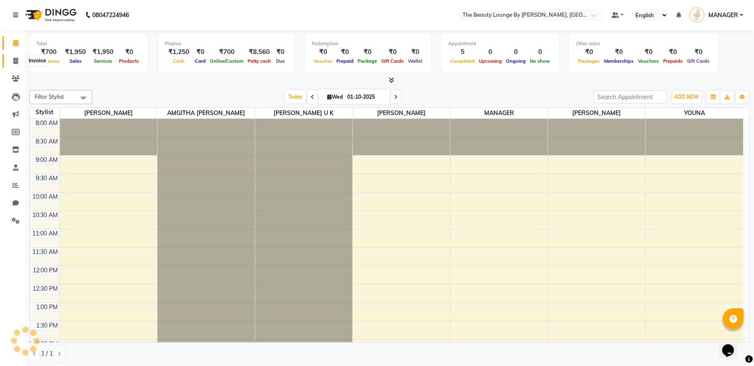
click at [15, 60] on icon at bounding box center [15, 61] width 5 height 6
select select "8577"
select select "service"
